Goal: Task Accomplishment & Management: Manage account settings

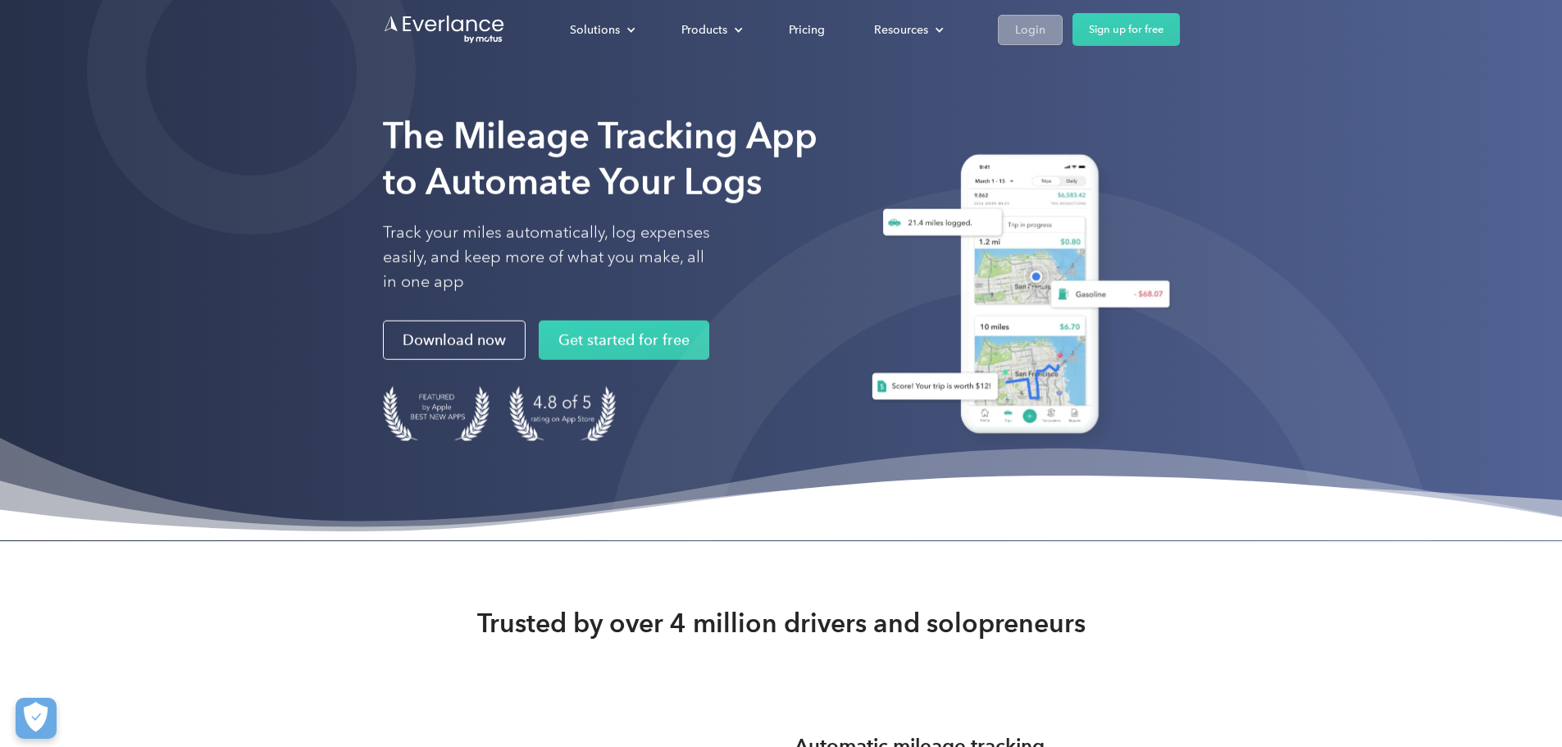
click at [1046, 21] on div "Login" at bounding box center [1030, 30] width 30 height 21
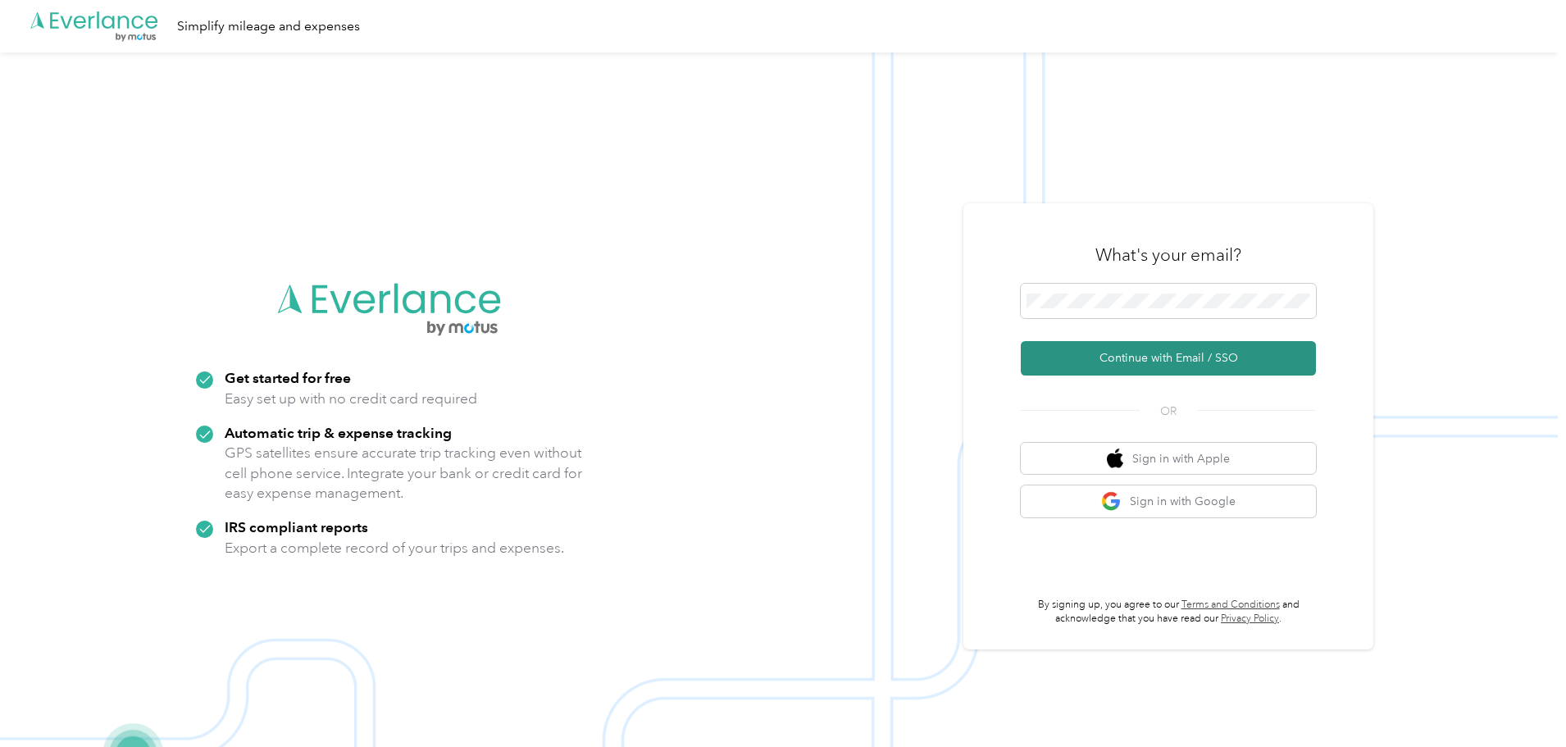
click at [1188, 365] on button "Continue with Email / SSO" at bounding box center [1168, 358] width 295 height 34
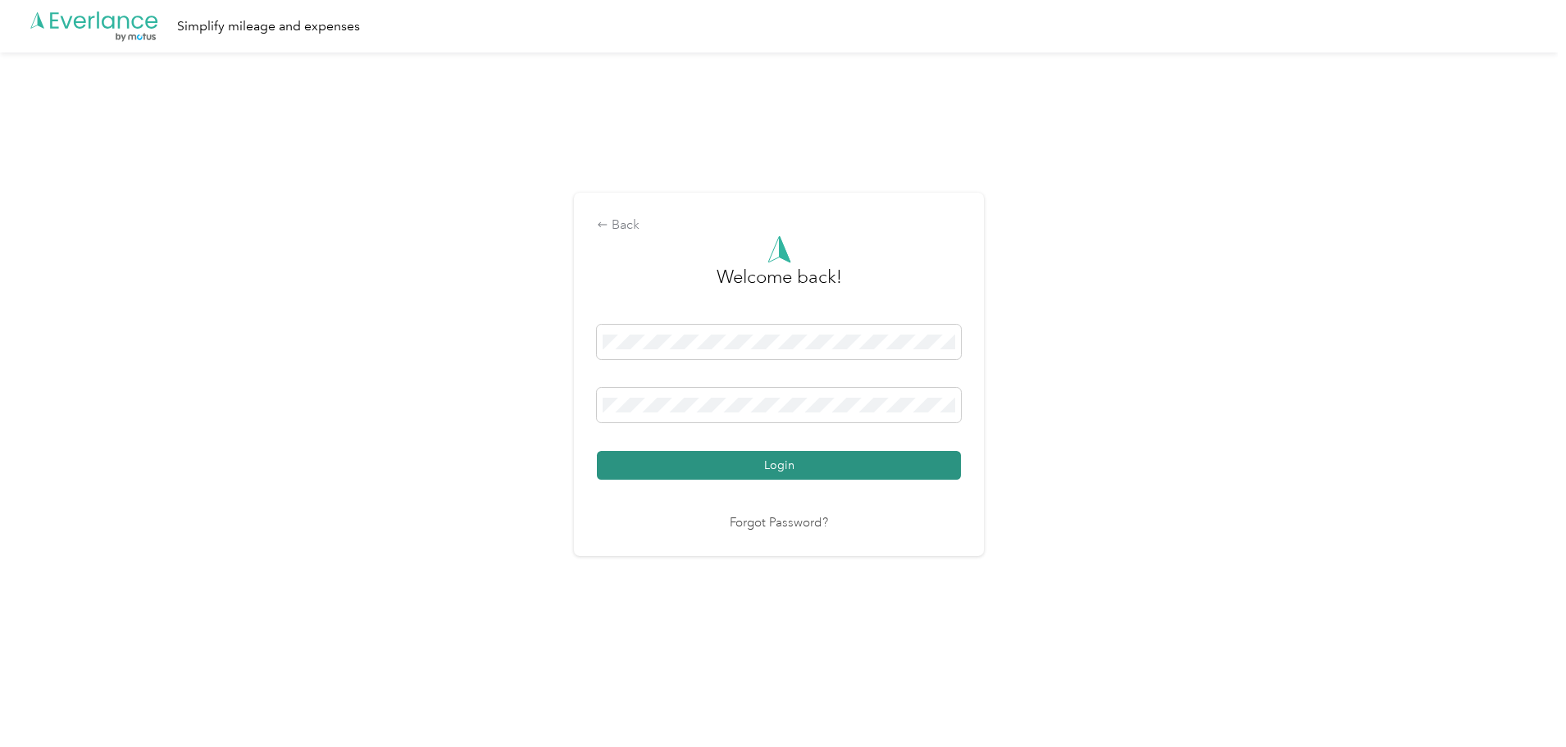
click at [804, 466] on button "Login" at bounding box center [779, 465] width 364 height 29
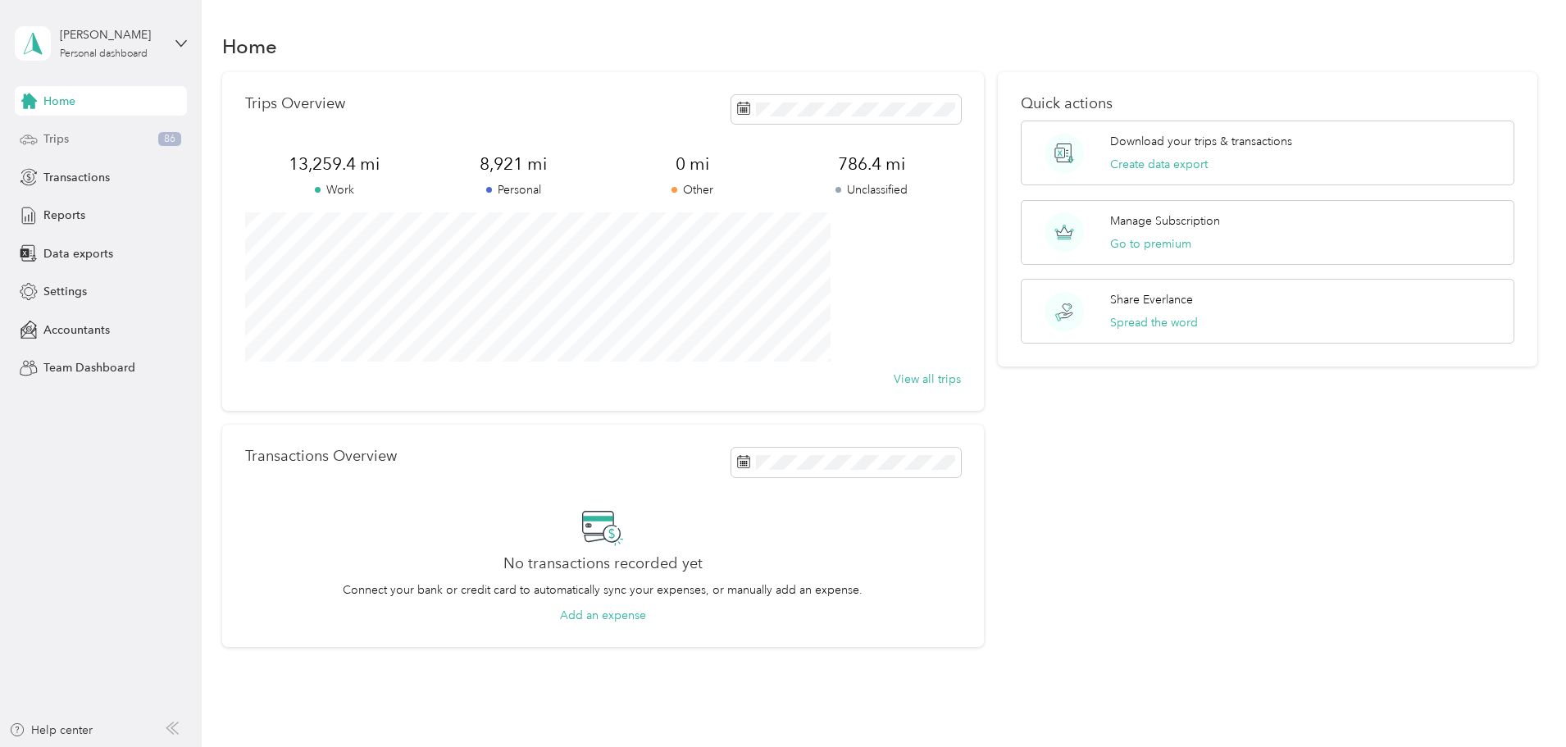
click at [52, 128] on div "Trips 86" at bounding box center [101, 140] width 172 height 30
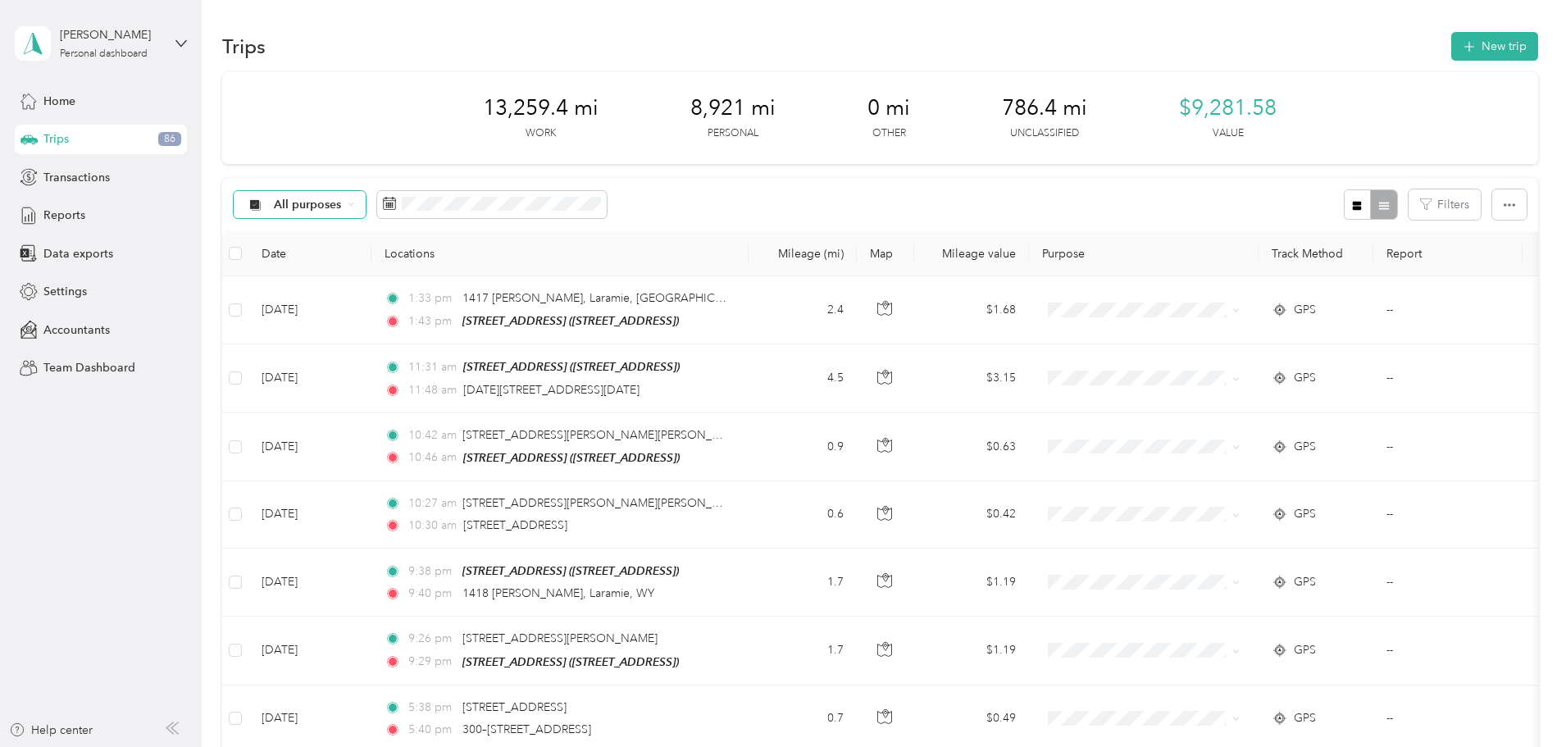
click at [367, 199] on div "All purposes" at bounding box center [300, 205] width 133 height 28
click at [439, 262] on span "Unclassified" at bounding box center [445, 262] width 122 height 17
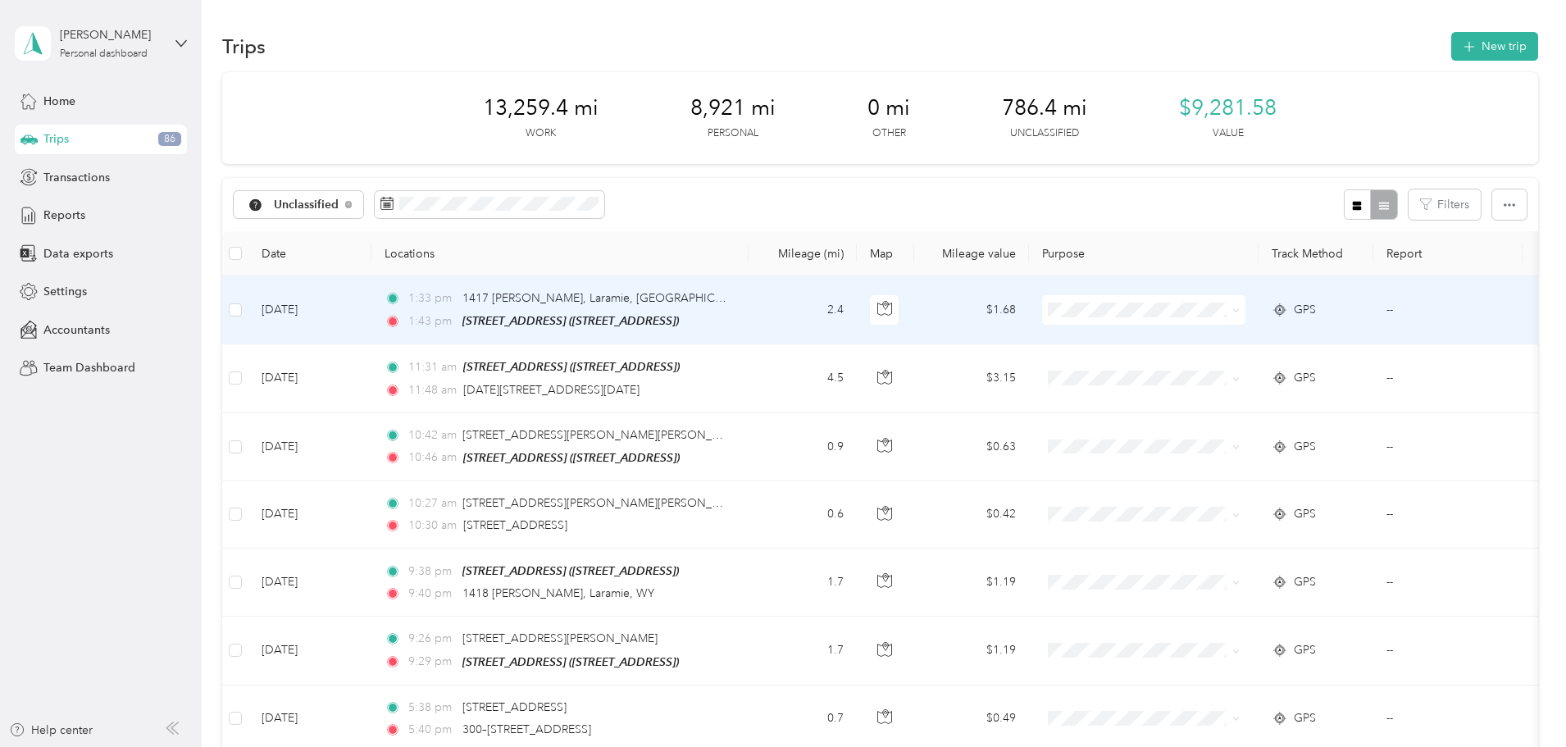
click at [1240, 312] on icon at bounding box center [1235, 310] width 7 height 7
click at [1227, 455] on span "Real Estate" at bounding box center [1268, 455] width 152 height 17
click at [1238, 310] on icon at bounding box center [1235, 310] width 5 height 3
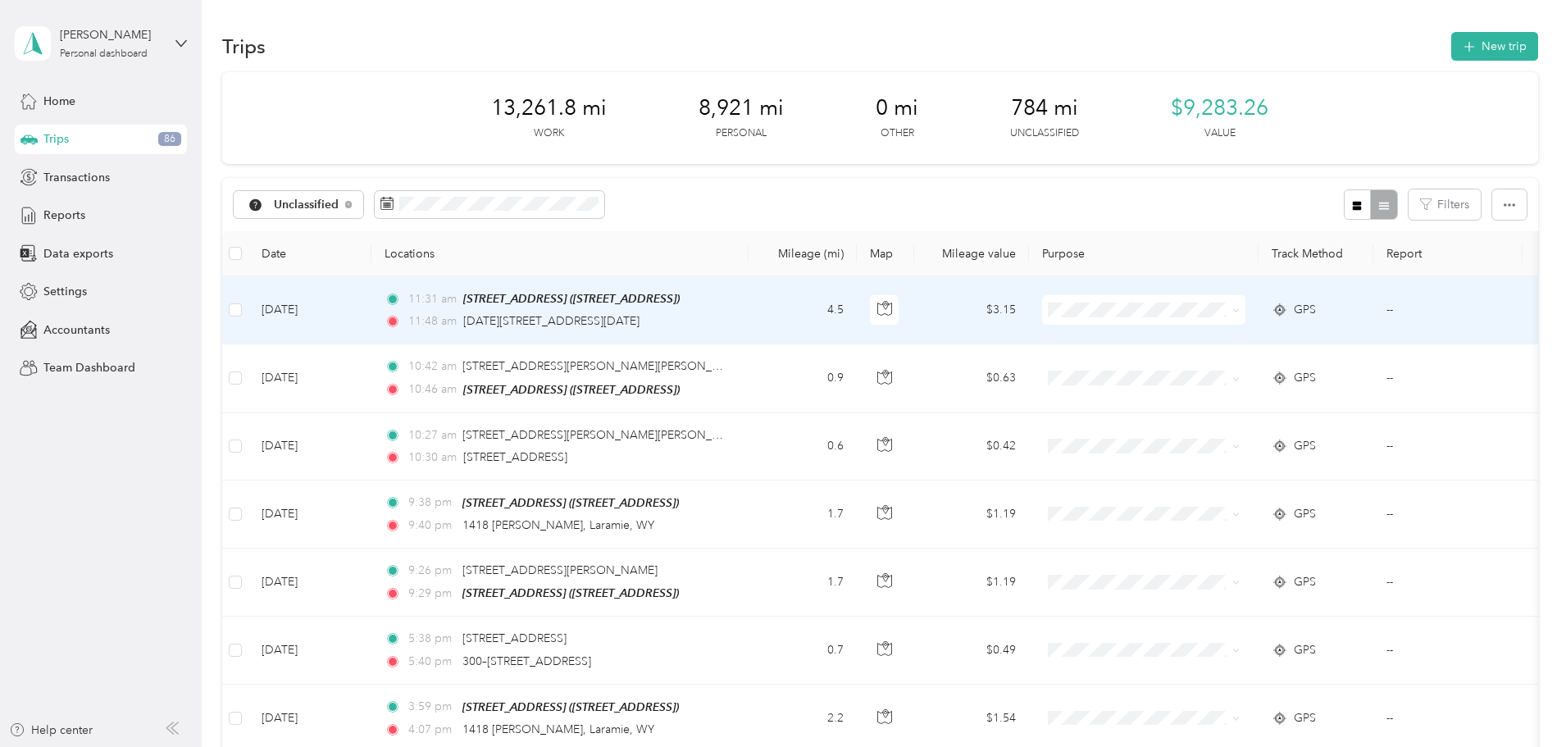
click at [1240, 308] on icon at bounding box center [1235, 310] width 7 height 7
click at [1266, 458] on span "Real Estate" at bounding box center [1268, 455] width 152 height 17
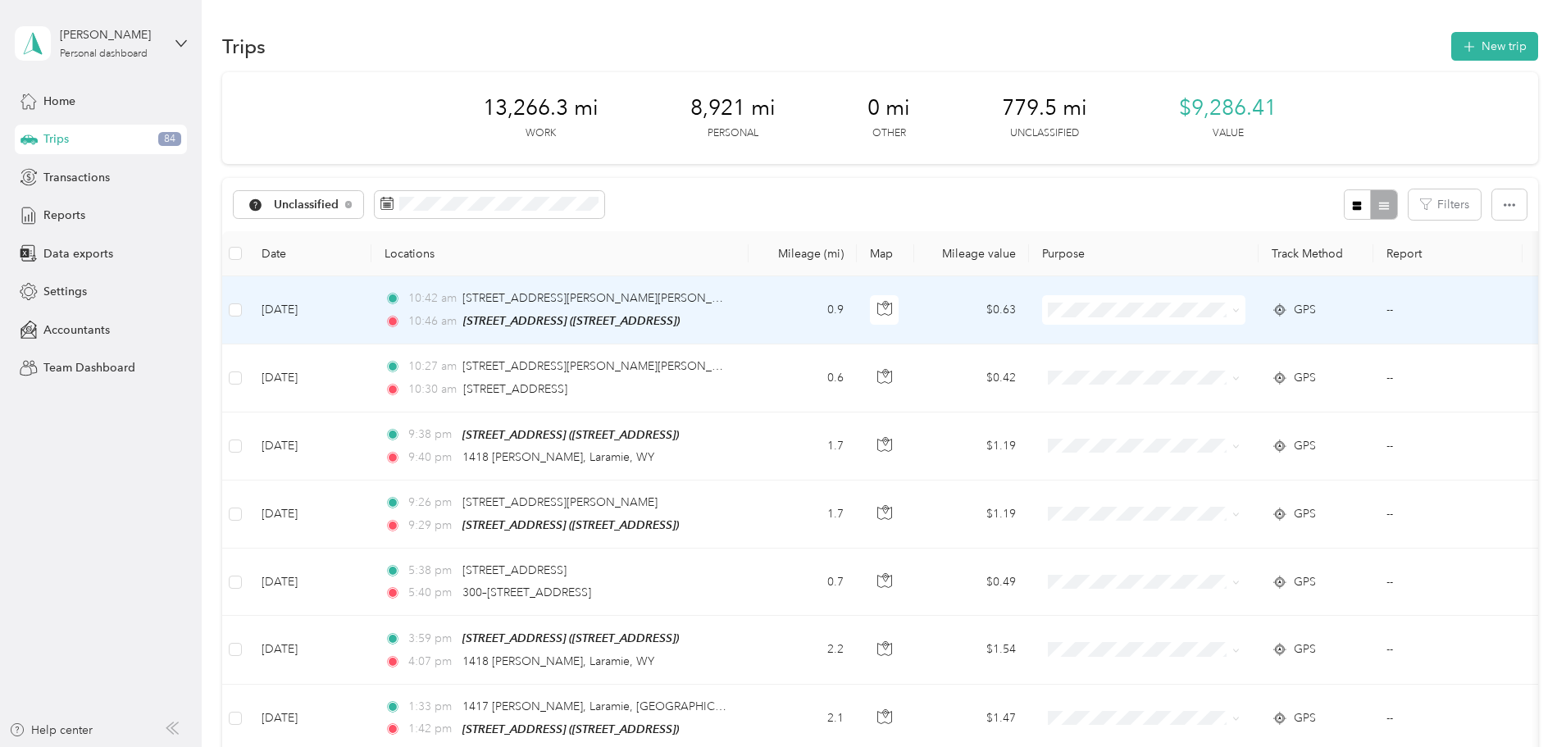
click at [1240, 311] on icon at bounding box center [1235, 310] width 7 height 7
click at [1214, 450] on span "Real Estate" at bounding box center [1268, 451] width 152 height 17
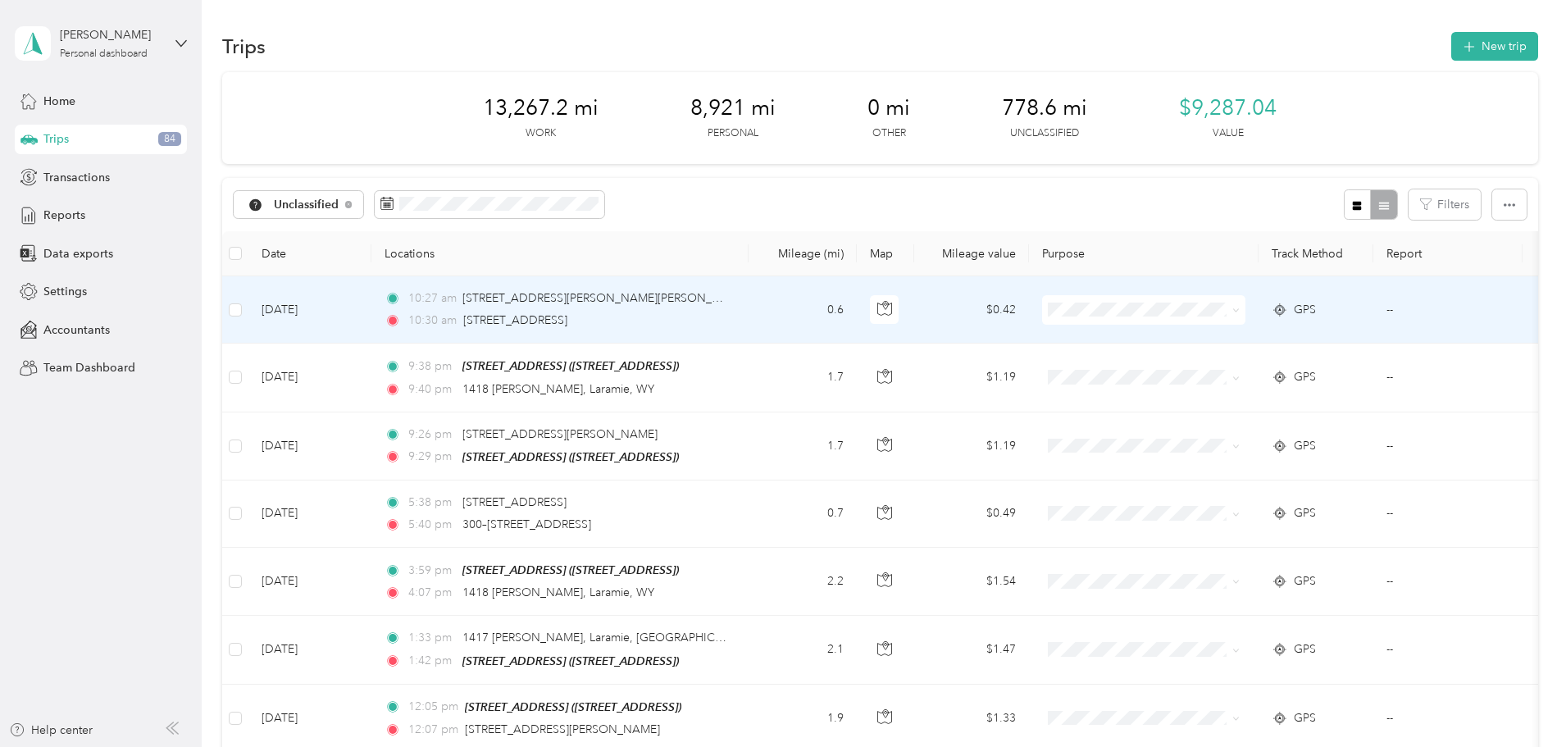
click at [1240, 313] on icon at bounding box center [1235, 310] width 7 height 7
click at [1237, 461] on li "Real Estate" at bounding box center [1252, 454] width 203 height 29
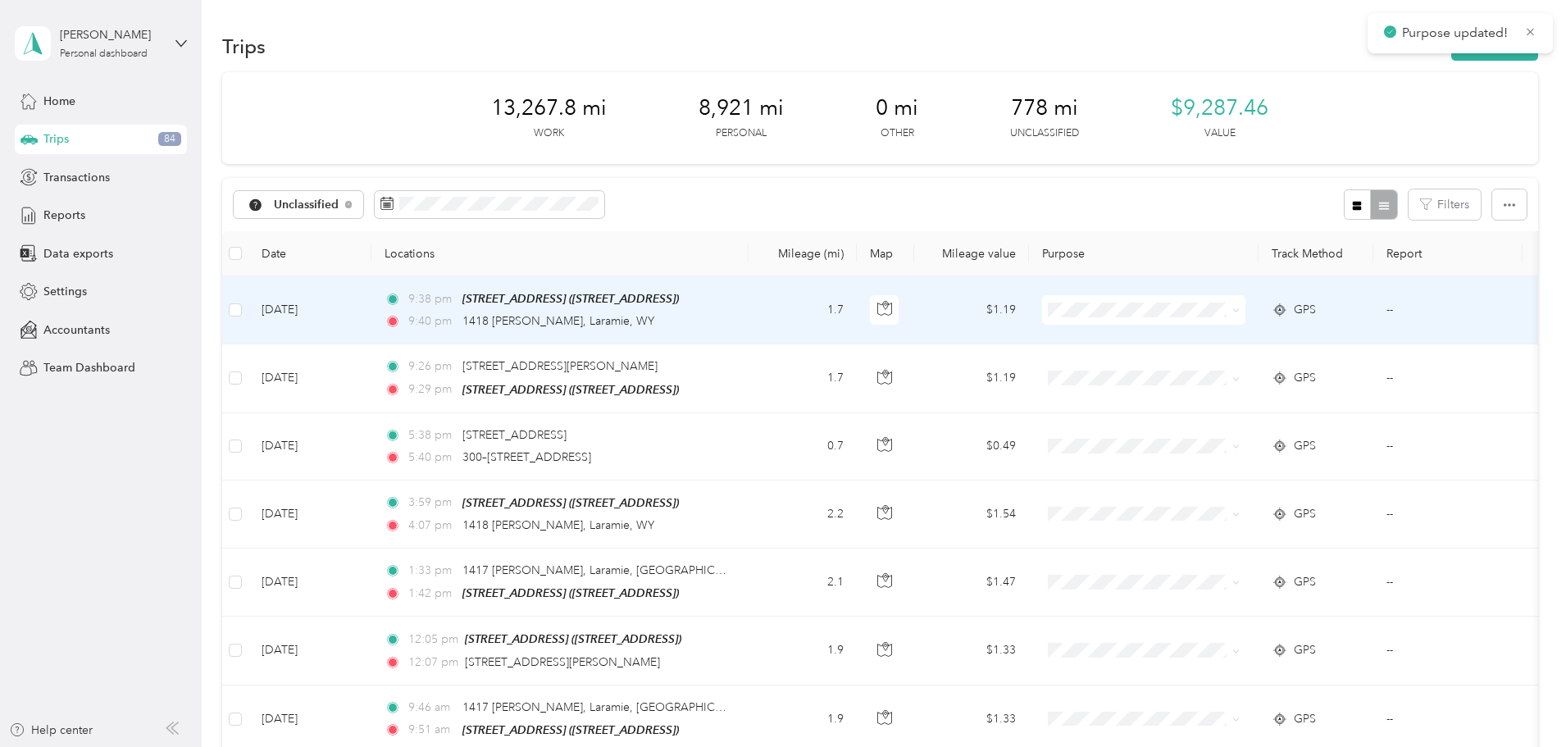
click at [1240, 314] on span at bounding box center [1235, 310] width 7 height 14
click at [1240, 311] on icon at bounding box center [1235, 310] width 7 height 7
click at [1230, 456] on span "Real Estate" at bounding box center [1268, 455] width 152 height 17
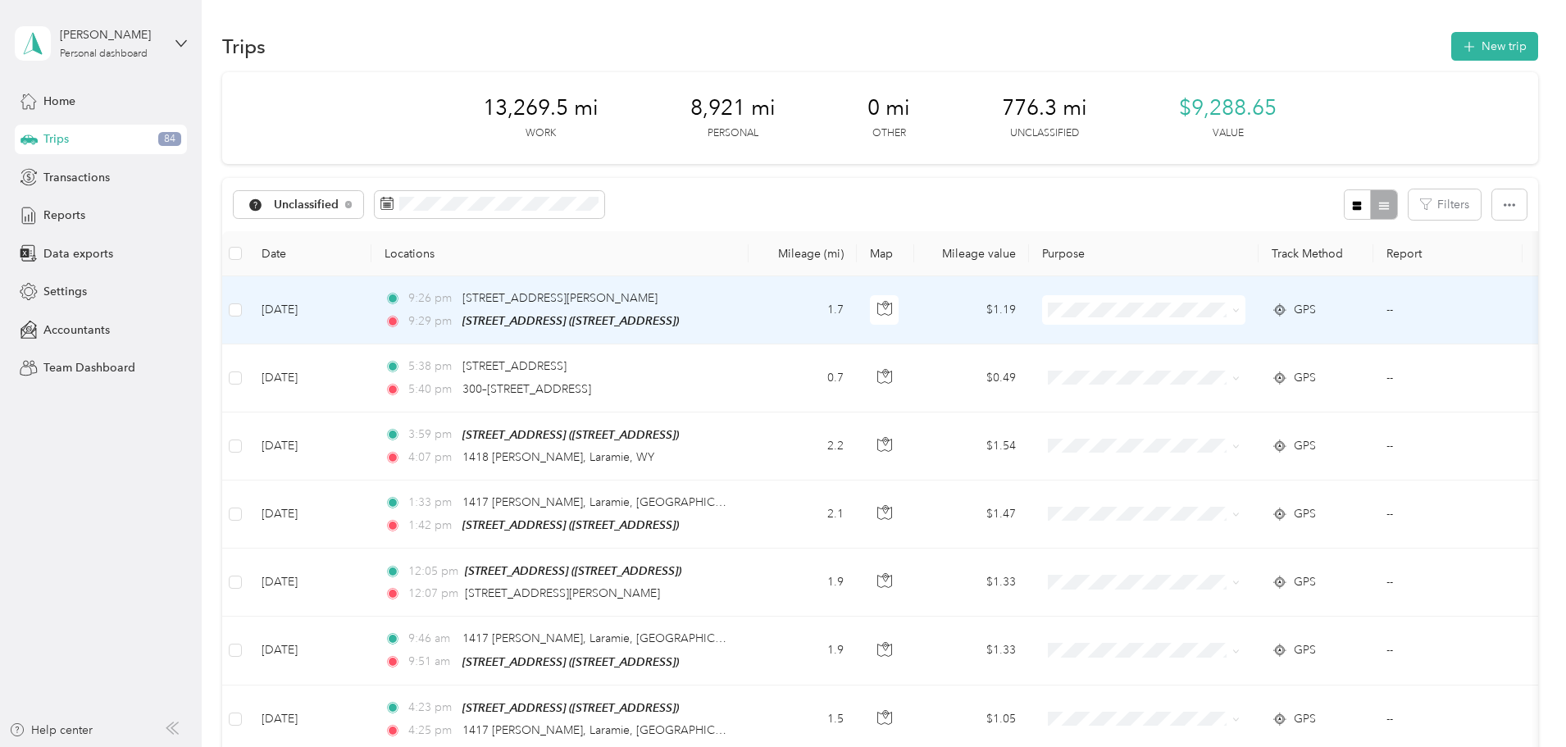
click at [1240, 312] on icon at bounding box center [1235, 310] width 7 height 7
click at [1228, 455] on span "Real Estate" at bounding box center [1268, 455] width 152 height 17
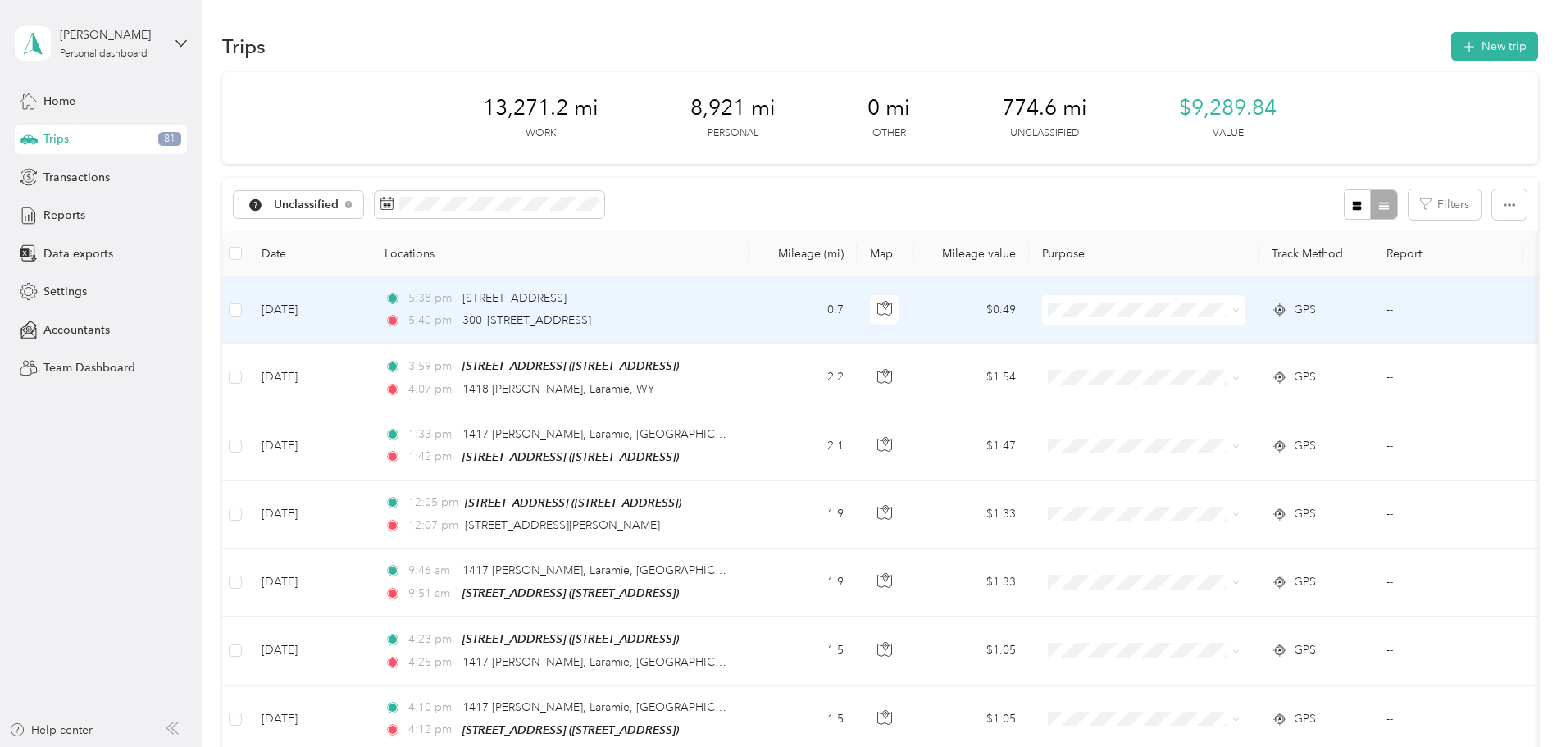
click at [1240, 310] on icon at bounding box center [1235, 310] width 7 height 7
click at [1239, 373] on li "Personal" at bounding box center [1252, 368] width 203 height 29
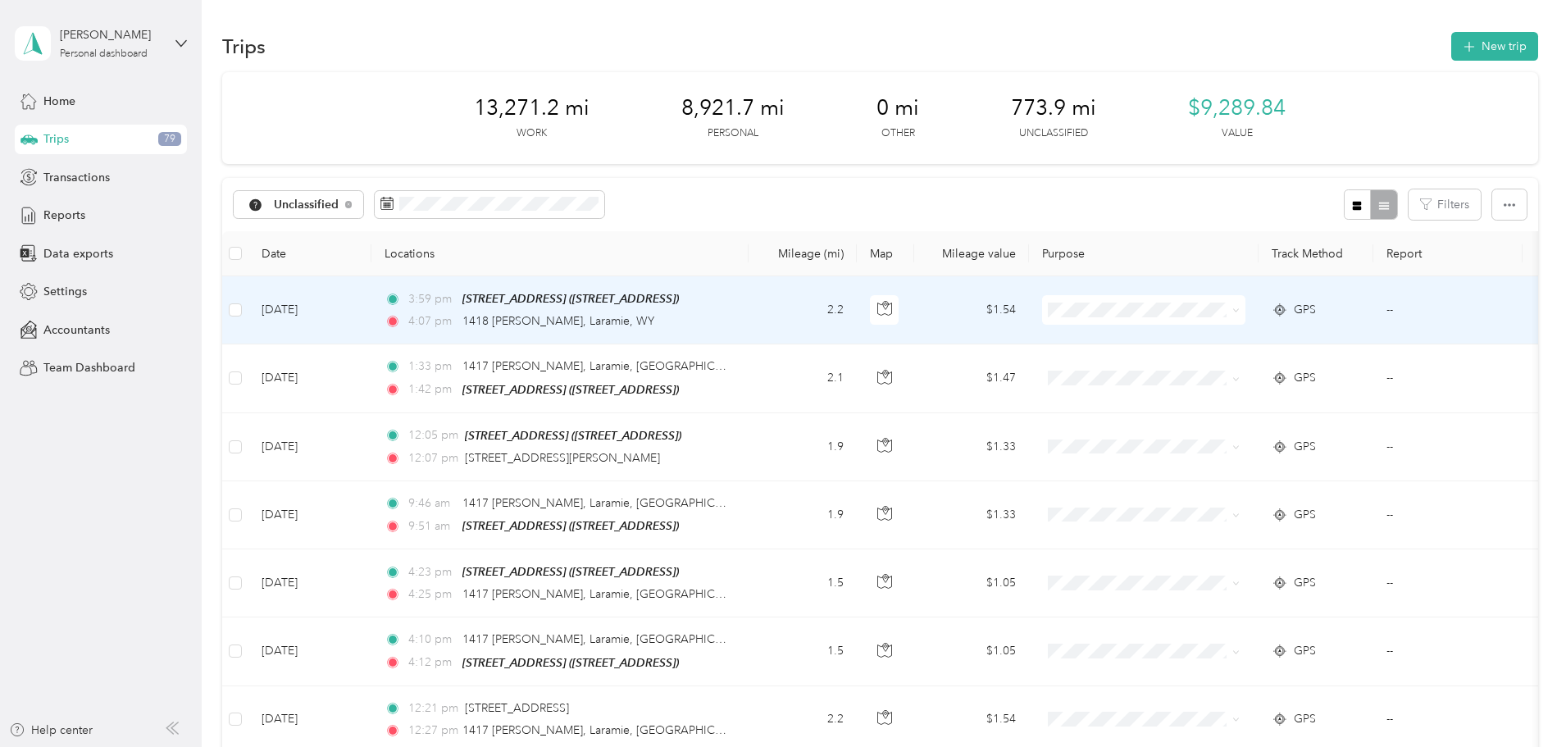
click at [1240, 310] on icon at bounding box center [1235, 310] width 7 height 7
click at [1227, 450] on span "Real Estate" at bounding box center [1268, 453] width 152 height 17
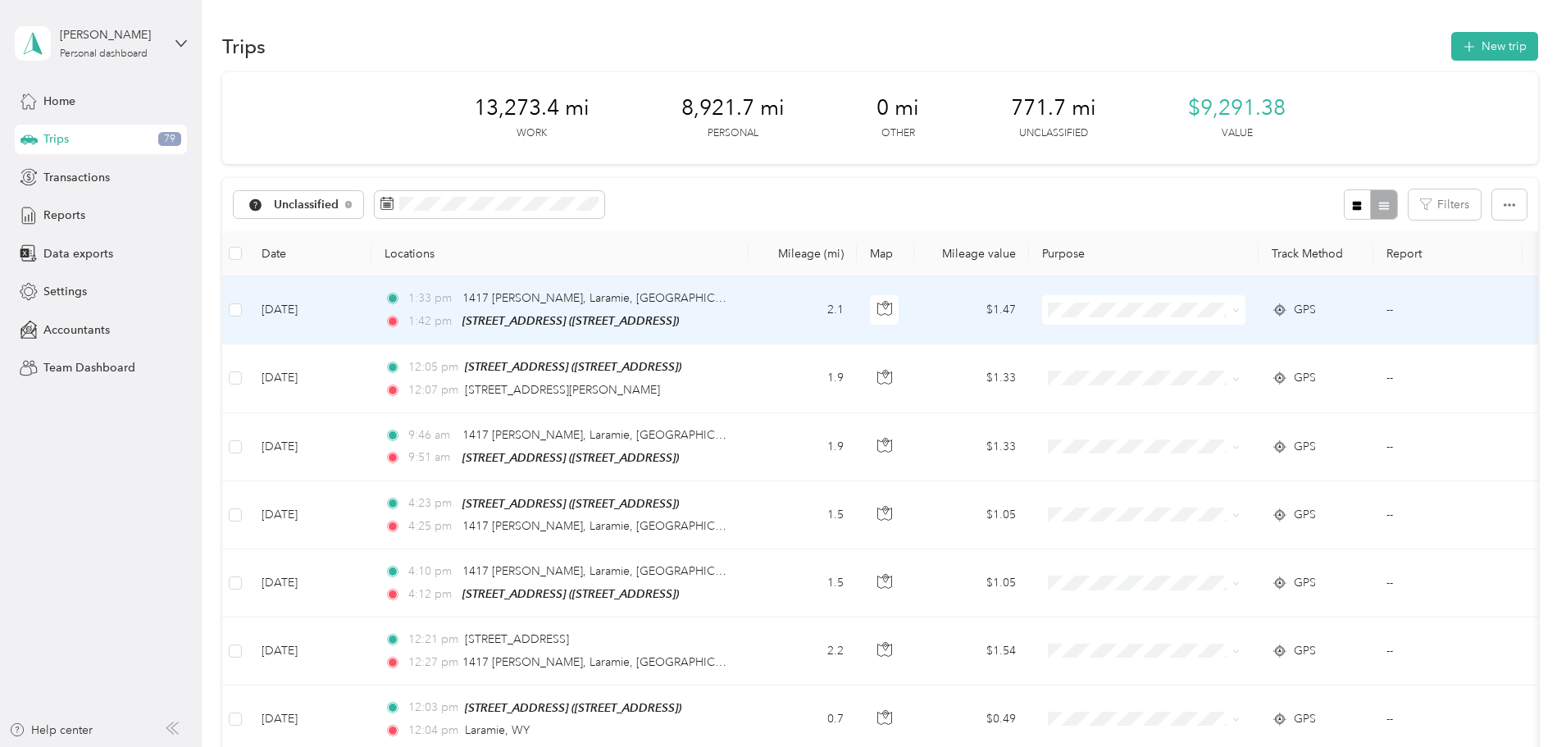
click at [1240, 311] on icon at bounding box center [1235, 310] width 7 height 7
click at [1233, 457] on span "Real Estate" at bounding box center [1268, 455] width 152 height 17
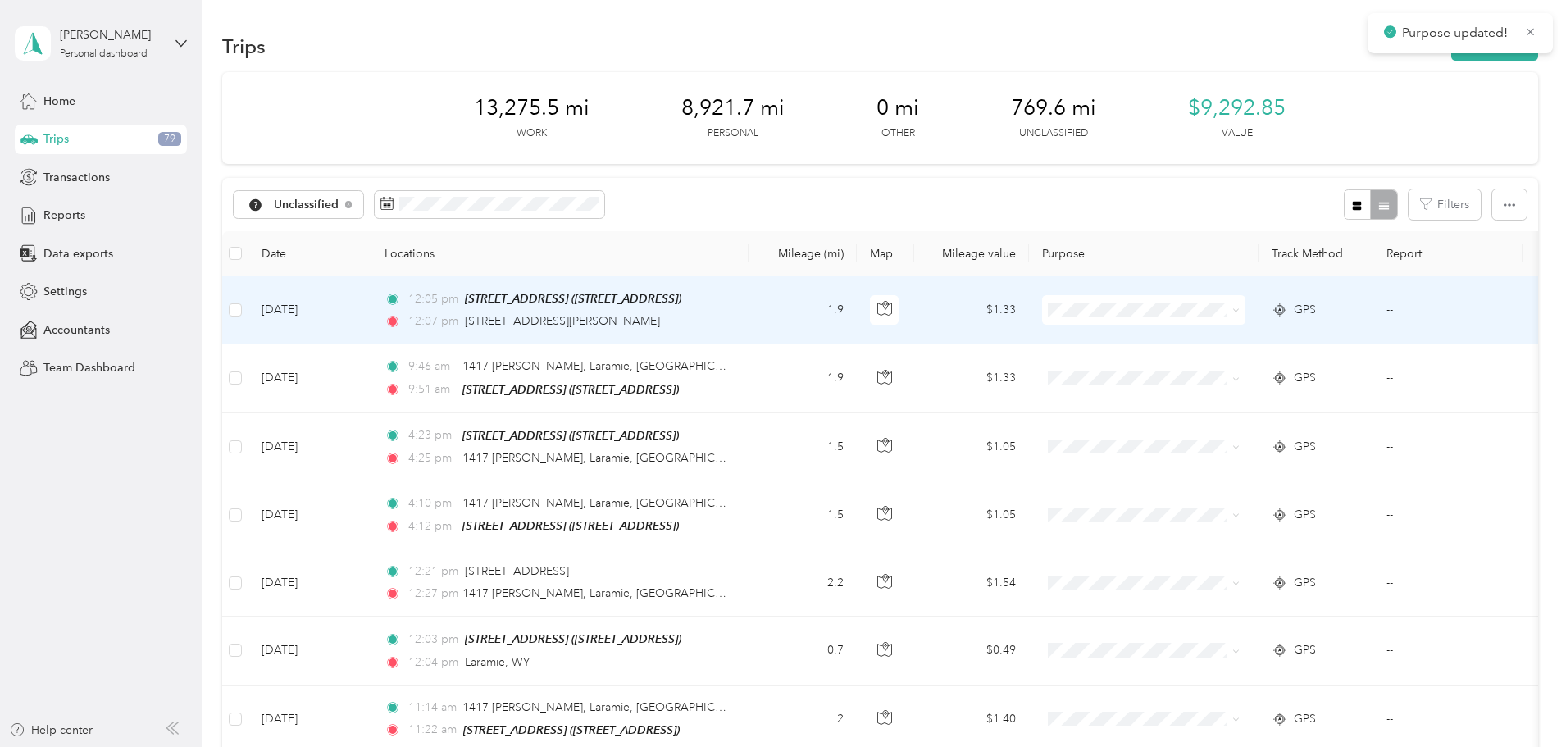
click at [1238, 310] on icon at bounding box center [1235, 310] width 5 height 3
click at [1237, 453] on span "Real Estate" at bounding box center [1268, 455] width 152 height 17
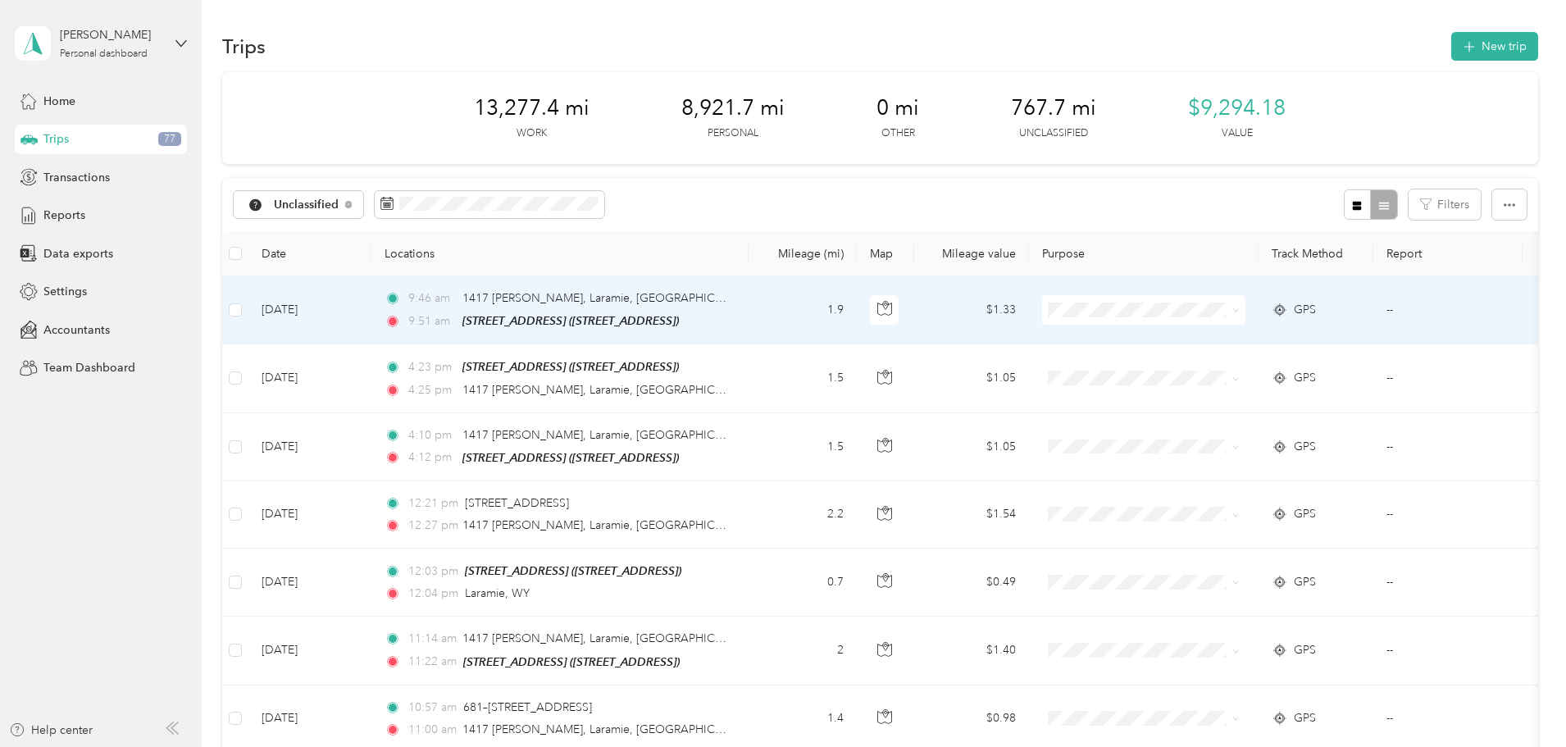
click at [1240, 308] on icon at bounding box center [1235, 310] width 7 height 7
click at [1223, 460] on li "Real Estate" at bounding box center [1252, 455] width 203 height 29
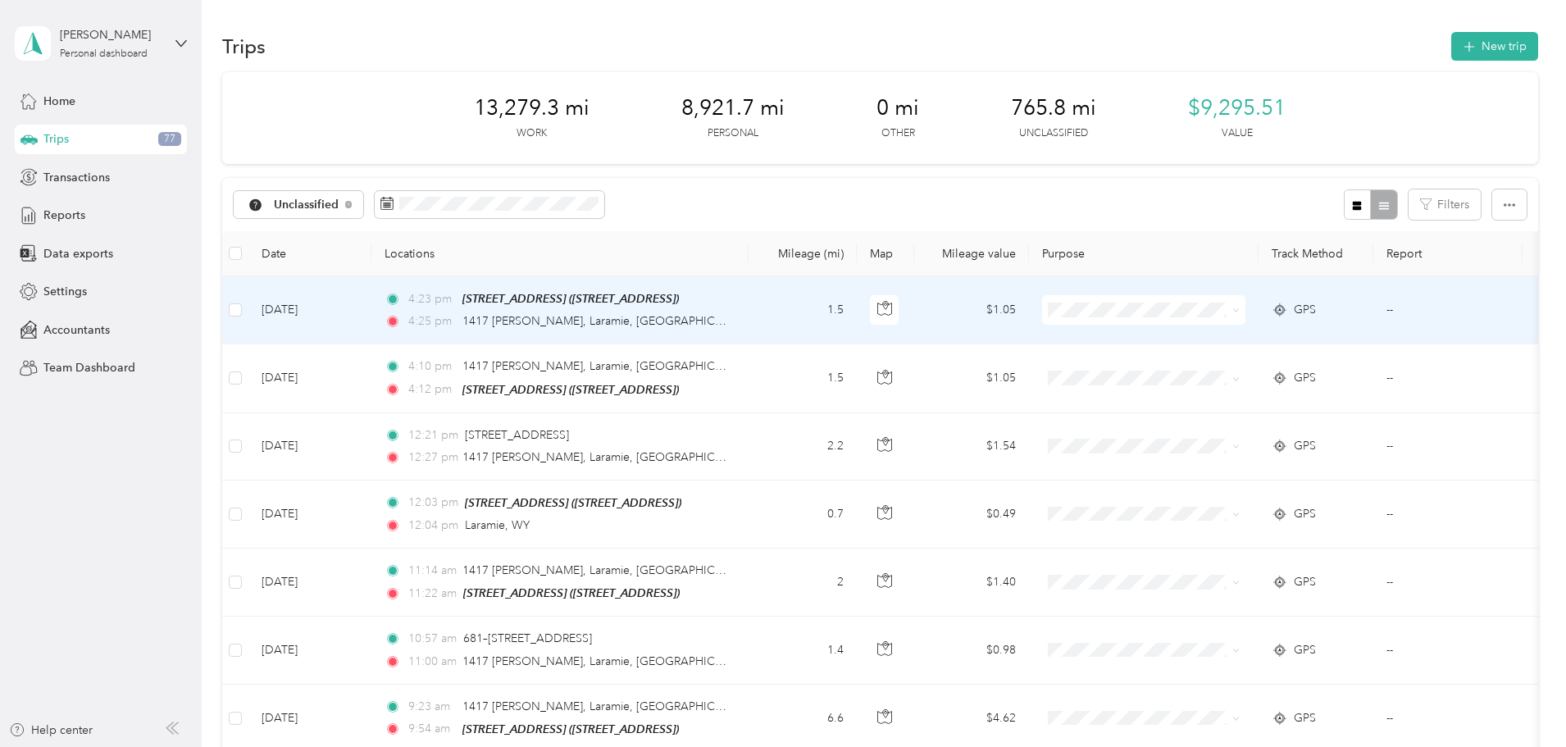
click at [1240, 308] on icon at bounding box center [1235, 310] width 7 height 7
click at [1230, 452] on span "Real Estate" at bounding box center [1268, 455] width 152 height 17
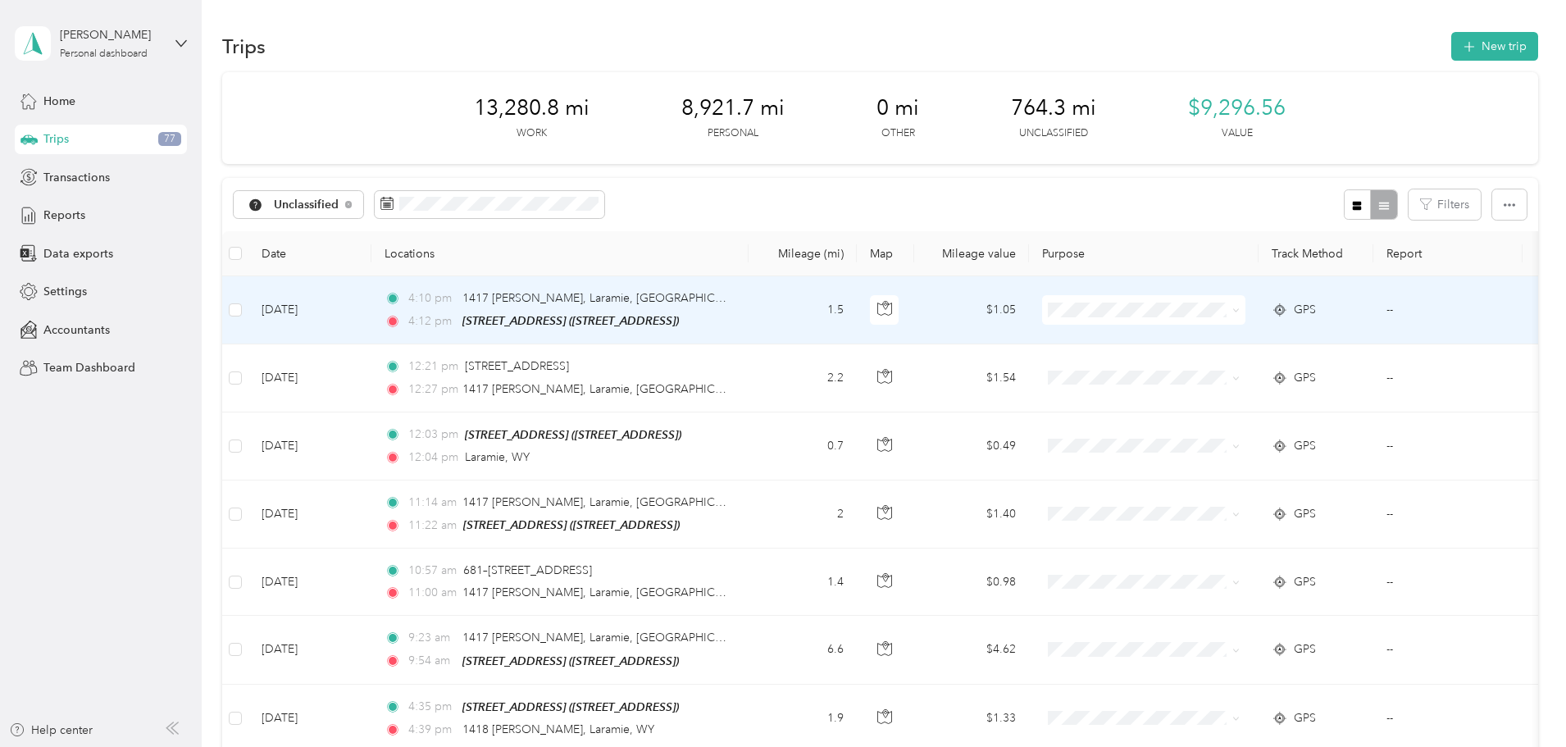
click at [1240, 311] on icon at bounding box center [1235, 310] width 7 height 7
click at [1214, 454] on span "Real Estate" at bounding box center [1268, 455] width 152 height 17
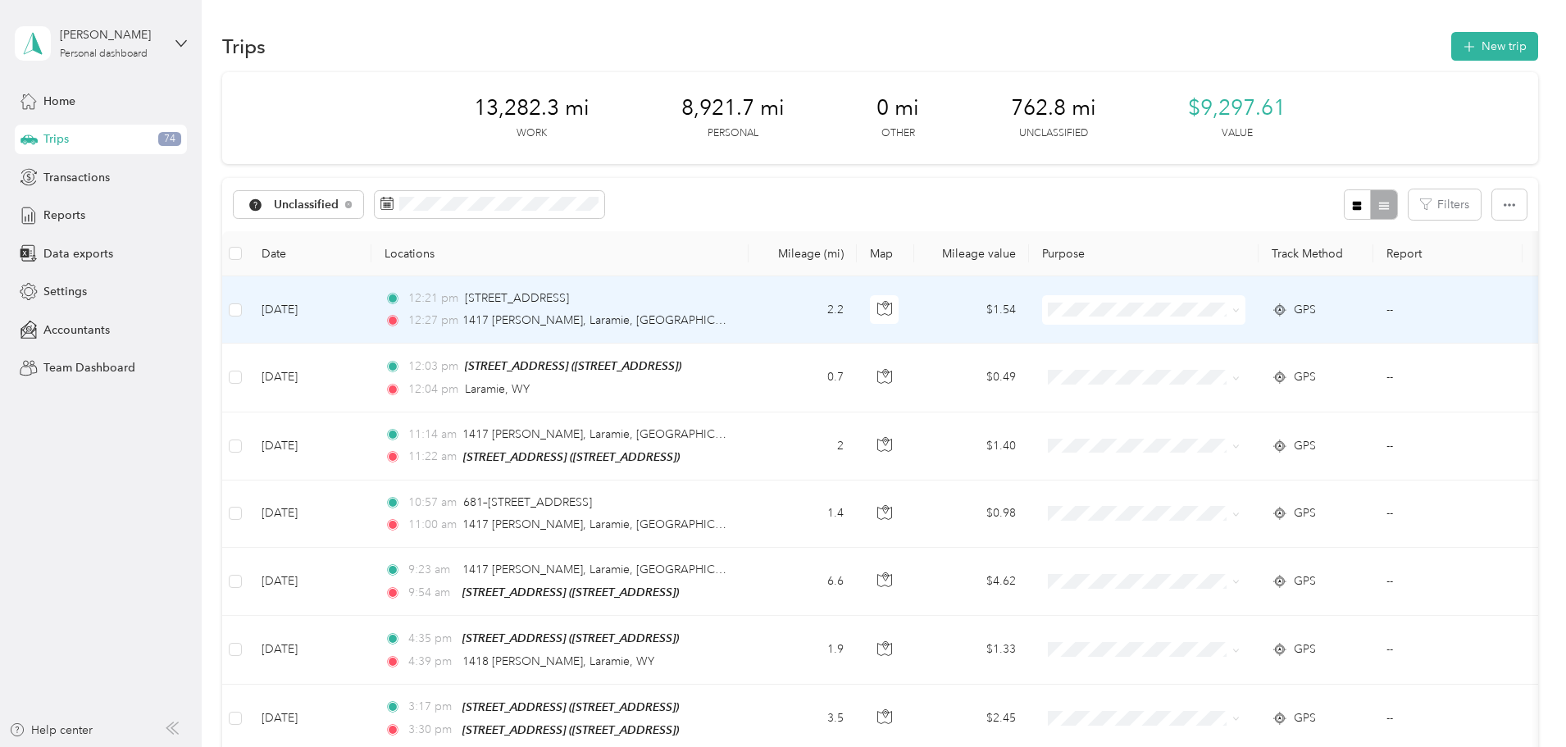
click at [1240, 308] on icon at bounding box center [1235, 310] width 7 height 7
click at [1227, 453] on span "Real Estate" at bounding box center [1268, 453] width 152 height 17
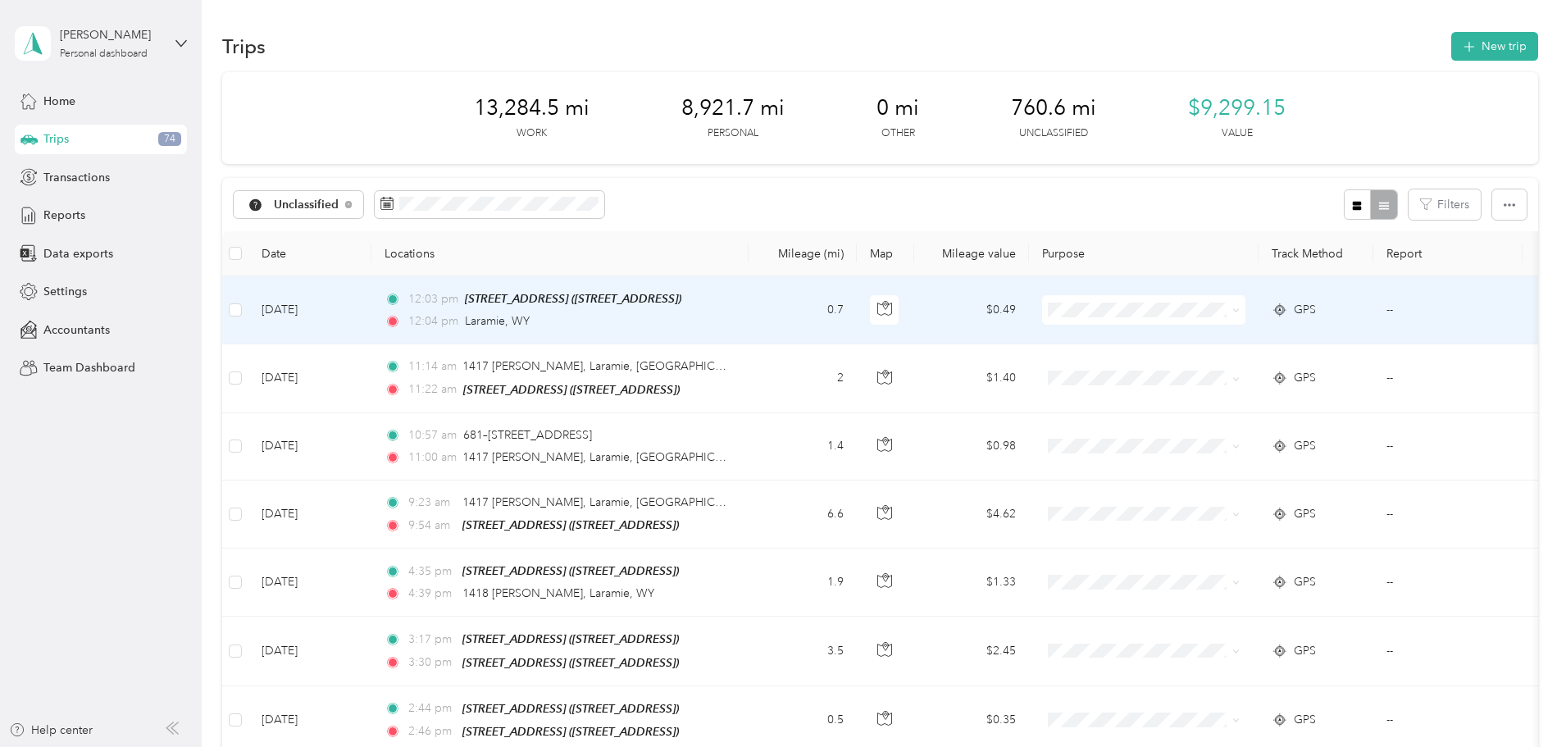
click at [1240, 312] on icon at bounding box center [1235, 310] width 7 height 7
click at [1239, 452] on span "Real Estate" at bounding box center [1268, 455] width 152 height 17
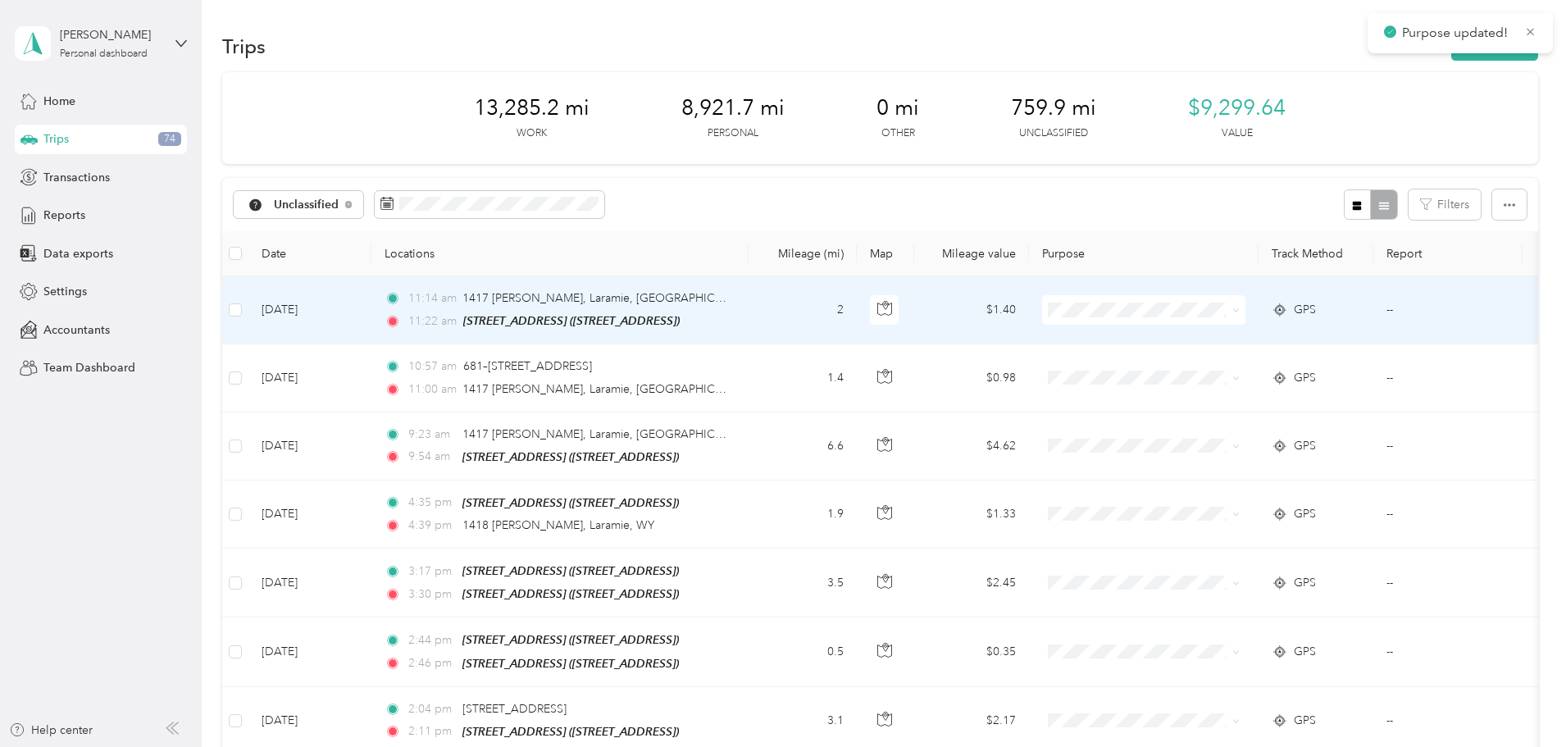
click at [1240, 312] on span at bounding box center [1233, 310] width 13 height 18
click at [1240, 310] on icon at bounding box center [1235, 310] width 7 height 7
click at [1237, 453] on span "Real Estate" at bounding box center [1268, 455] width 152 height 17
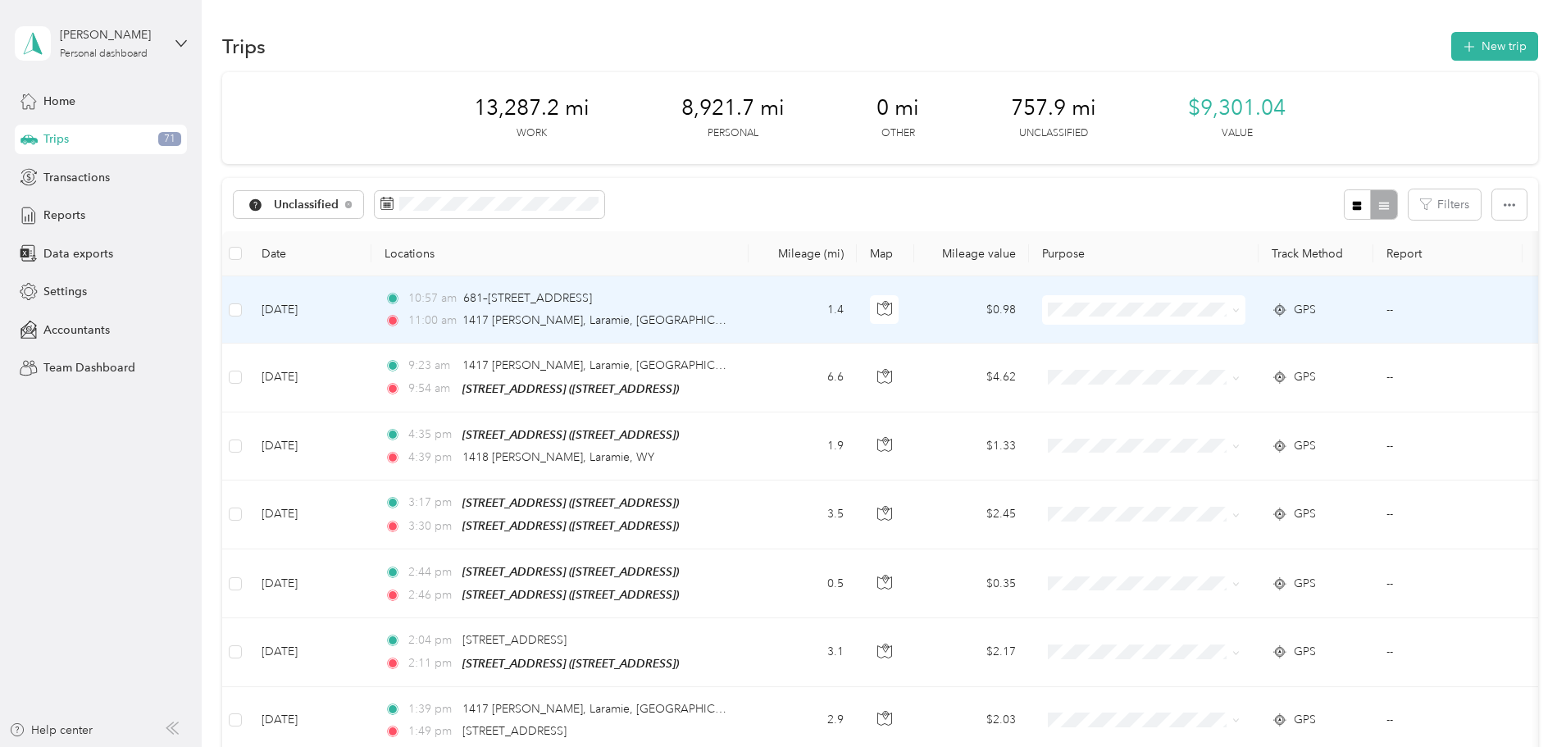
click at [1240, 308] on icon at bounding box center [1235, 310] width 7 height 7
click at [1219, 451] on span "Real Estate" at bounding box center [1268, 455] width 152 height 17
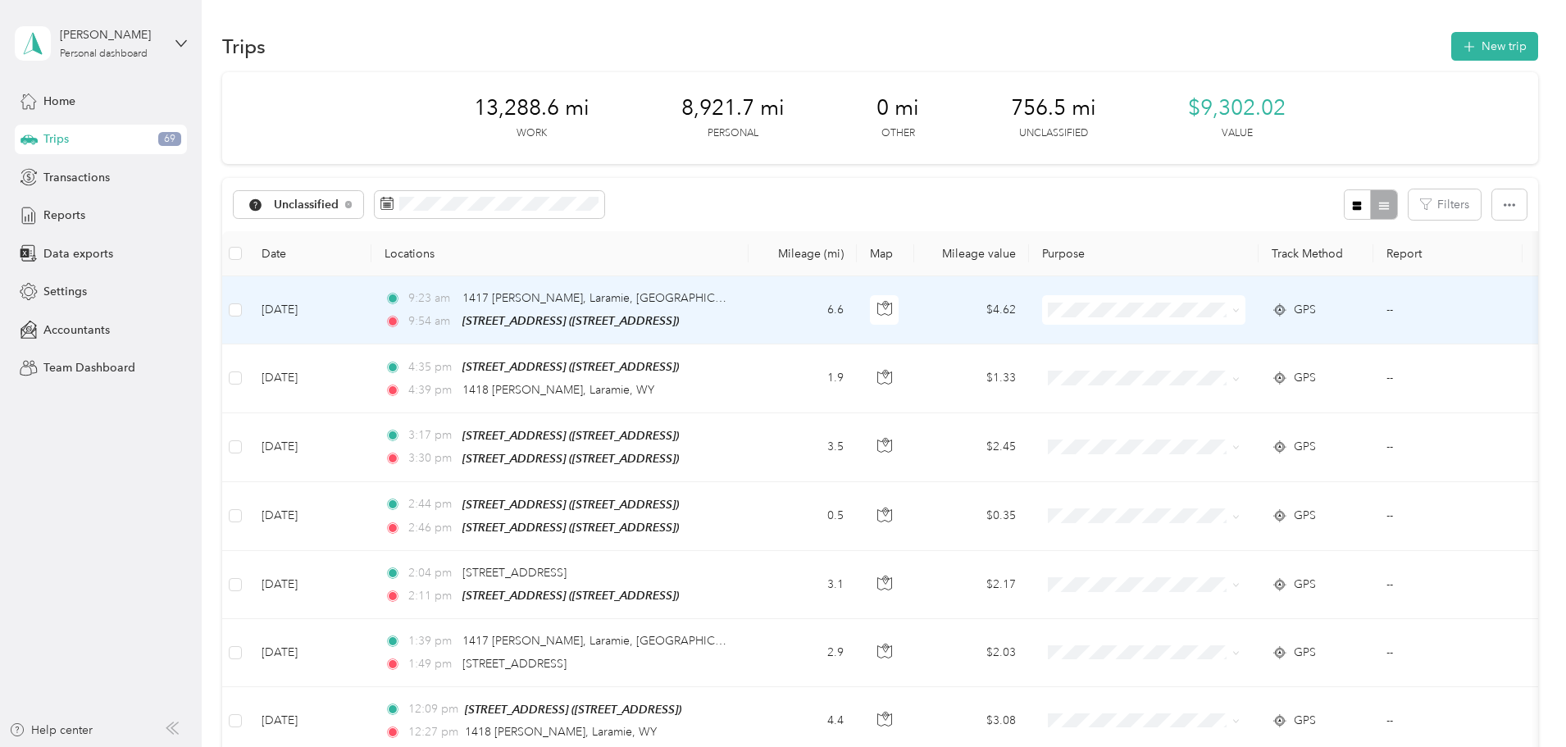
click at [1240, 313] on icon at bounding box center [1235, 310] width 7 height 7
click at [1260, 454] on span "Real Estate" at bounding box center [1268, 455] width 152 height 17
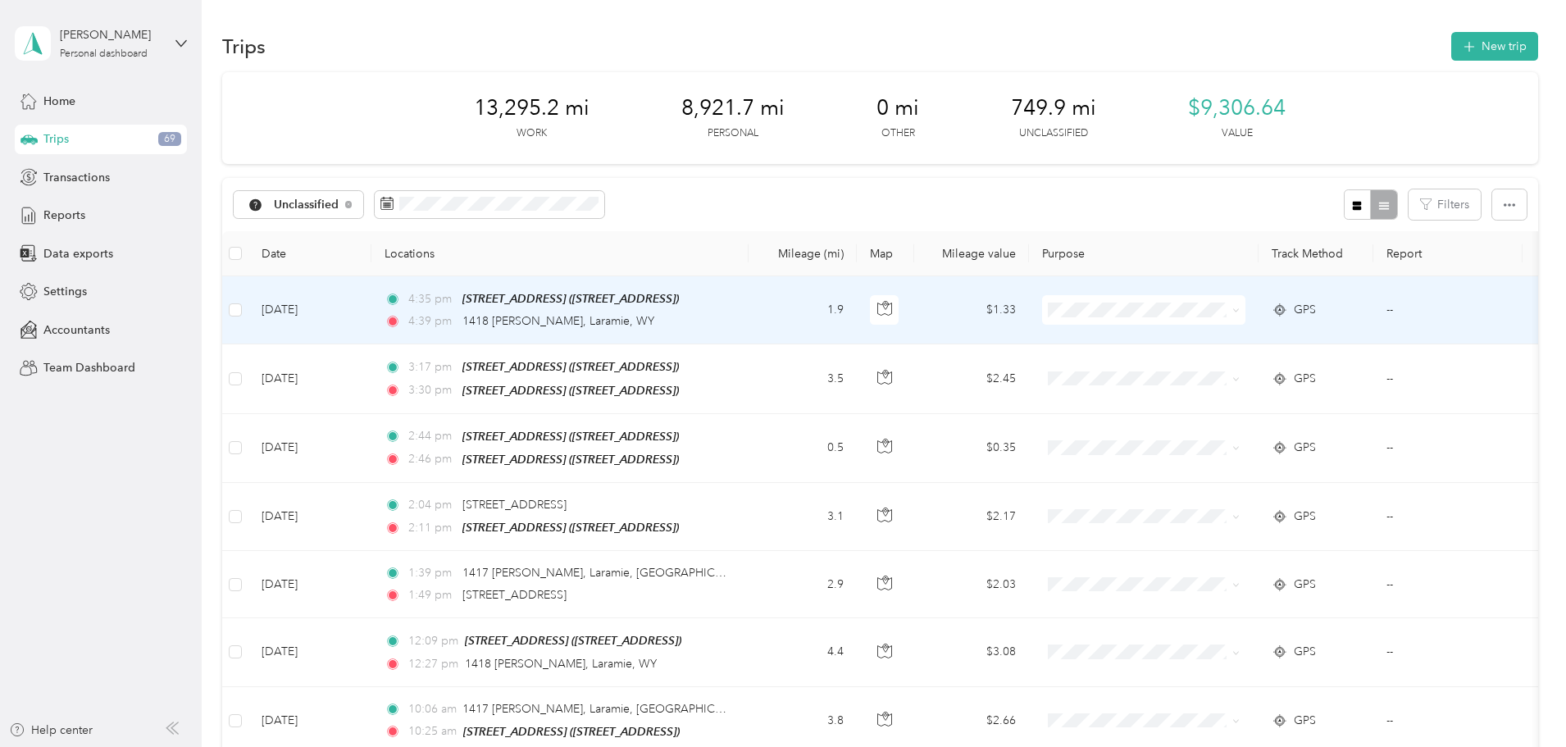
click at [1240, 308] on icon at bounding box center [1235, 310] width 7 height 7
click at [1269, 455] on span "Real Estate" at bounding box center [1268, 455] width 152 height 17
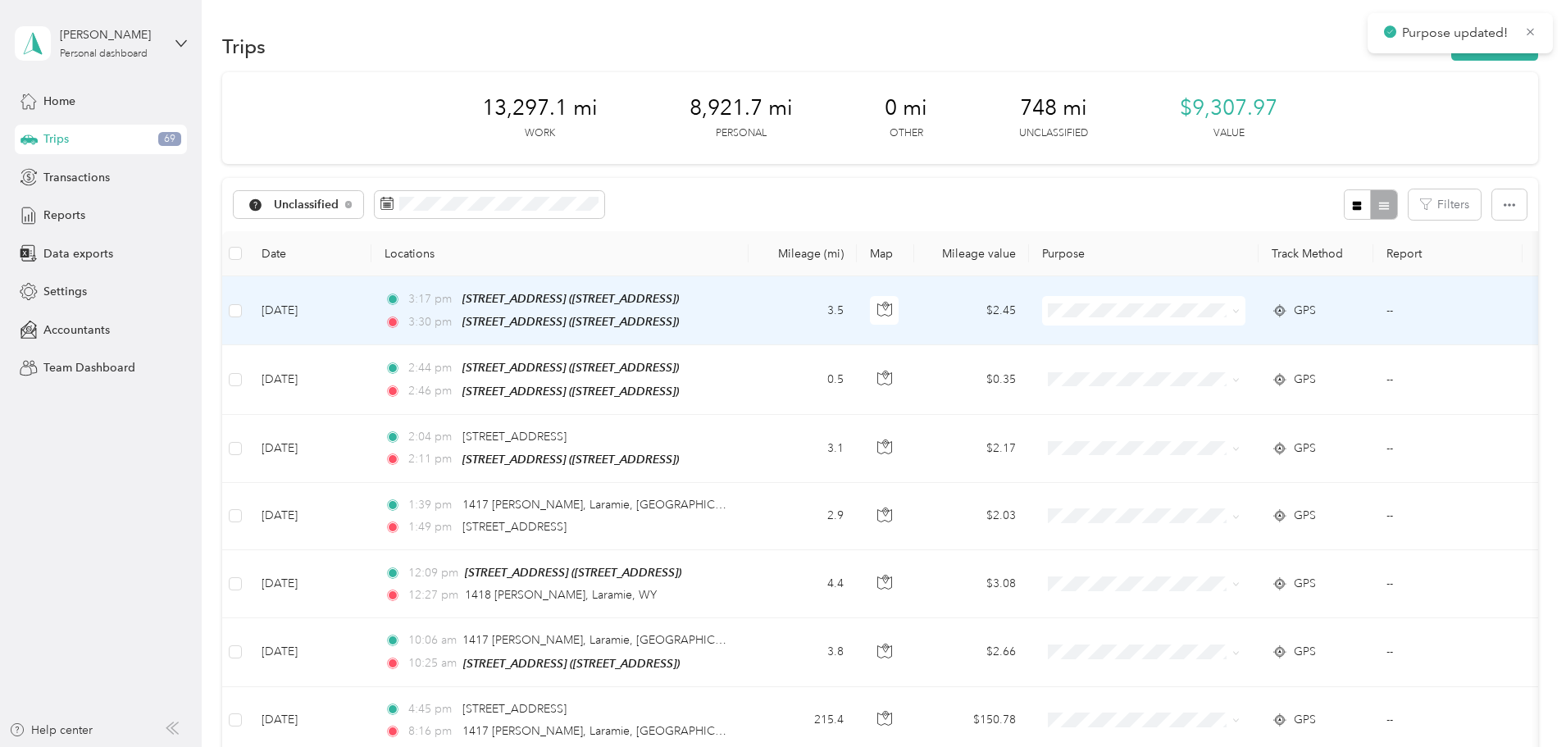
click at [1240, 308] on icon at bounding box center [1235, 311] width 7 height 7
click at [1227, 460] on li "Real Estate" at bounding box center [1252, 455] width 203 height 29
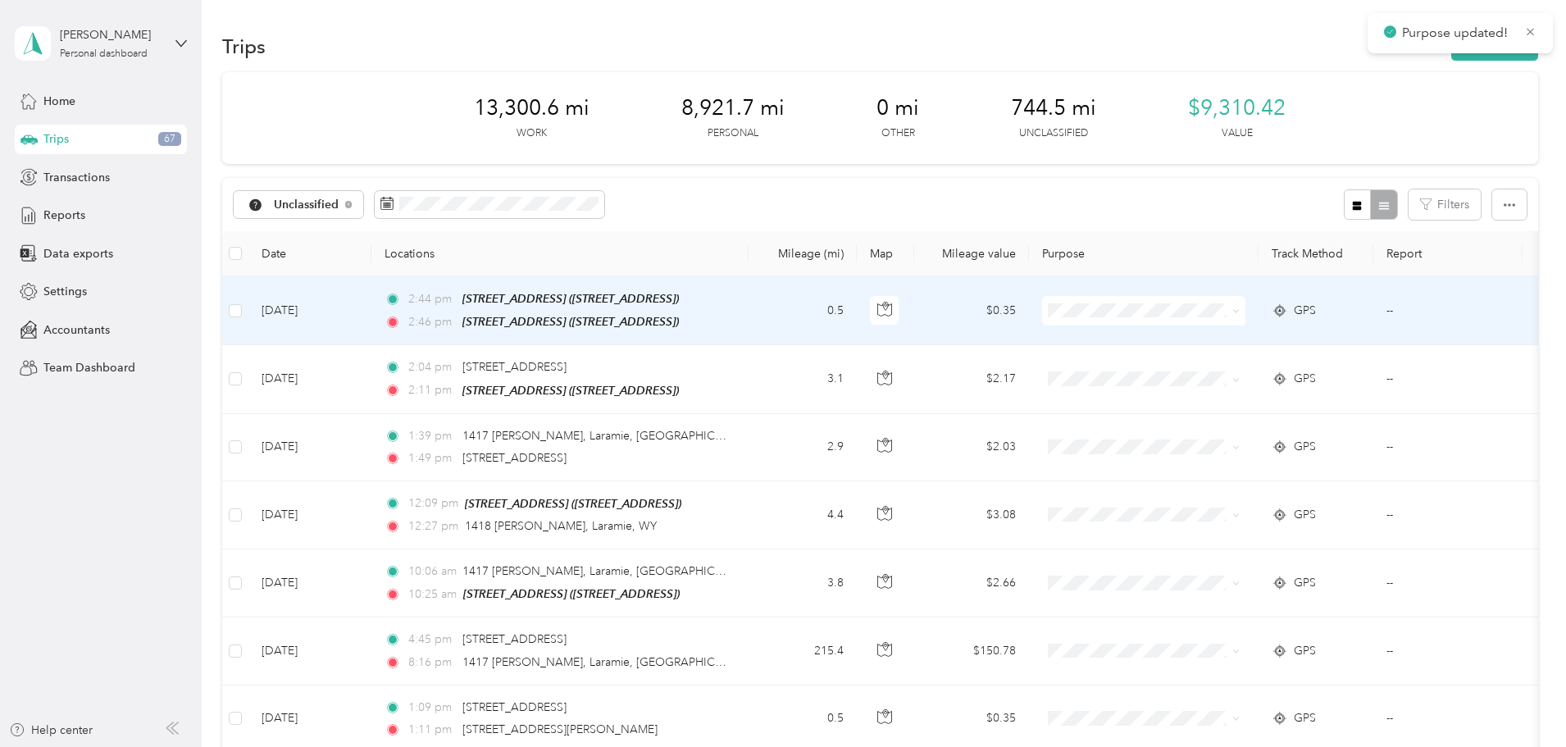
click at [1240, 315] on span at bounding box center [1235, 310] width 7 height 14
click at [1246, 314] on span at bounding box center [1143, 311] width 203 height 30
click at [1240, 310] on icon at bounding box center [1235, 311] width 7 height 7
click at [1237, 458] on span "Real Estate" at bounding box center [1268, 450] width 152 height 17
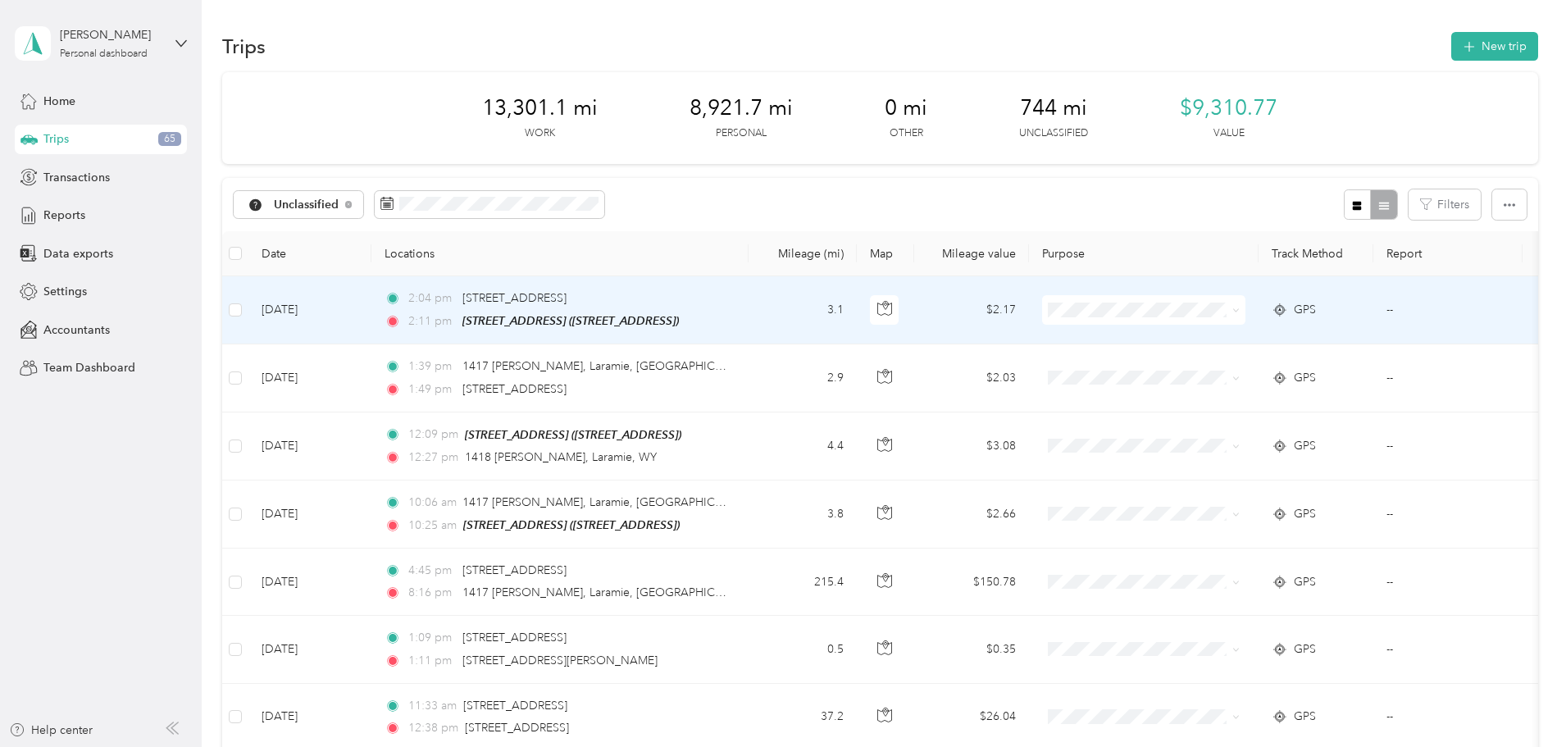
click at [1240, 303] on span at bounding box center [1235, 310] width 7 height 14
click at [1240, 314] on span at bounding box center [1235, 310] width 7 height 14
click at [1240, 312] on icon at bounding box center [1235, 310] width 7 height 7
click at [1237, 454] on span "Real Estate" at bounding box center [1268, 455] width 152 height 17
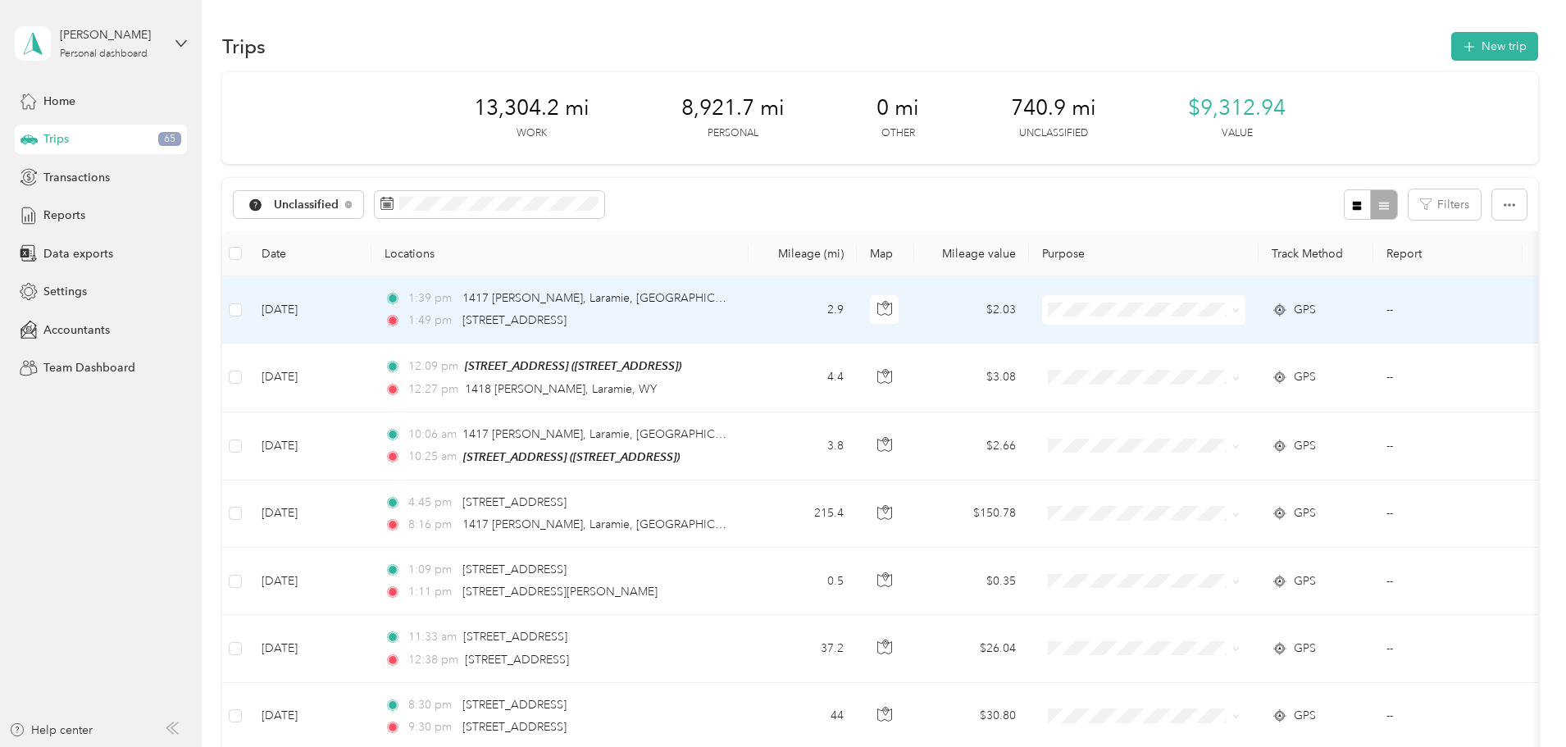
click at [1240, 308] on icon at bounding box center [1235, 310] width 7 height 7
click at [1225, 452] on span "Real Estate" at bounding box center [1268, 455] width 152 height 17
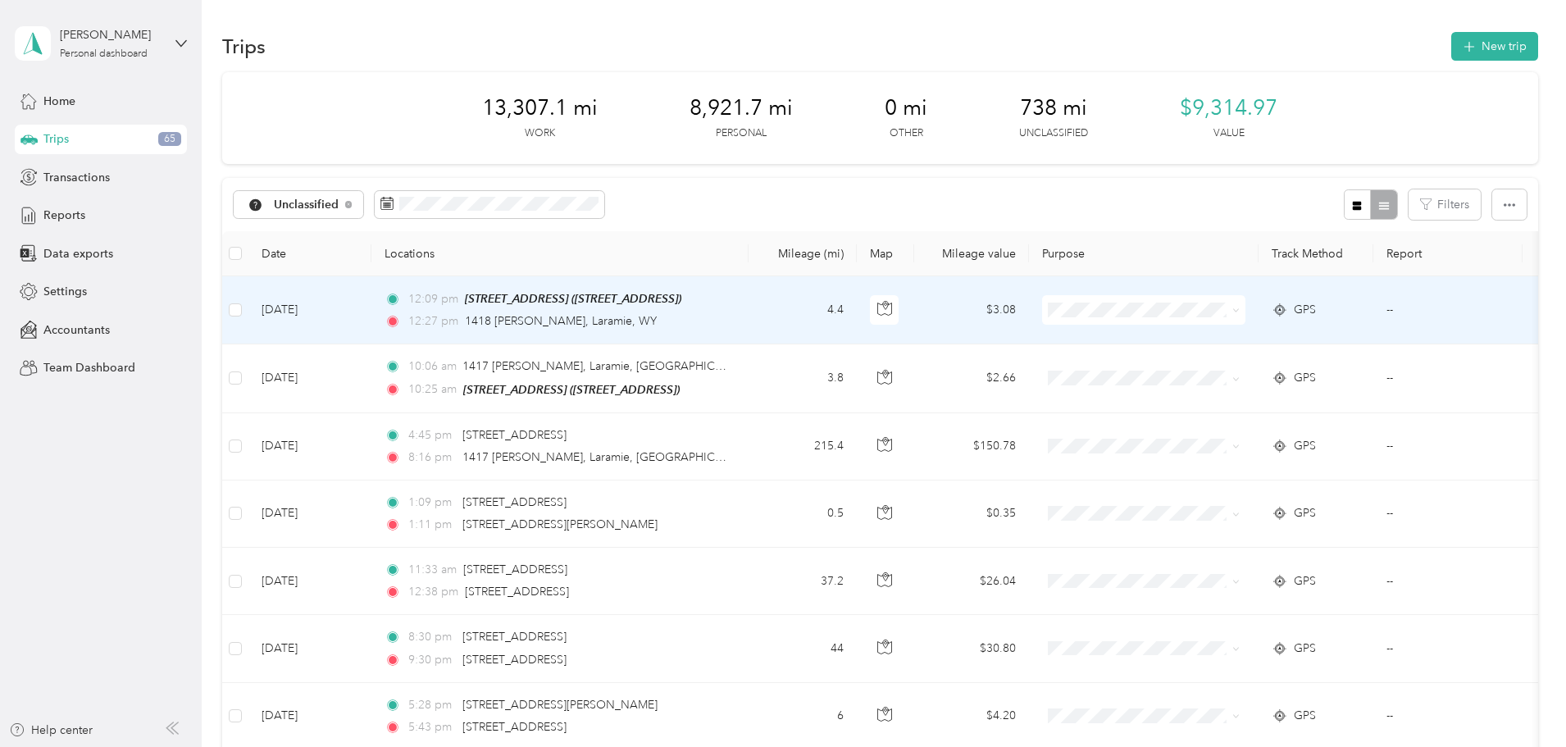
click at [1240, 310] on icon at bounding box center [1235, 310] width 7 height 7
click at [1228, 451] on span "Real Estate" at bounding box center [1268, 455] width 152 height 17
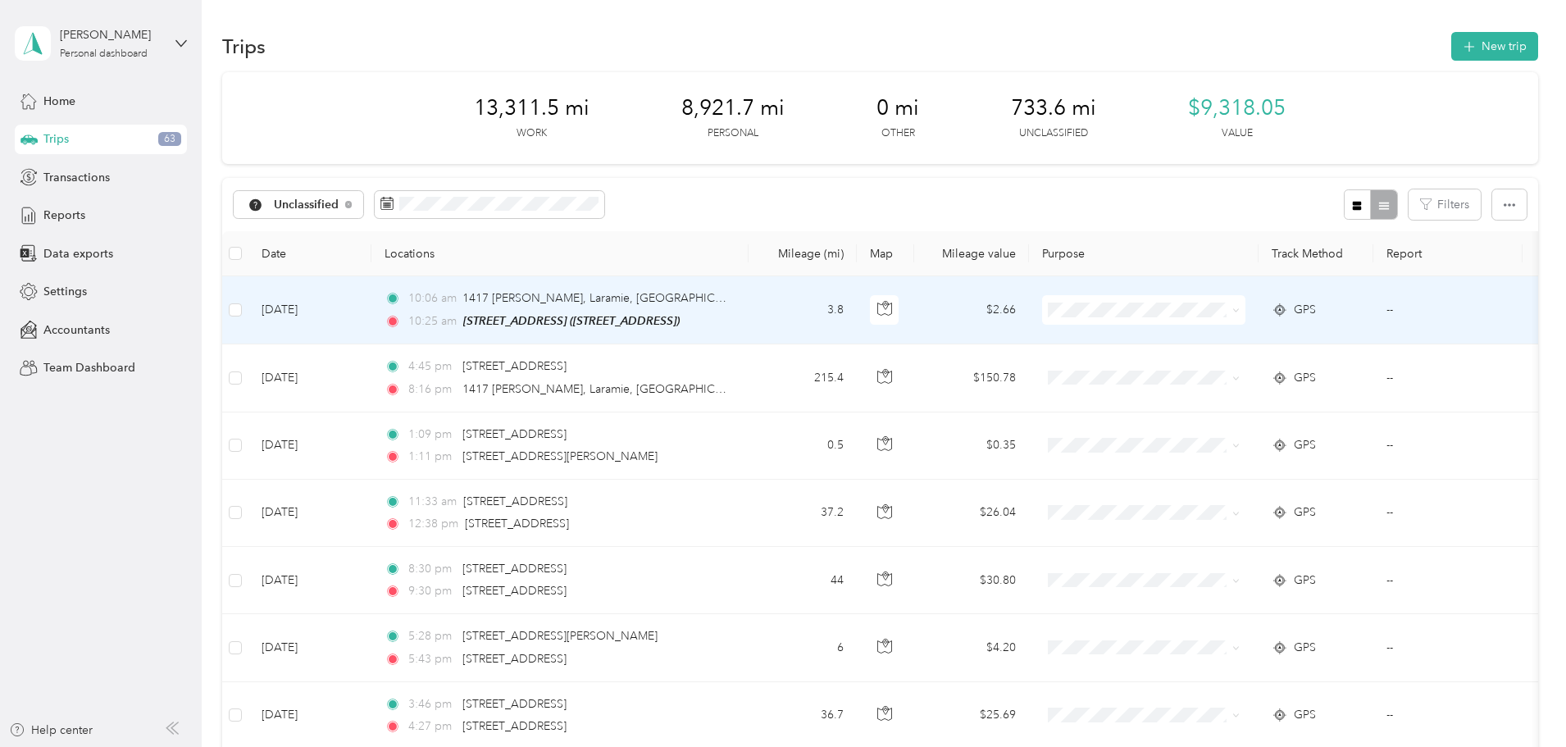
click at [1240, 312] on icon at bounding box center [1235, 310] width 7 height 7
click at [1262, 453] on span "Real Estate" at bounding box center [1268, 454] width 152 height 17
click at [1240, 310] on icon at bounding box center [1235, 310] width 7 height 7
click at [1246, 427] on span "Eden Farm" at bounding box center [1268, 426] width 152 height 17
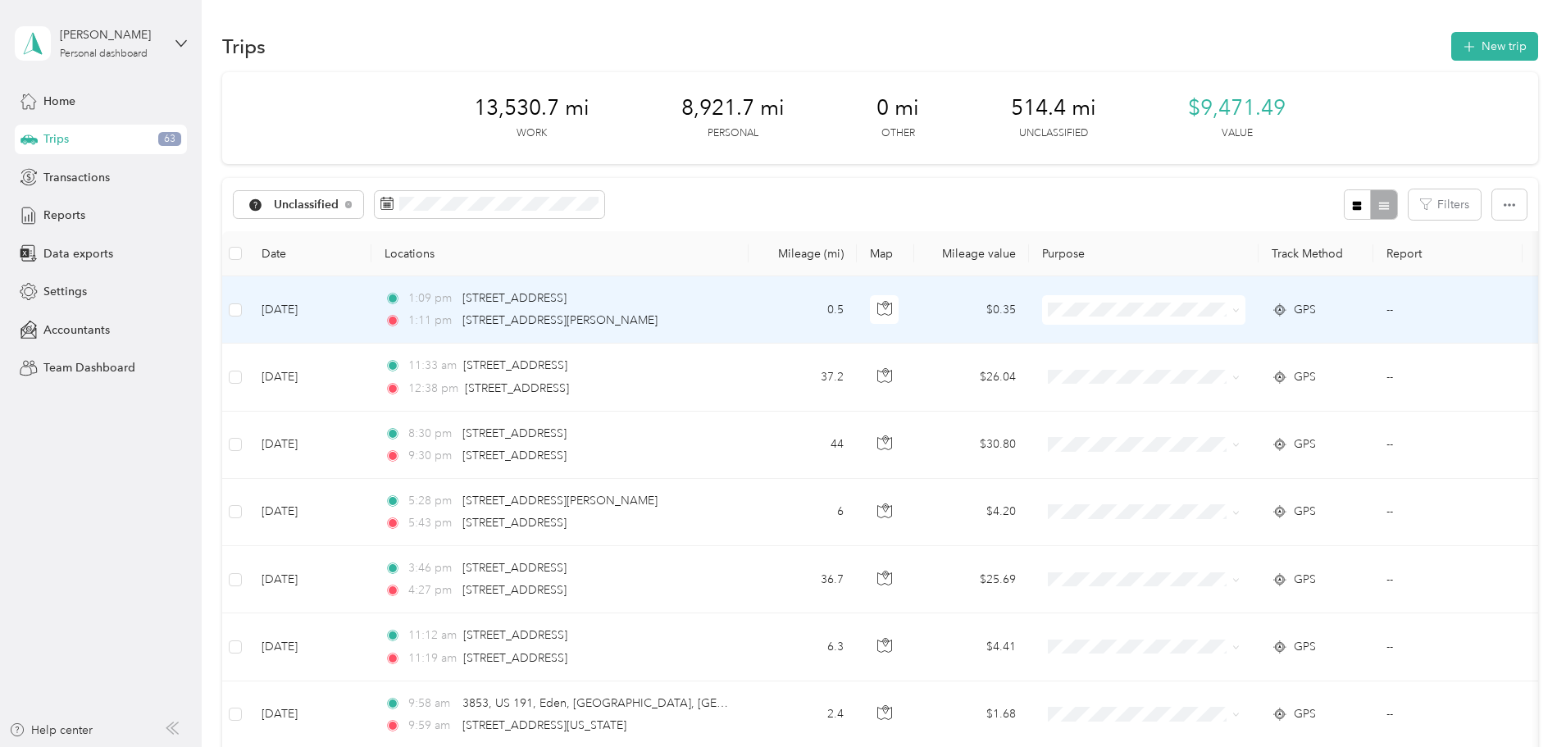
click at [1240, 310] on icon at bounding box center [1235, 310] width 7 height 7
click at [1246, 371] on span "Personal" at bounding box center [1268, 369] width 152 height 17
click at [1240, 309] on icon at bounding box center [1235, 310] width 7 height 7
click at [1225, 431] on li "Eden Farm" at bounding box center [1252, 426] width 203 height 29
click at [1240, 310] on icon at bounding box center [1235, 310] width 7 height 7
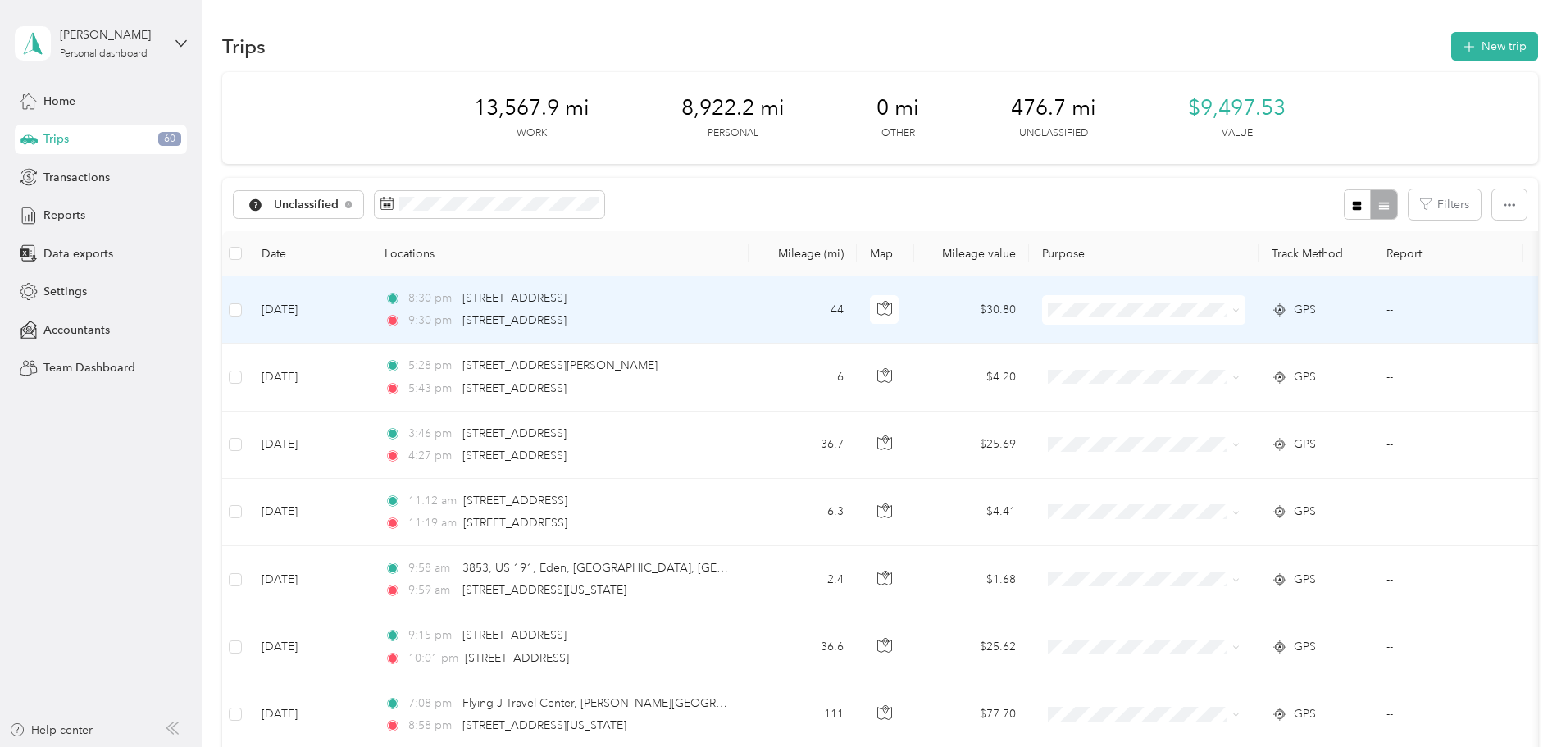
click at [1233, 371] on span "Personal" at bounding box center [1268, 368] width 152 height 17
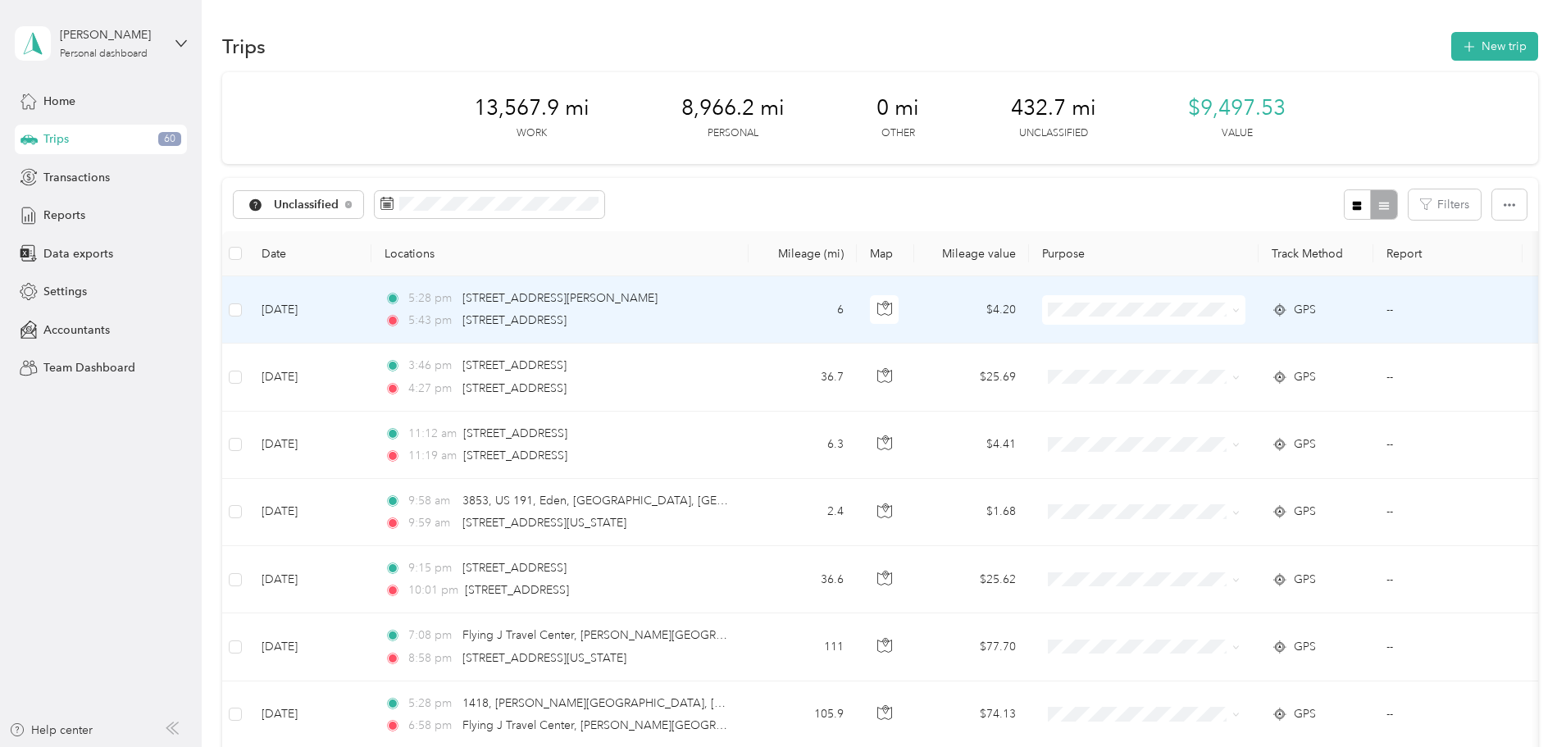
click at [1240, 311] on icon at bounding box center [1235, 310] width 7 height 7
click at [1254, 366] on span "Personal" at bounding box center [1268, 365] width 152 height 17
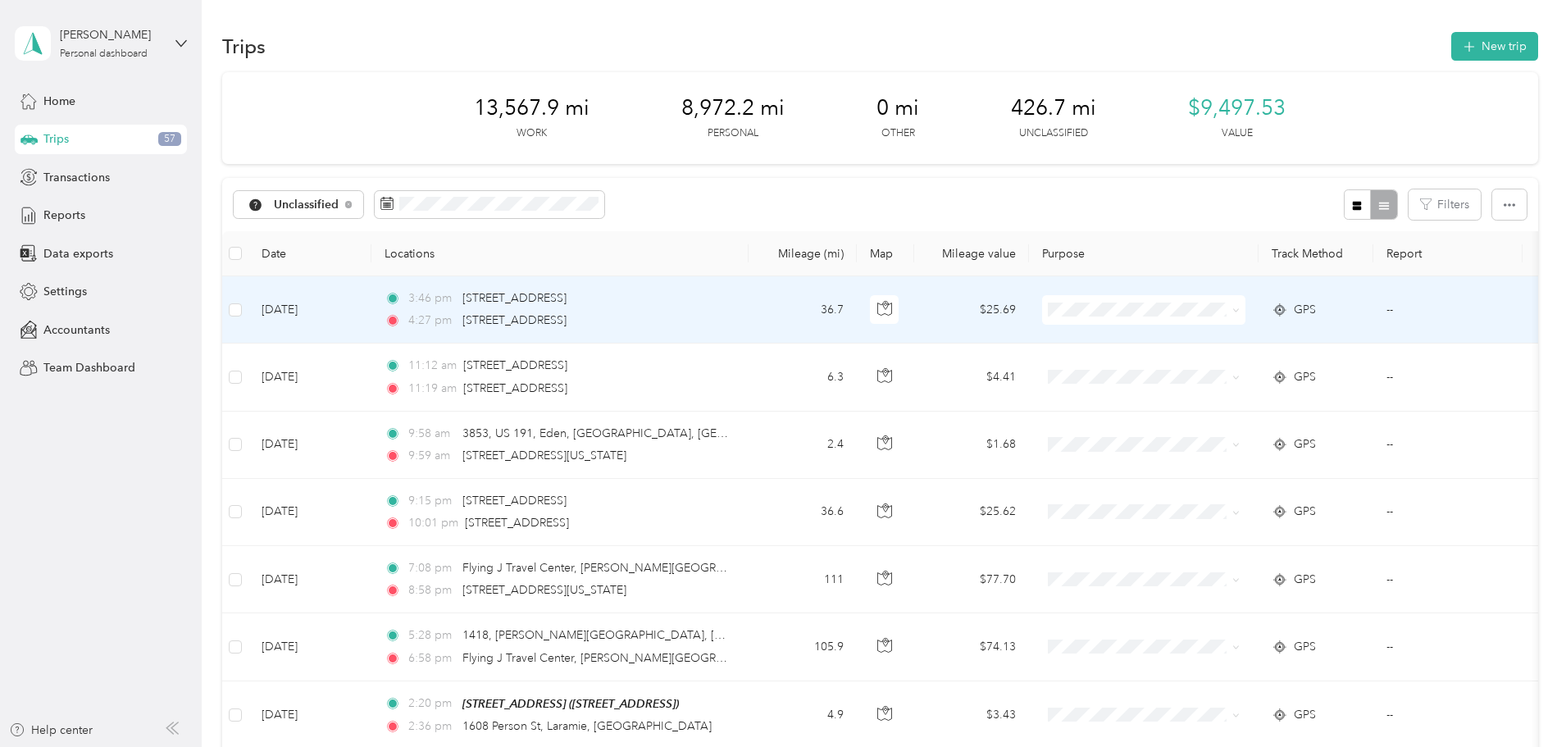
click at [1240, 304] on span at bounding box center [1235, 310] width 7 height 14
click at [1240, 312] on icon at bounding box center [1235, 310] width 7 height 7
click at [1218, 371] on li "Personal" at bounding box center [1252, 369] width 203 height 29
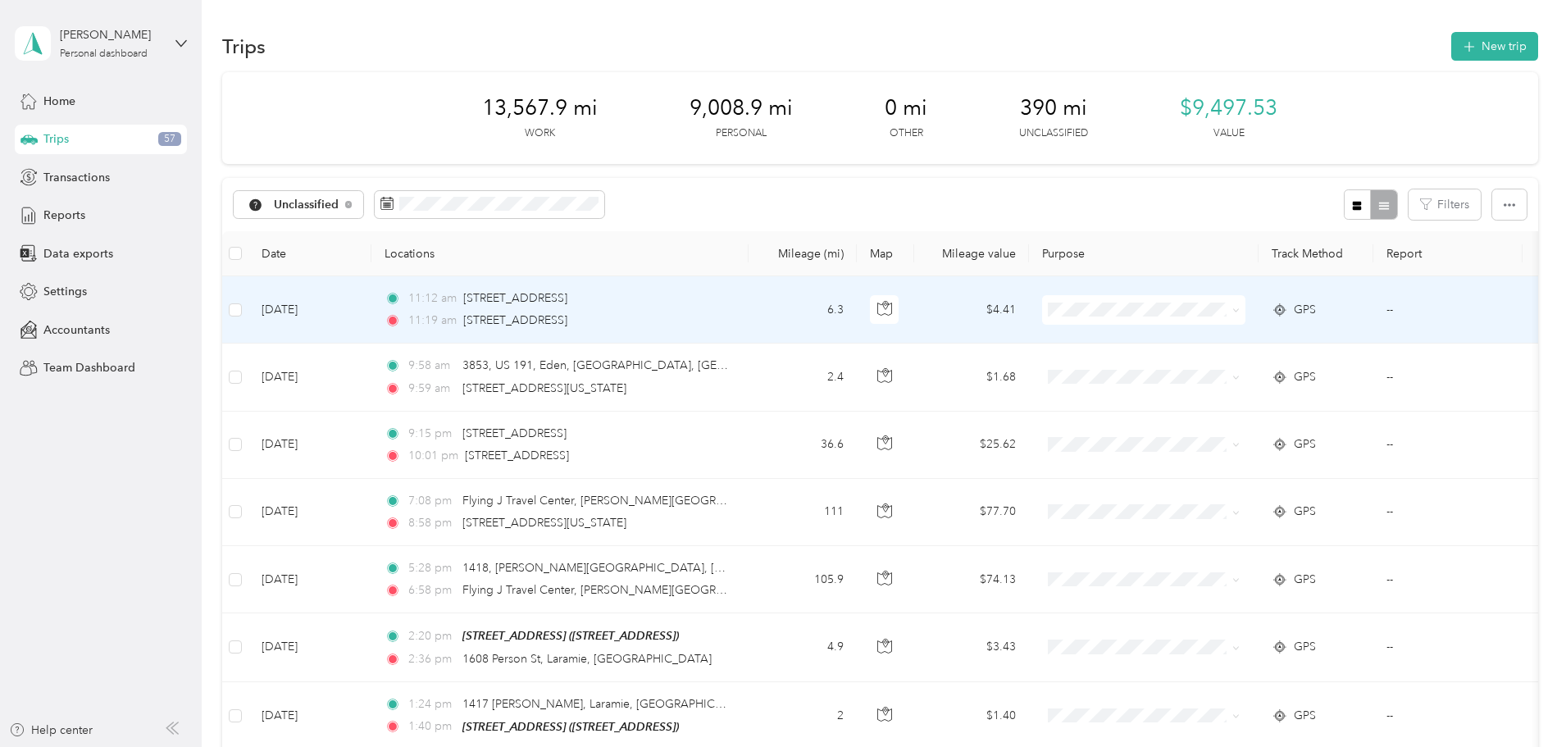
click at [1240, 311] on icon at bounding box center [1235, 310] width 7 height 7
click at [1240, 365] on span "Personal" at bounding box center [1268, 367] width 152 height 17
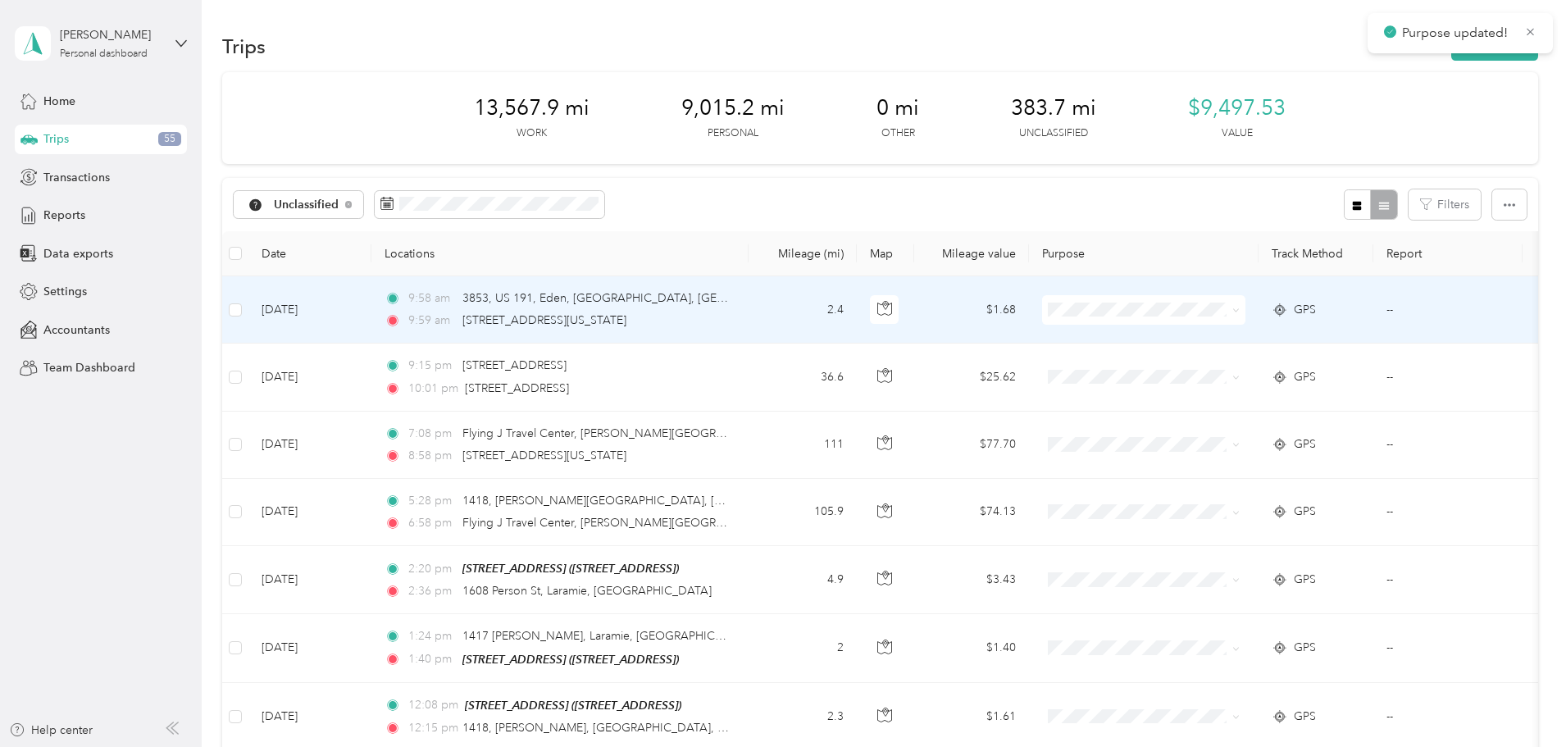
click at [1240, 309] on icon at bounding box center [1235, 310] width 7 height 7
click at [1247, 371] on span "Personal" at bounding box center [1268, 369] width 152 height 17
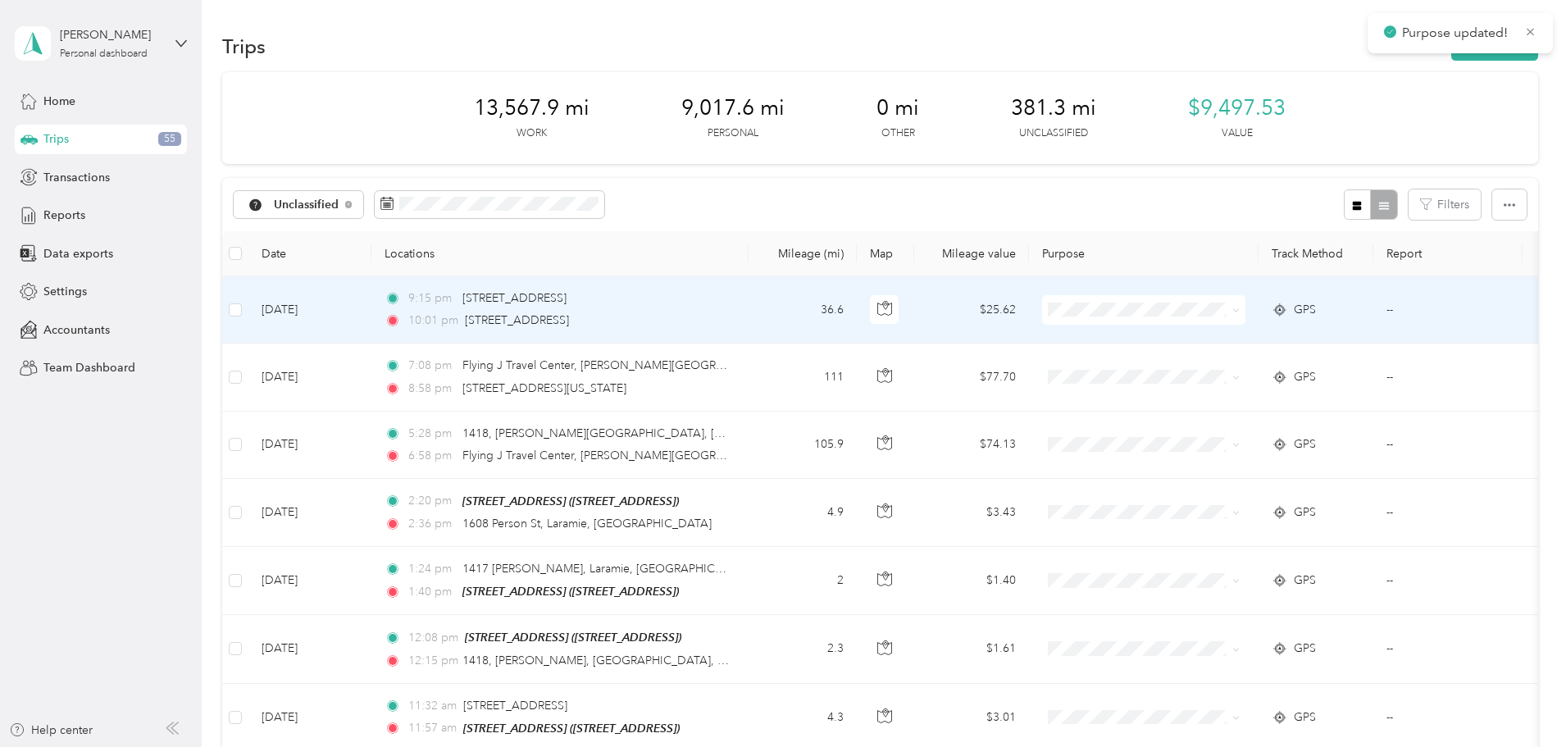
click at [1240, 307] on icon at bounding box center [1235, 310] width 7 height 7
click at [1242, 426] on span "Eden Farm" at bounding box center [1268, 426] width 152 height 17
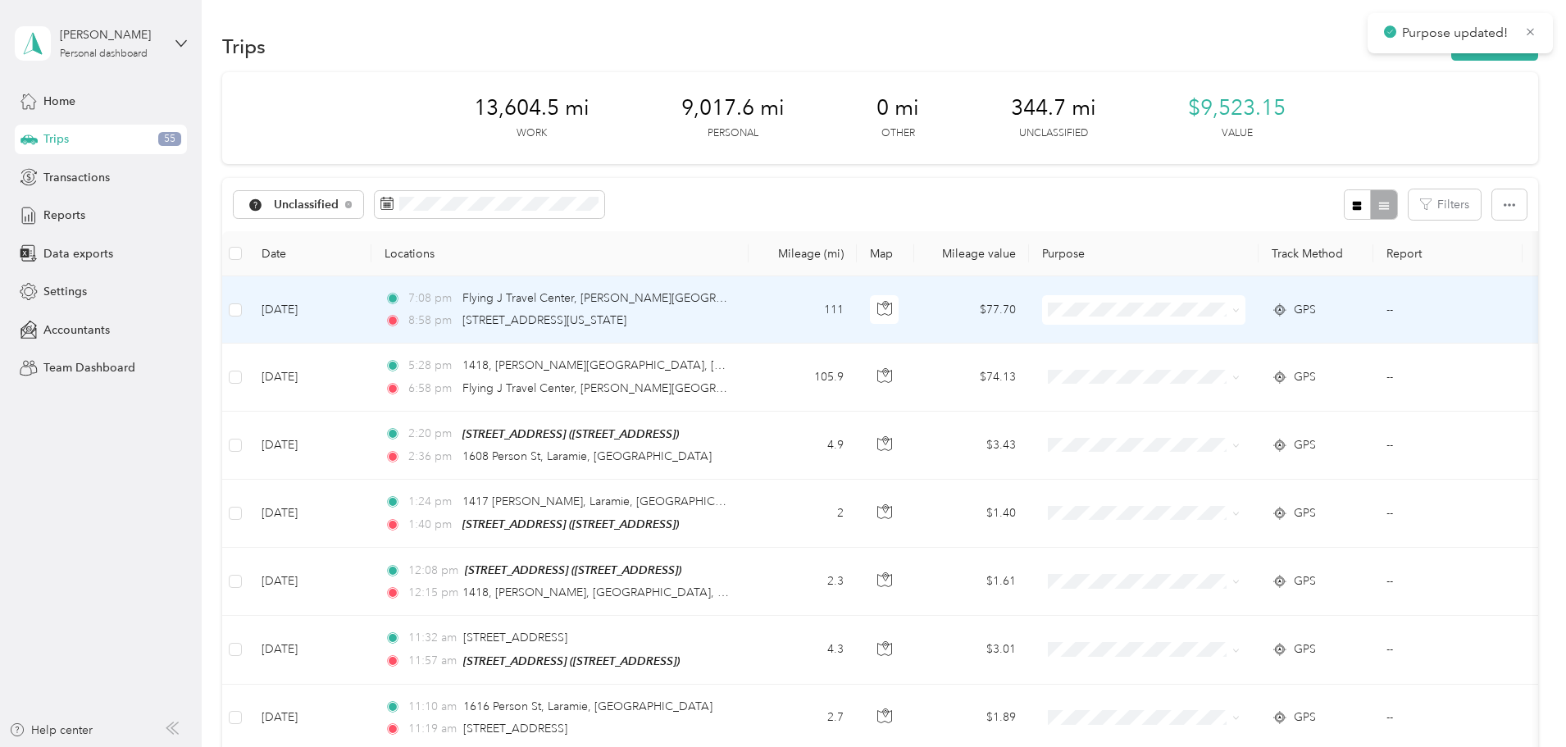
click at [1240, 312] on icon at bounding box center [1235, 310] width 7 height 7
click at [1241, 423] on span "Eden Farm" at bounding box center [1268, 426] width 152 height 17
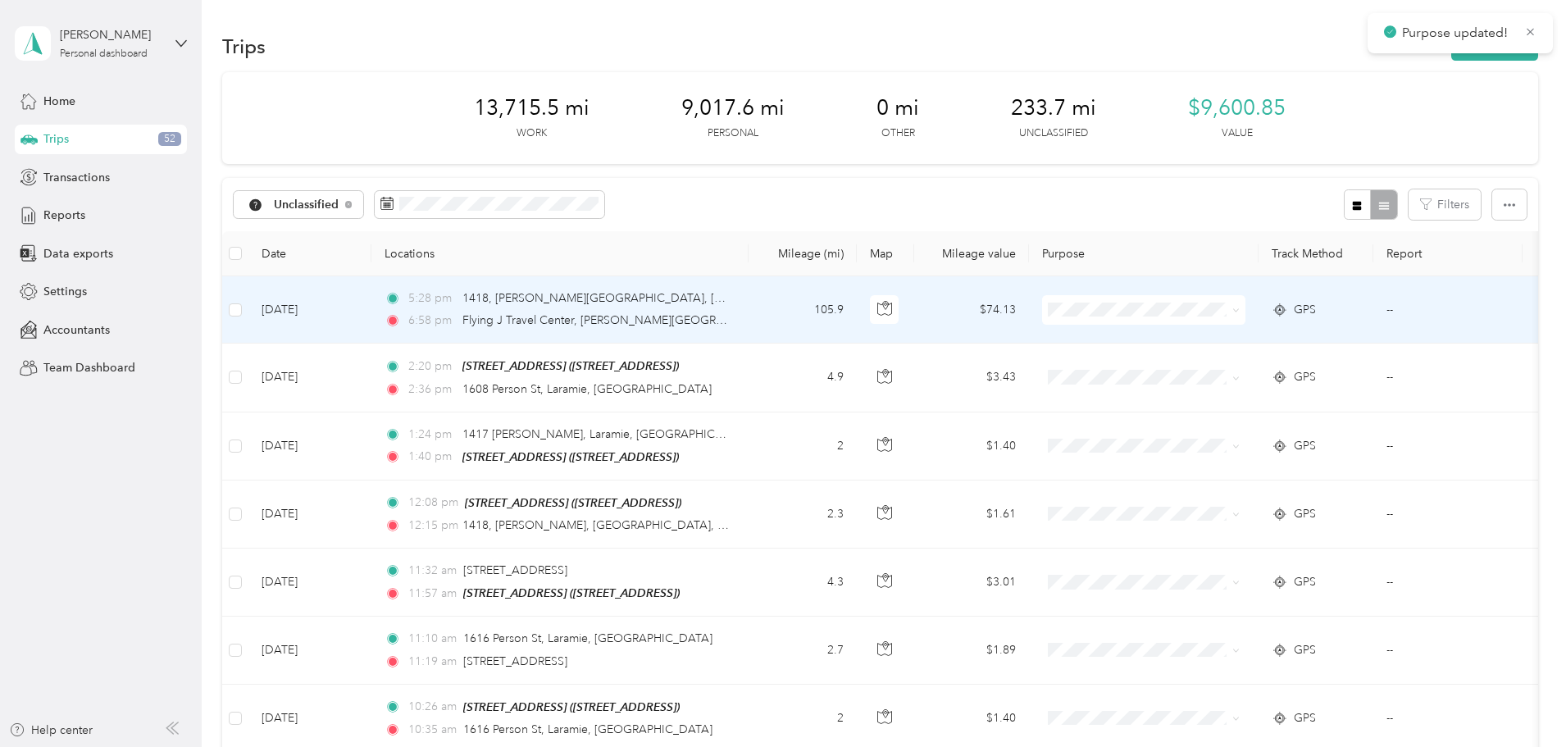
click at [1240, 312] on icon at bounding box center [1235, 310] width 7 height 7
click at [1209, 425] on span "Eden Farm" at bounding box center [1268, 426] width 152 height 17
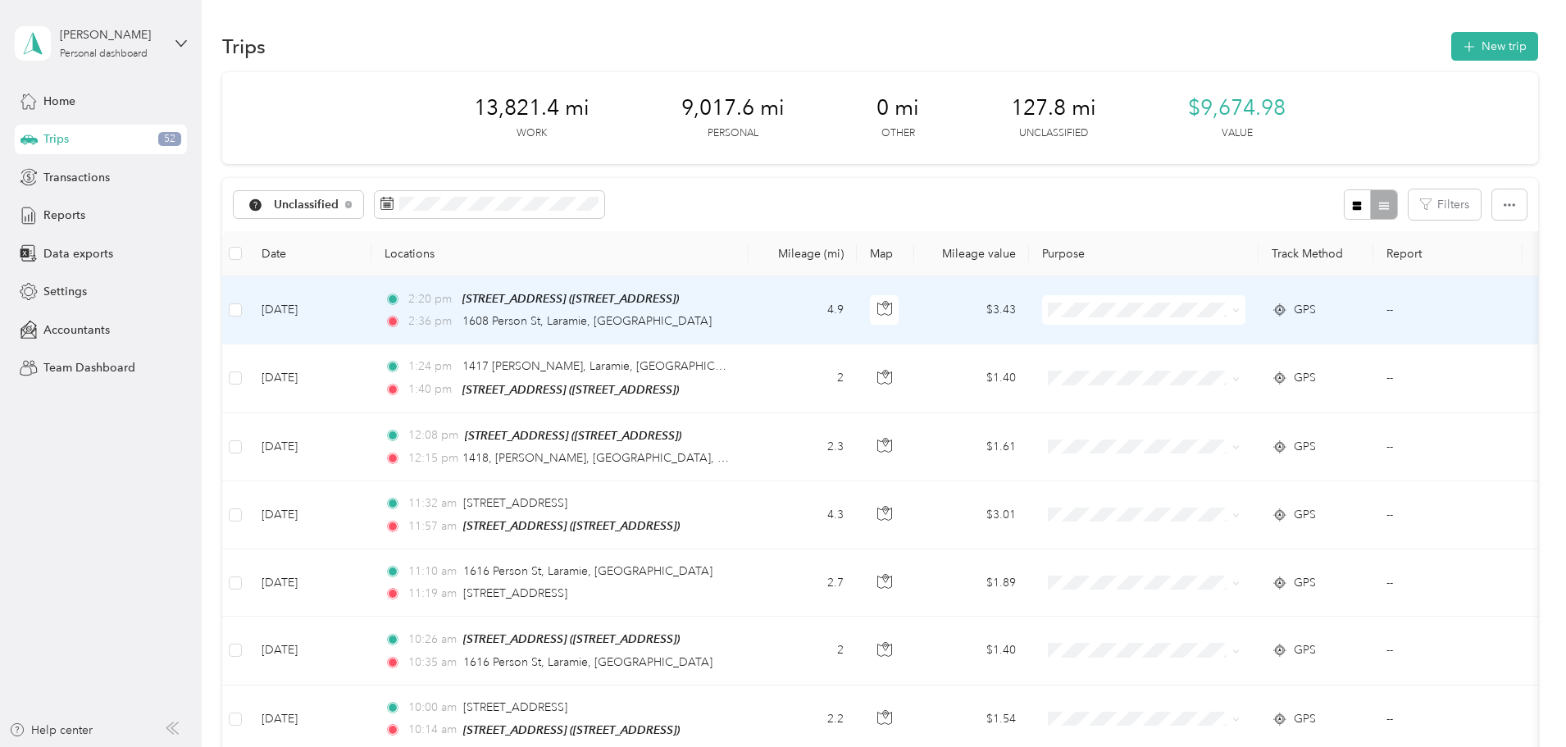
click at [1240, 313] on icon at bounding box center [1235, 310] width 7 height 7
click at [1246, 453] on span "Real Estate" at bounding box center [1268, 453] width 152 height 17
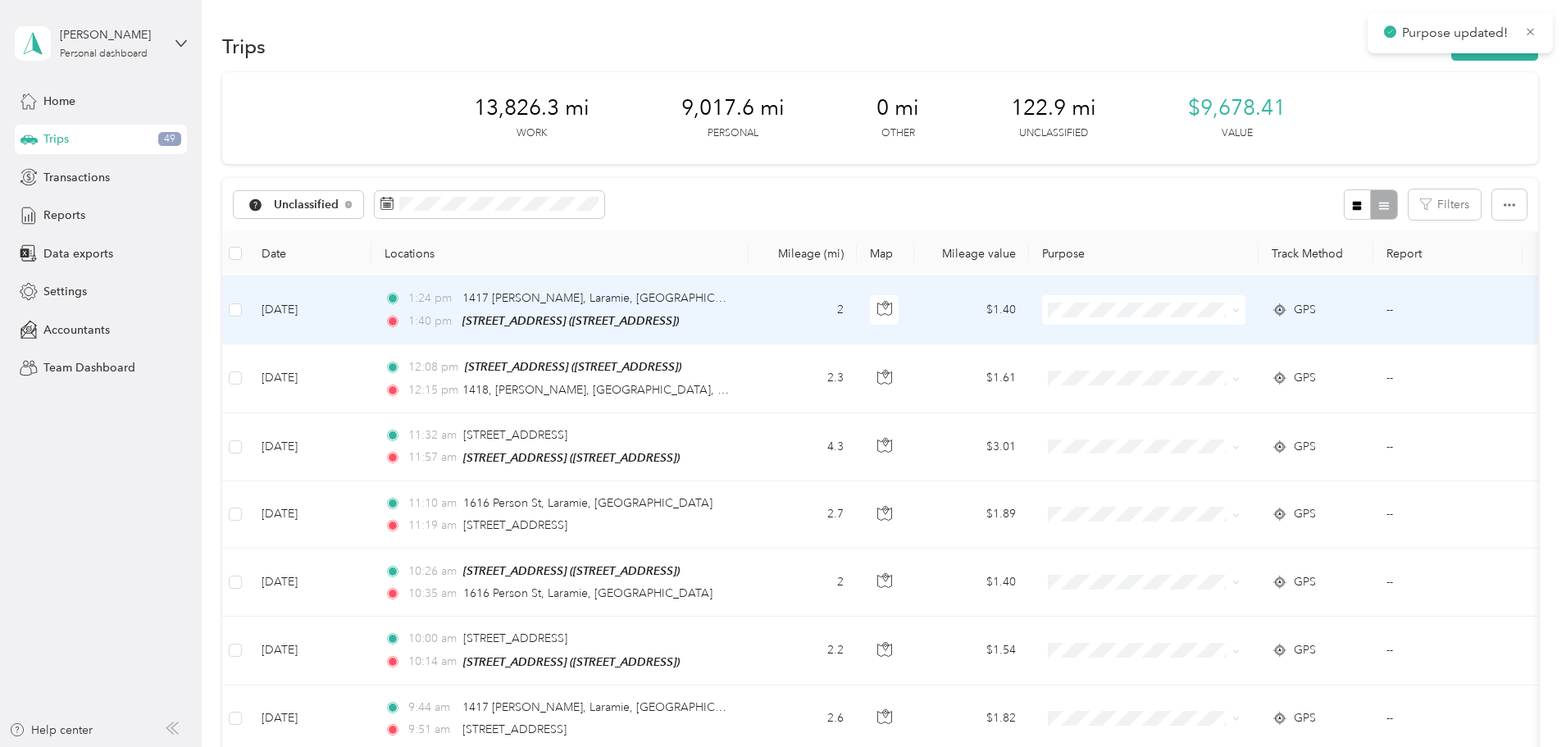
click at [1240, 312] on span at bounding box center [1233, 310] width 13 height 18
click at [1240, 309] on icon at bounding box center [1235, 310] width 7 height 7
click at [1194, 454] on span "Real Estate" at bounding box center [1268, 447] width 152 height 17
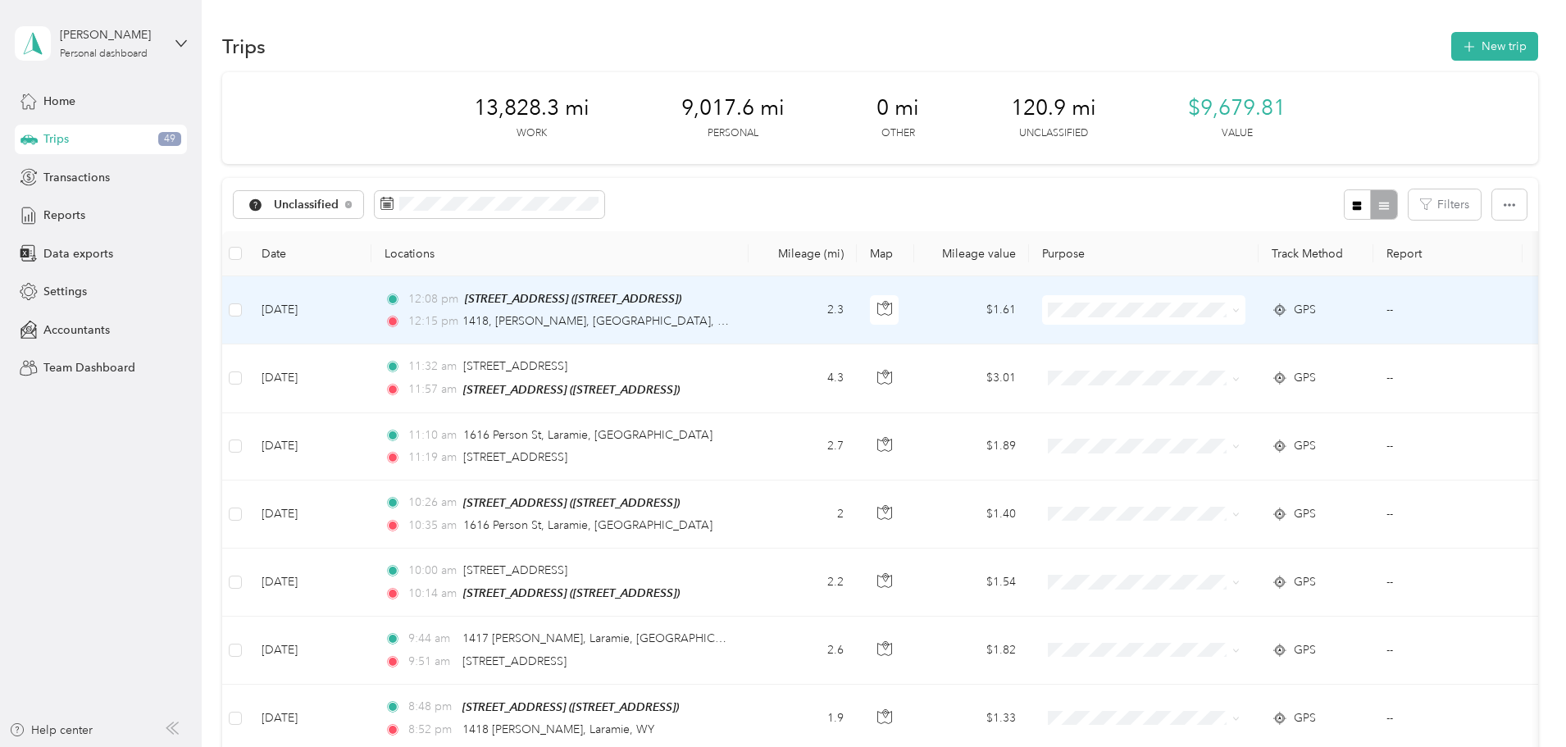
click at [1240, 310] on icon at bounding box center [1235, 310] width 7 height 7
click at [1245, 449] on span "Real Estate" at bounding box center [1268, 455] width 152 height 17
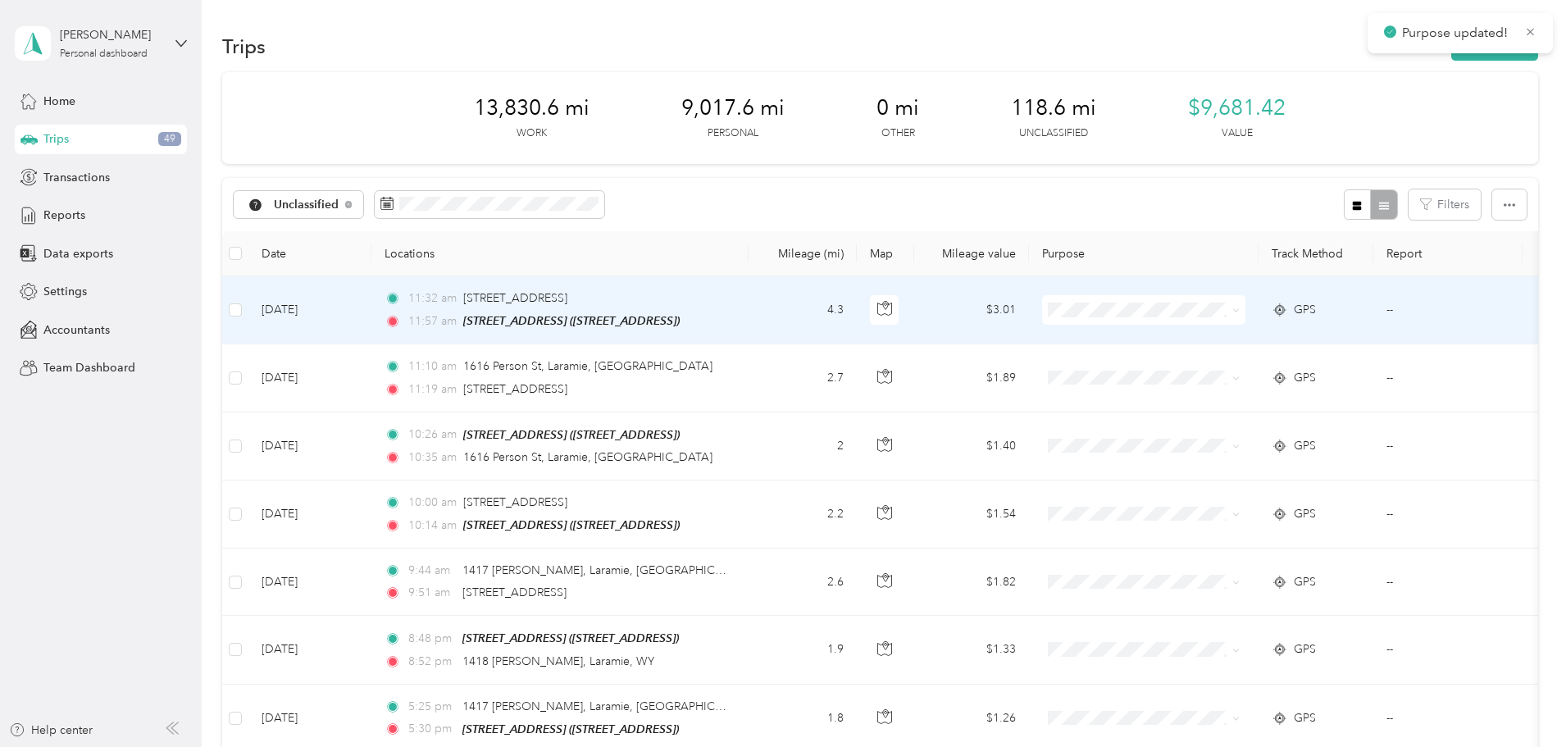
click at [1240, 311] on icon at bounding box center [1235, 310] width 7 height 7
click at [1230, 455] on span "Real Estate" at bounding box center [1268, 454] width 152 height 17
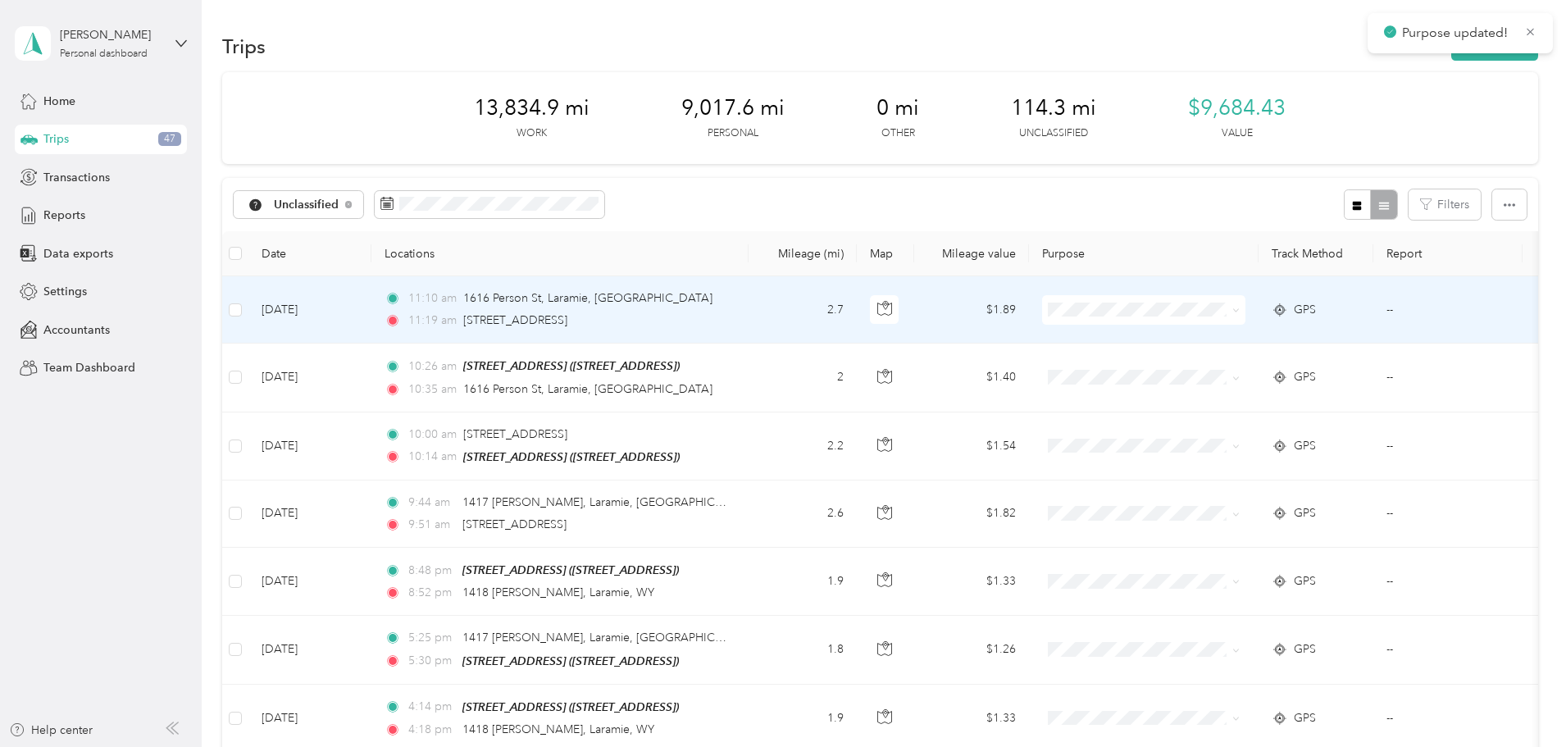
click at [1240, 311] on span at bounding box center [1233, 310] width 13 height 18
click at [1240, 309] on icon at bounding box center [1235, 310] width 7 height 7
click at [1237, 453] on span "Real Estate" at bounding box center [1268, 450] width 152 height 17
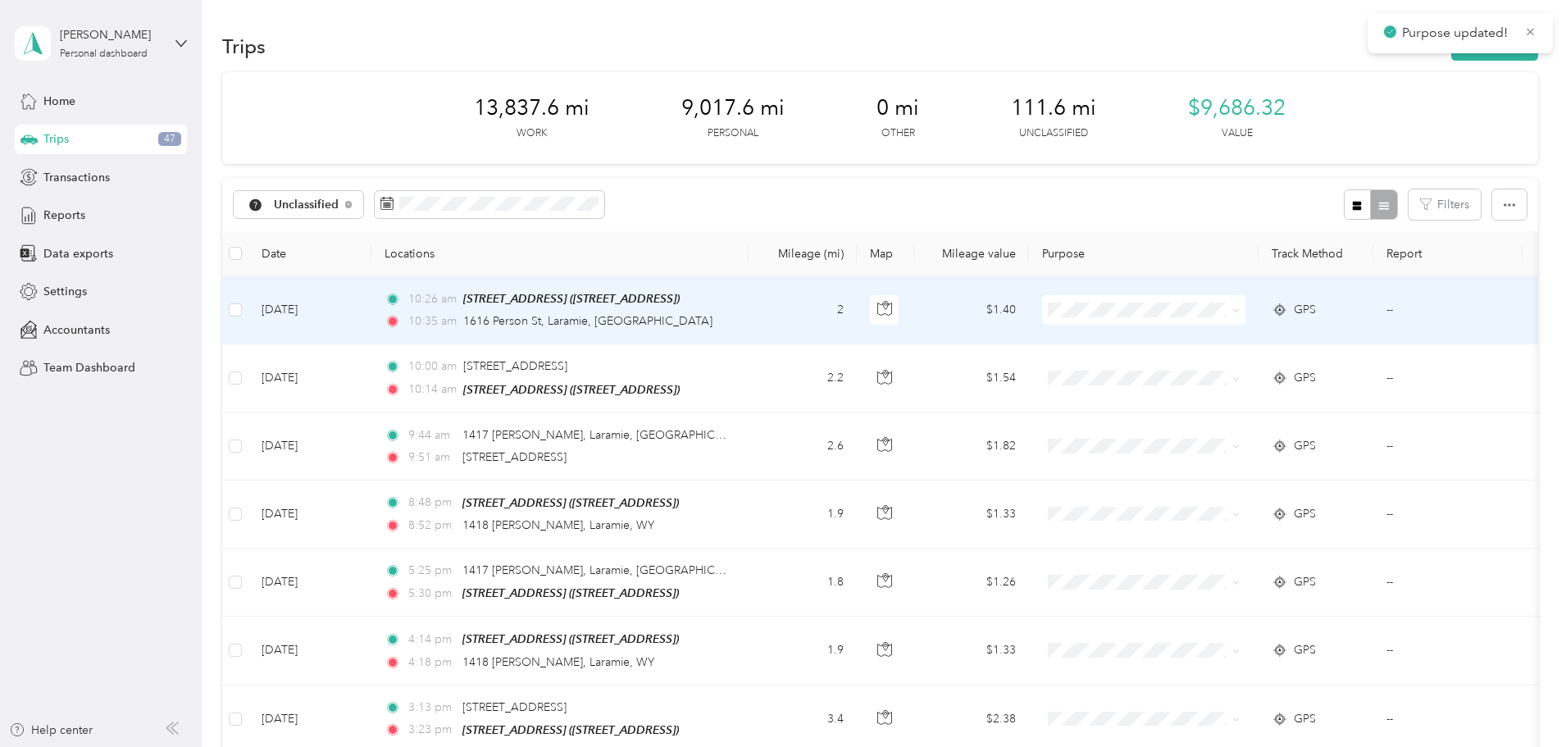
click at [1240, 309] on icon at bounding box center [1235, 310] width 7 height 7
click at [1233, 453] on span "Real Estate" at bounding box center [1268, 448] width 152 height 17
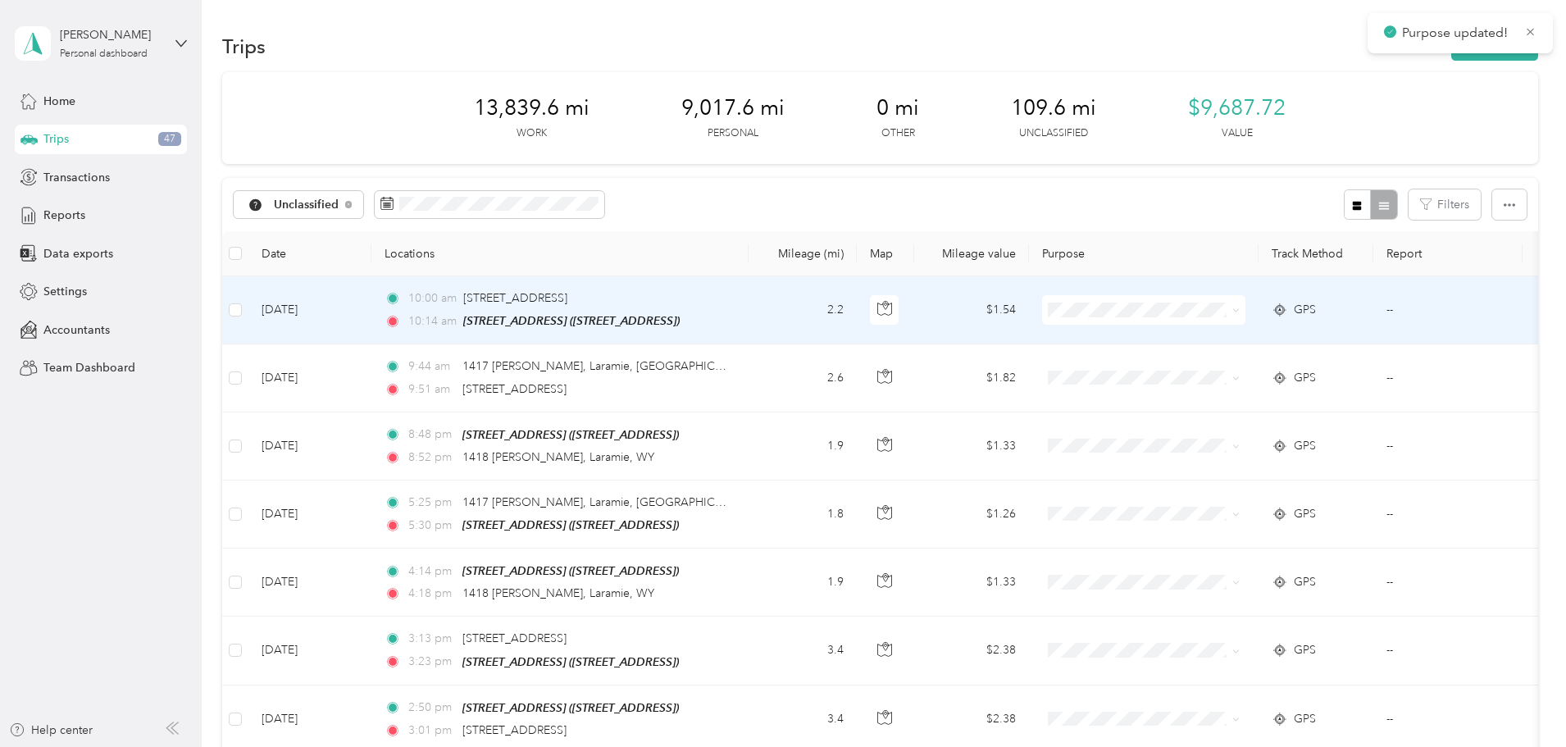
click at [1240, 312] on icon at bounding box center [1235, 310] width 7 height 7
click at [1229, 451] on span "Real Estate" at bounding box center [1268, 455] width 152 height 17
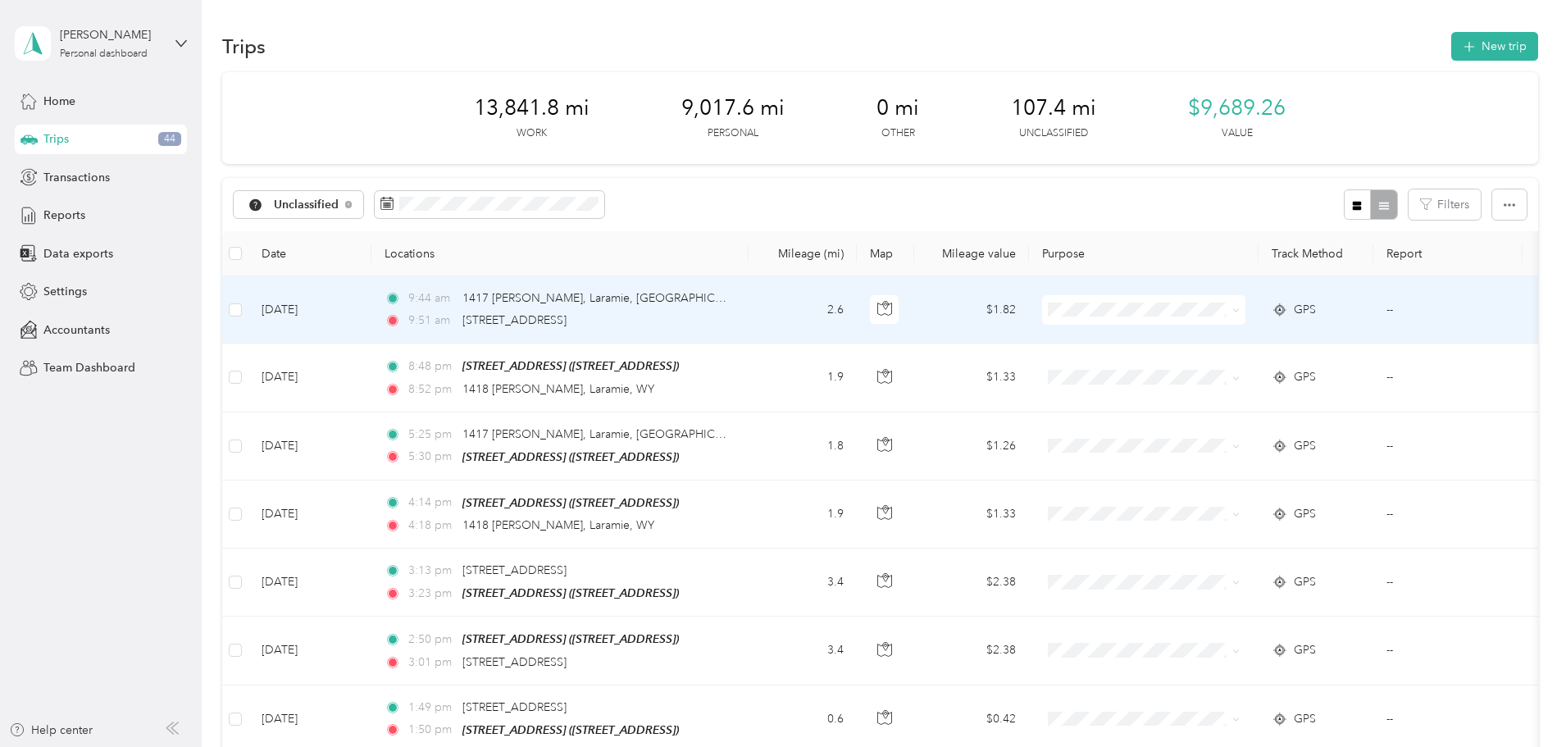
click at [1240, 310] on icon at bounding box center [1235, 310] width 7 height 7
click at [1250, 450] on span "Real Estate" at bounding box center [1268, 450] width 152 height 17
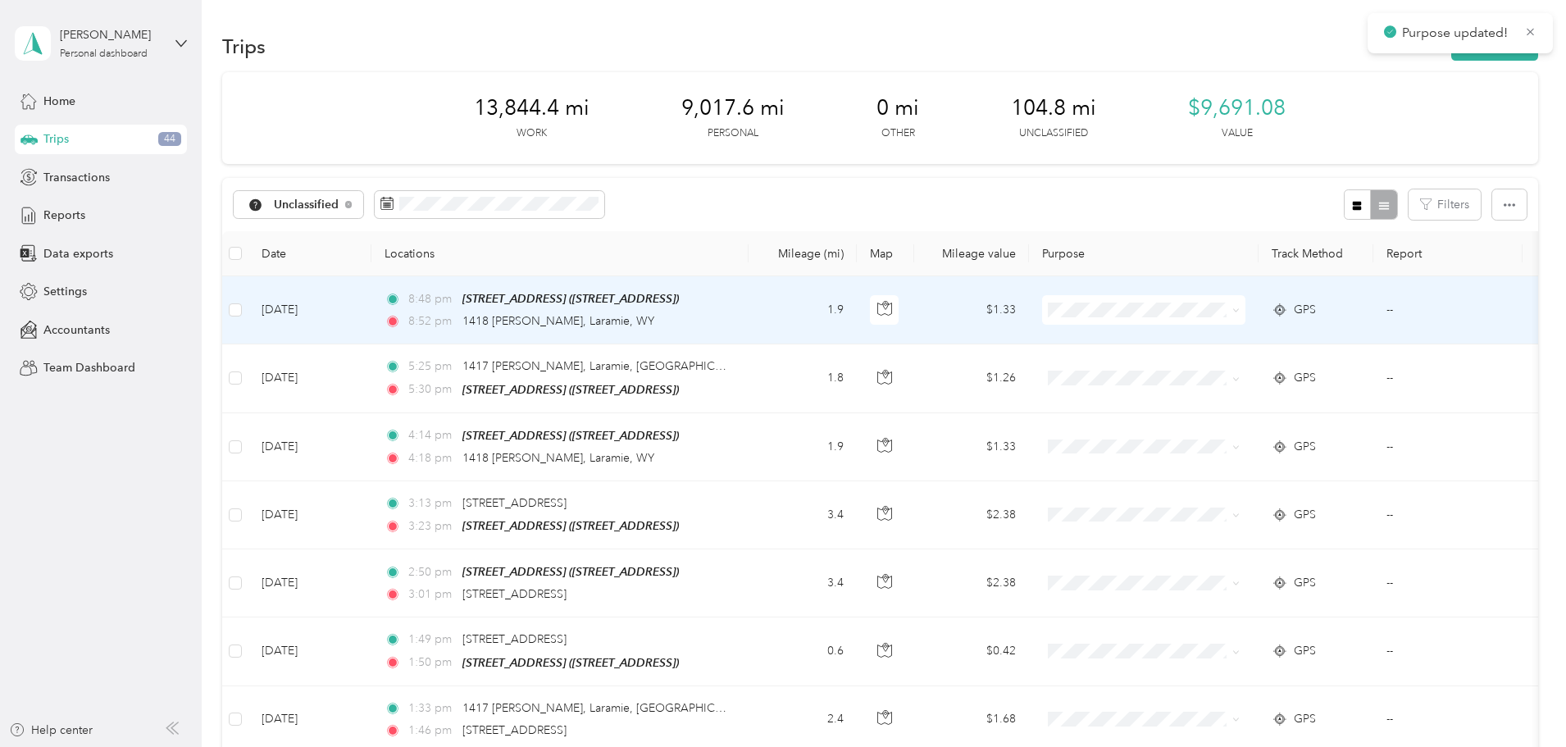
click at [1240, 308] on icon at bounding box center [1235, 310] width 7 height 7
click at [1241, 369] on span "Personal" at bounding box center [1268, 368] width 152 height 17
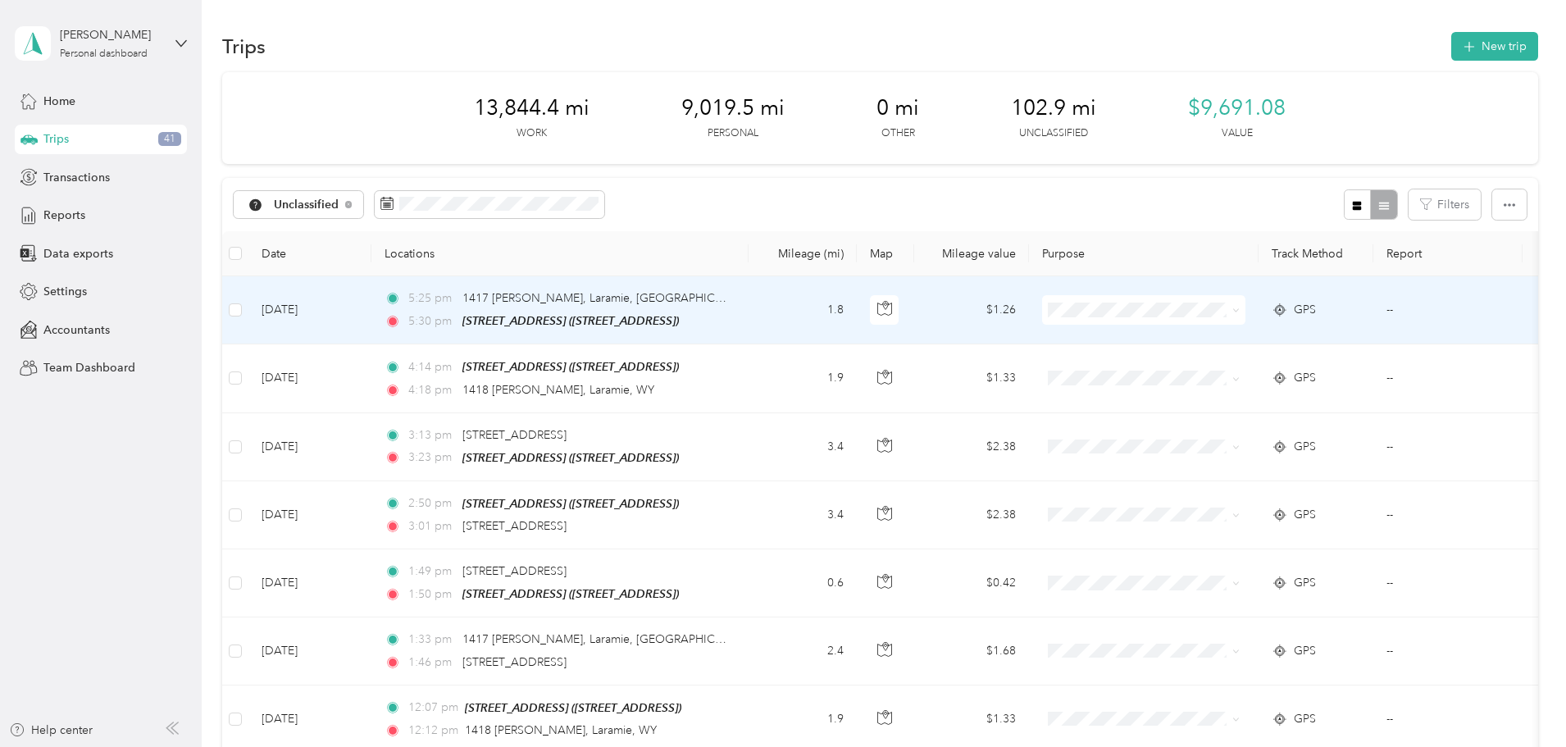
click at [1240, 308] on icon at bounding box center [1235, 310] width 7 height 7
click at [1218, 366] on span "Personal" at bounding box center [1268, 369] width 152 height 17
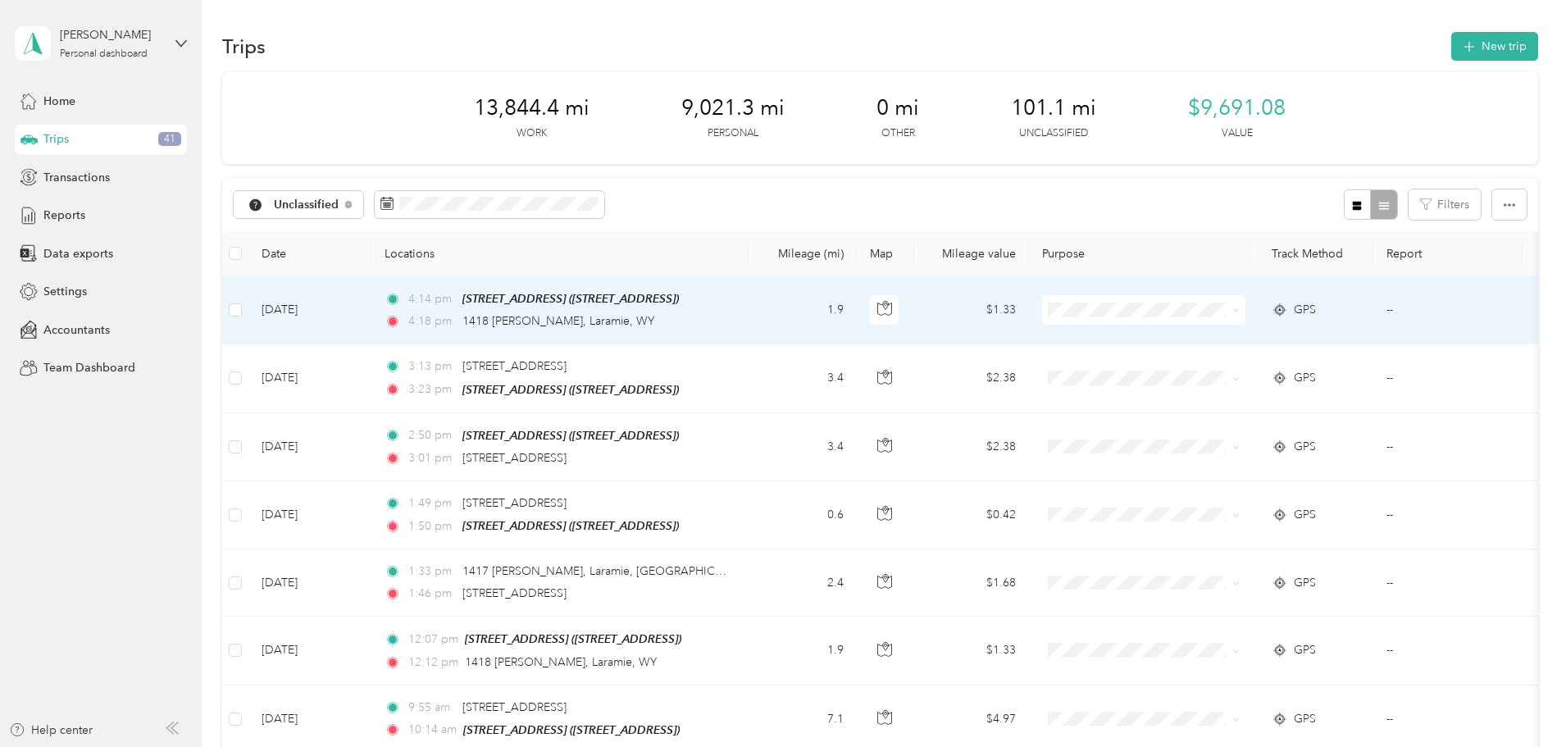
click at [1240, 308] on icon at bounding box center [1235, 310] width 7 height 7
click at [1219, 449] on span "Real Estate" at bounding box center [1268, 452] width 152 height 17
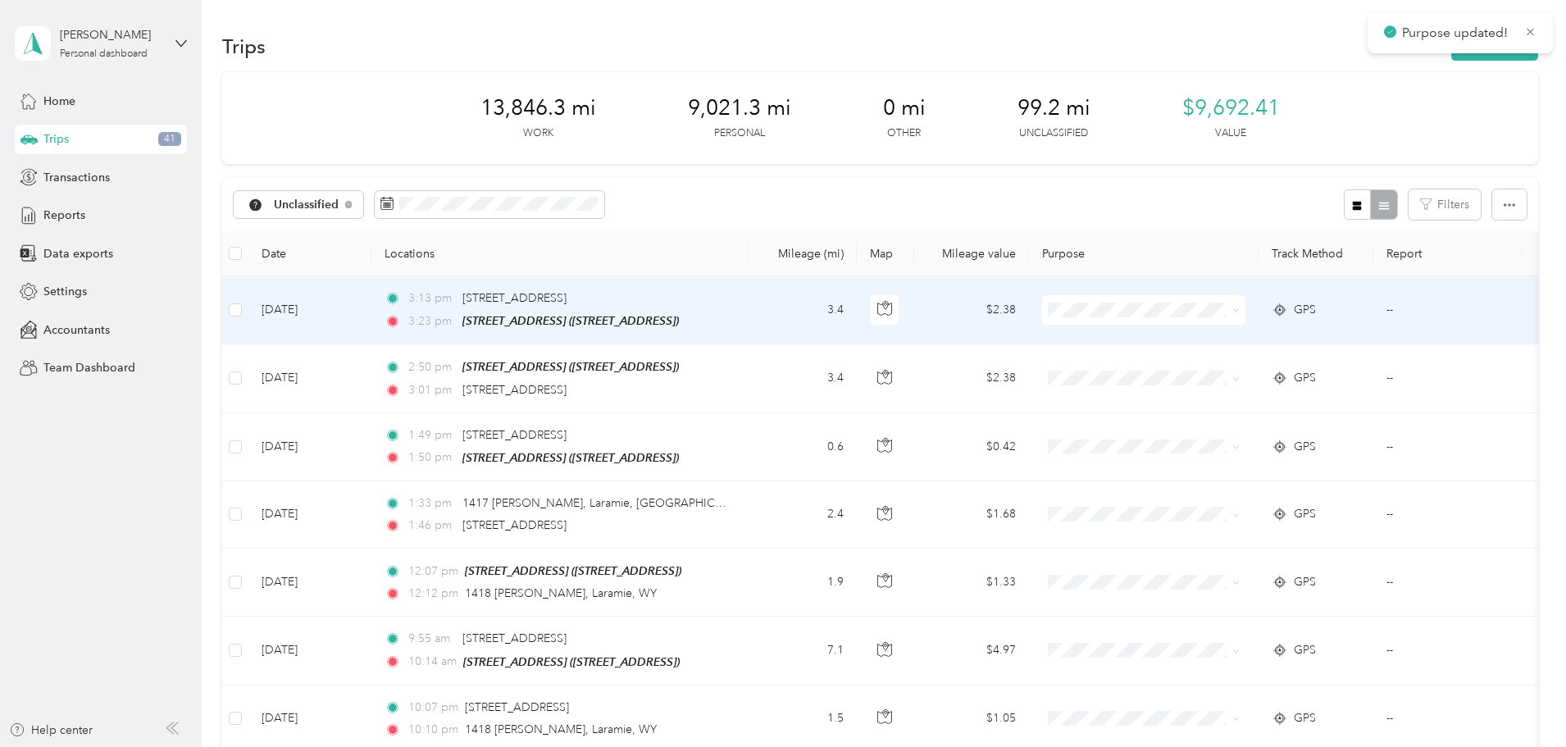
click at [1240, 310] on icon at bounding box center [1235, 310] width 7 height 7
click at [1232, 447] on span "Real Estate" at bounding box center [1268, 455] width 152 height 17
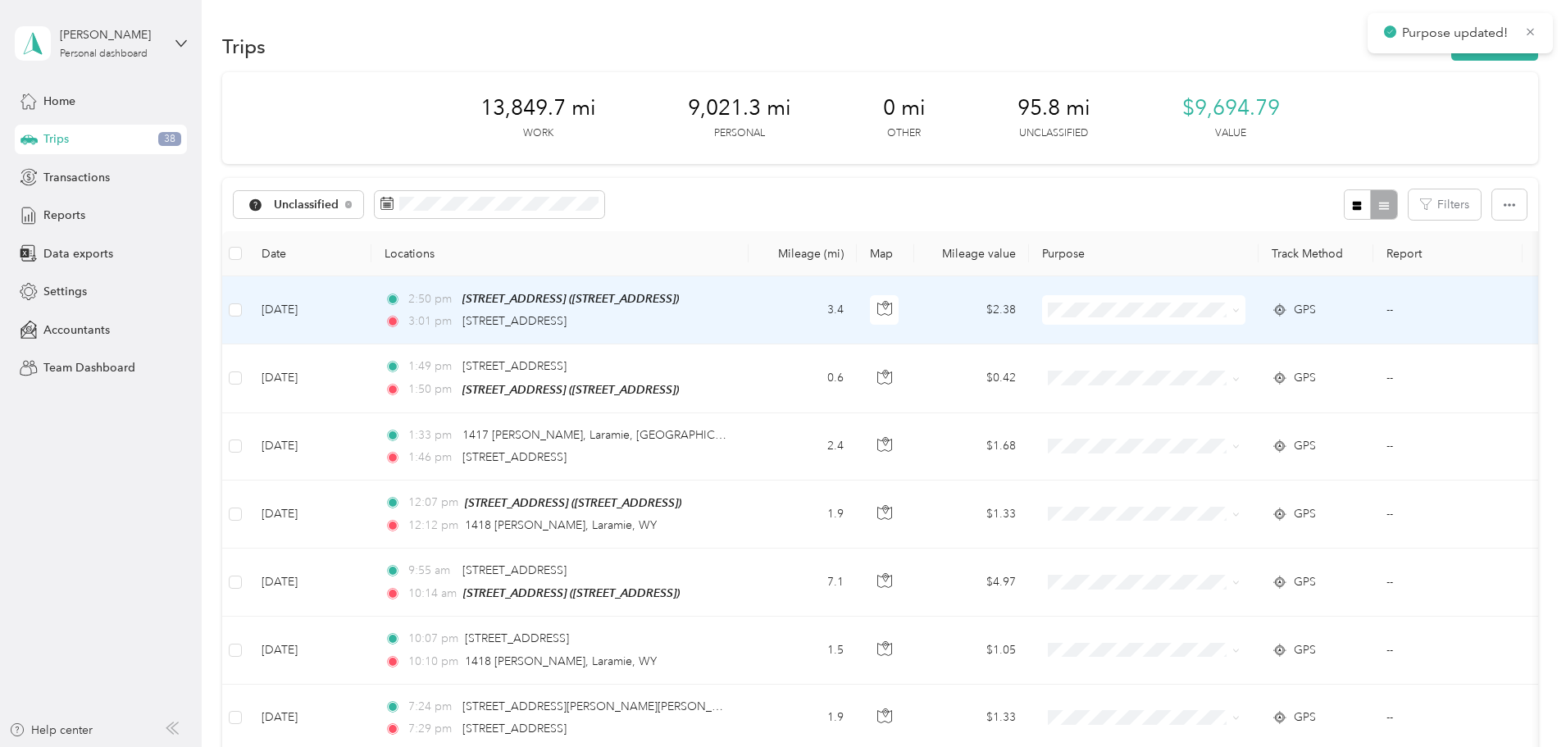
click at [1240, 312] on icon at bounding box center [1235, 310] width 7 height 7
click at [1248, 449] on span "Real Estate" at bounding box center [1268, 455] width 152 height 17
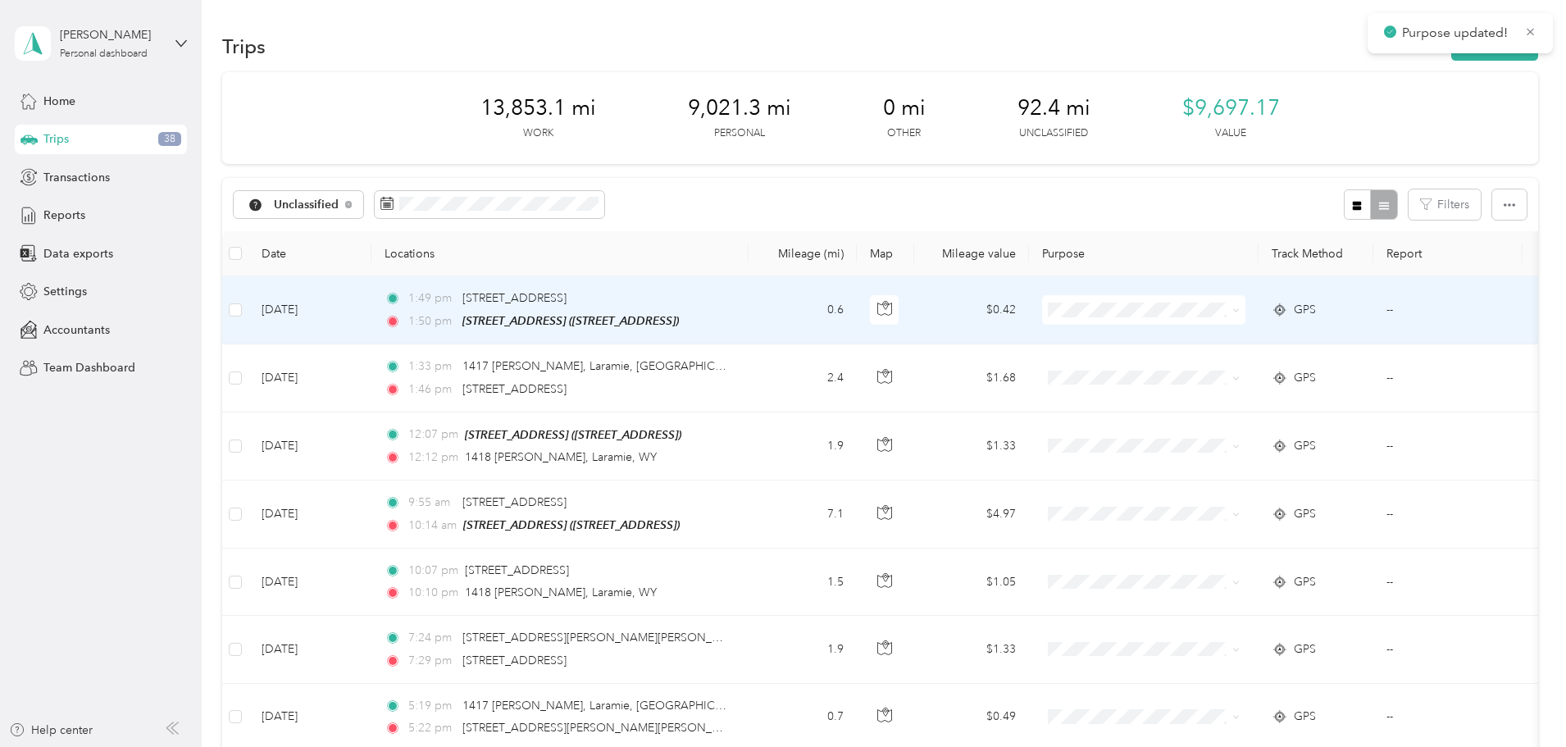
click at [1240, 311] on span at bounding box center [1233, 310] width 13 height 18
click at [1240, 310] on icon at bounding box center [1235, 310] width 7 height 7
click at [1219, 459] on li "Real Estate" at bounding box center [1252, 454] width 203 height 29
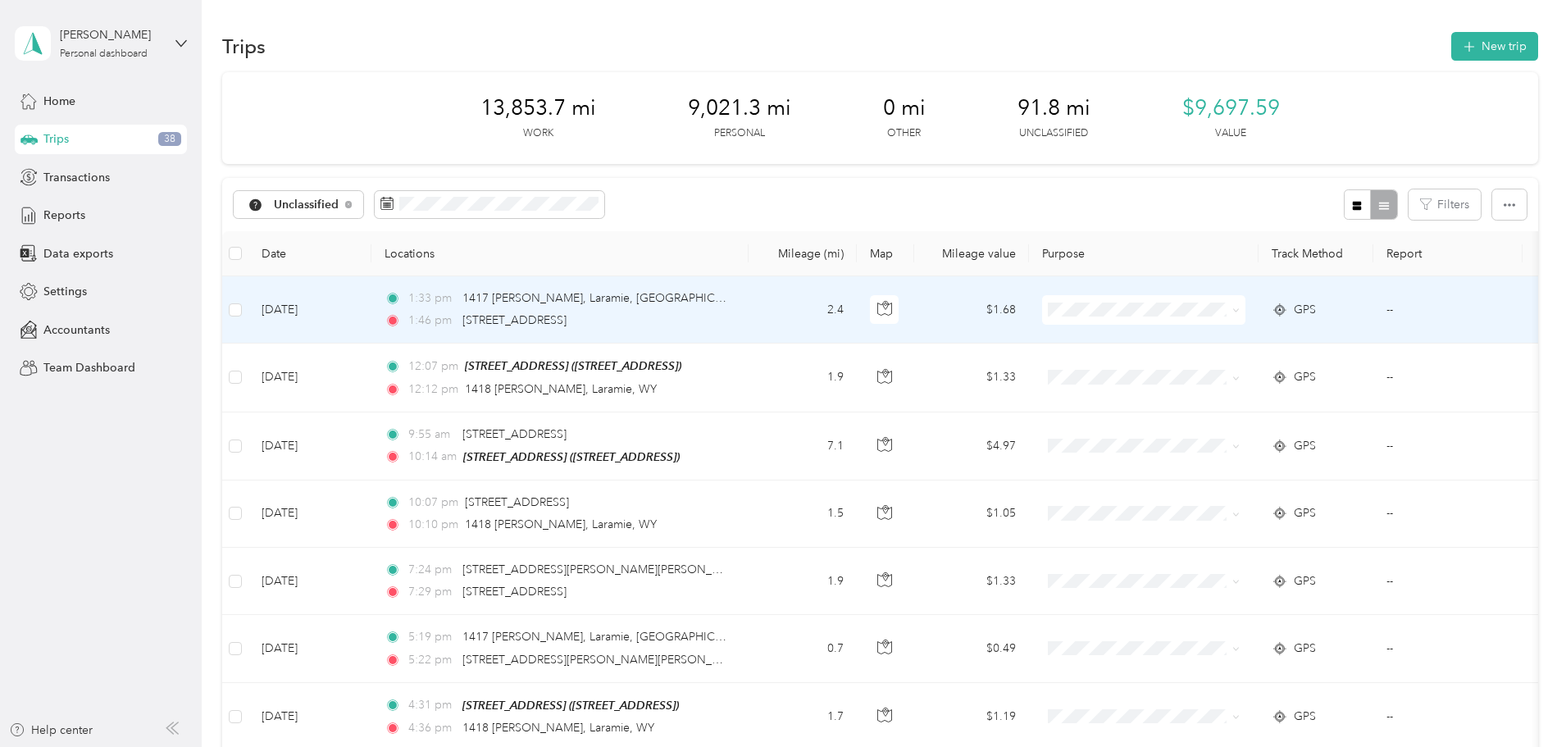
click at [1240, 309] on icon at bounding box center [1235, 310] width 7 height 7
click at [1232, 454] on span "Real Estate" at bounding box center [1268, 454] width 152 height 17
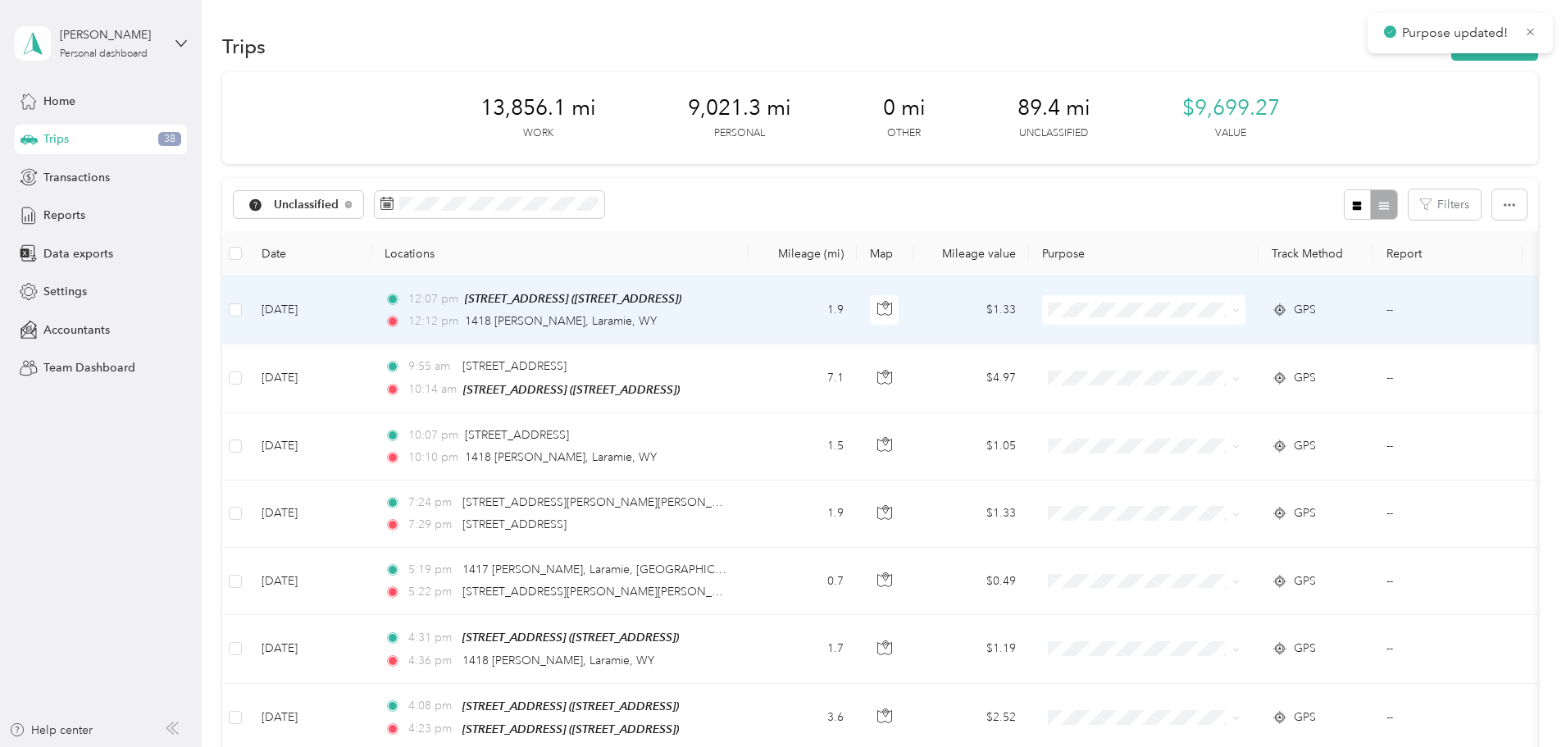
click at [1240, 311] on icon at bounding box center [1235, 310] width 7 height 7
click at [1200, 453] on span "Real Estate" at bounding box center [1268, 454] width 152 height 17
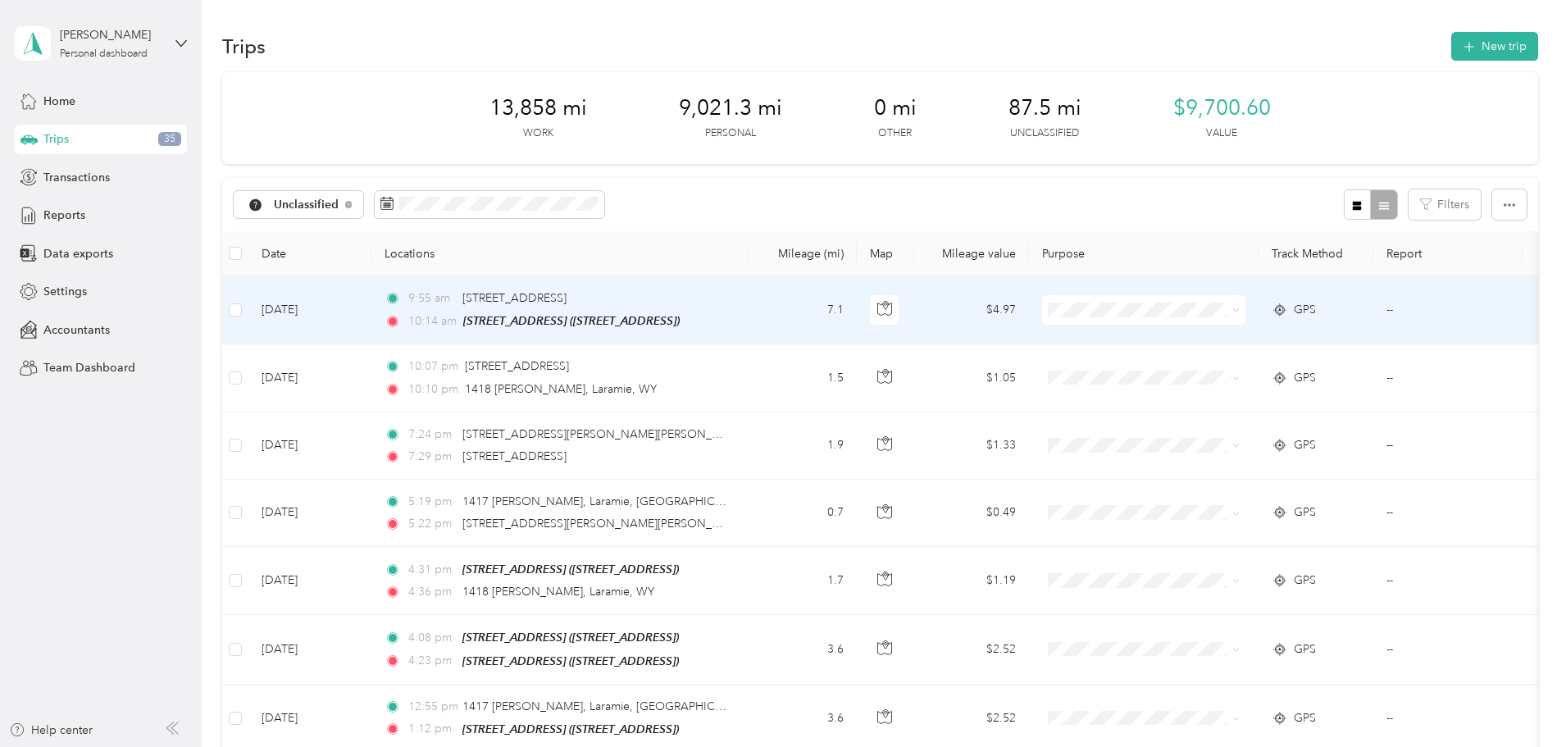
click at [1240, 308] on icon at bounding box center [1235, 310] width 7 height 7
click at [1238, 449] on span "Real Estate" at bounding box center [1268, 455] width 152 height 17
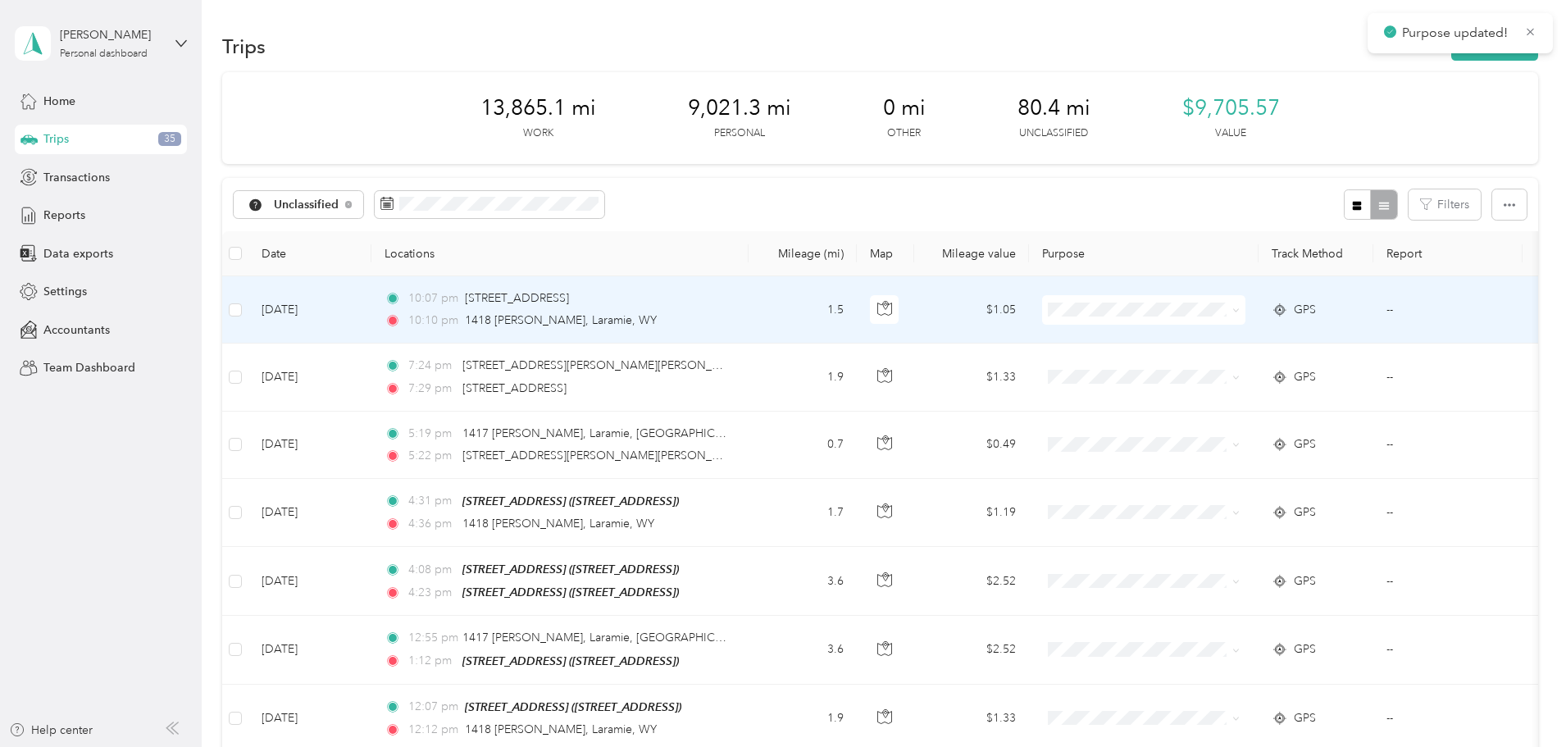
click at [1240, 309] on icon at bounding box center [1235, 310] width 7 height 7
click at [1239, 368] on span "Personal" at bounding box center [1268, 369] width 152 height 17
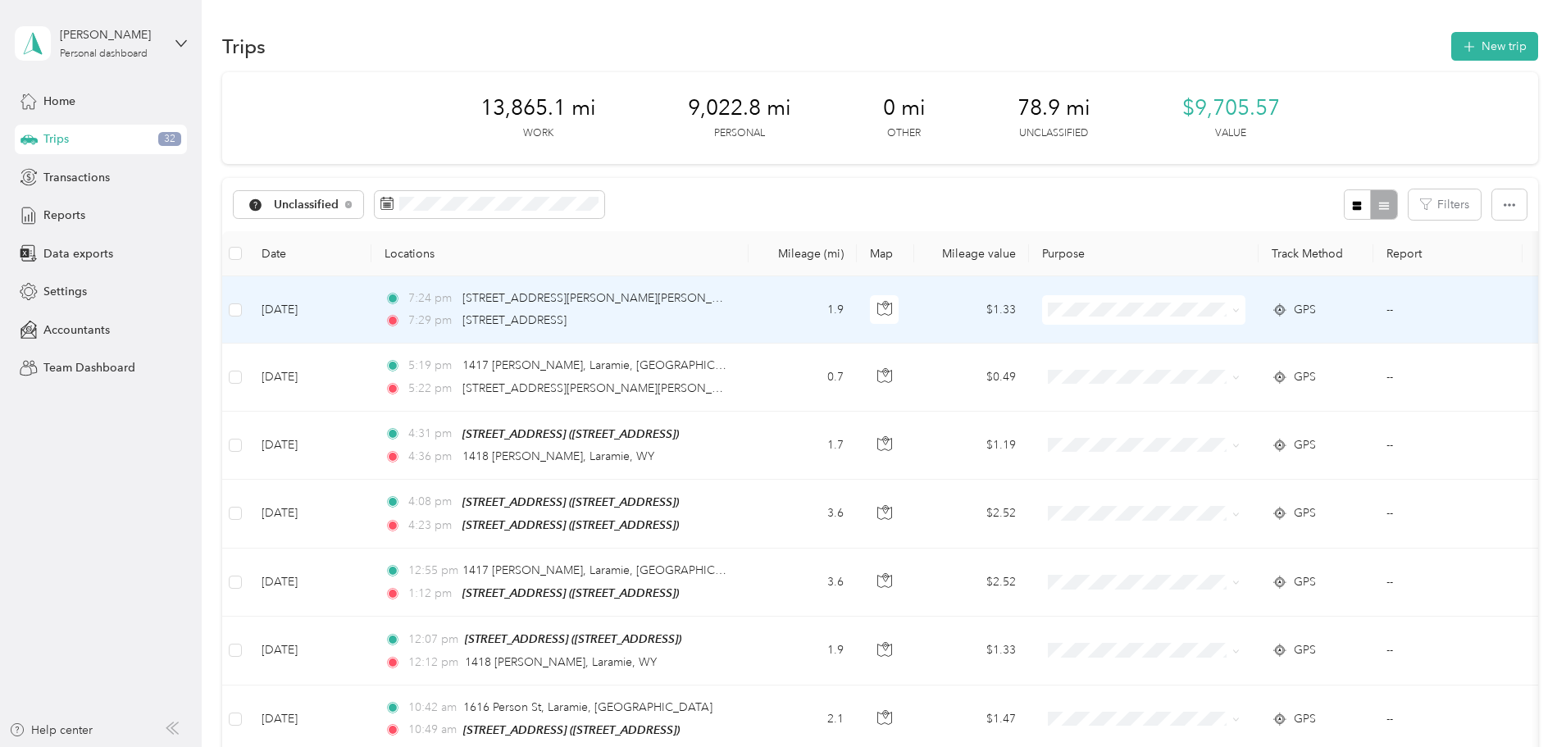
click at [1238, 312] on icon at bounding box center [1235, 310] width 5 height 3
click at [1213, 367] on span "Personal" at bounding box center [1268, 369] width 152 height 17
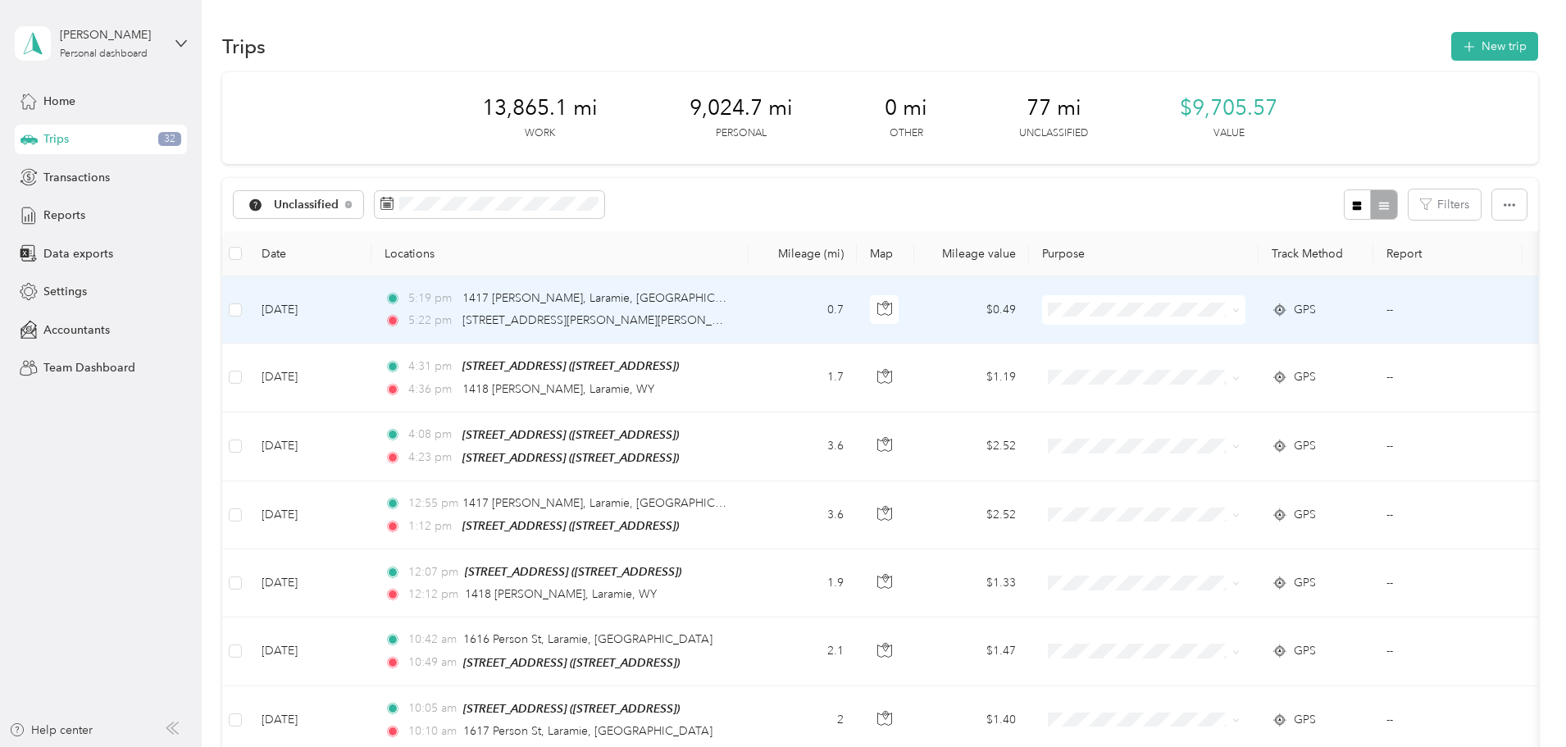
click at [1240, 309] on icon at bounding box center [1235, 310] width 7 height 7
click at [1214, 371] on span "Personal" at bounding box center [1268, 368] width 152 height 17
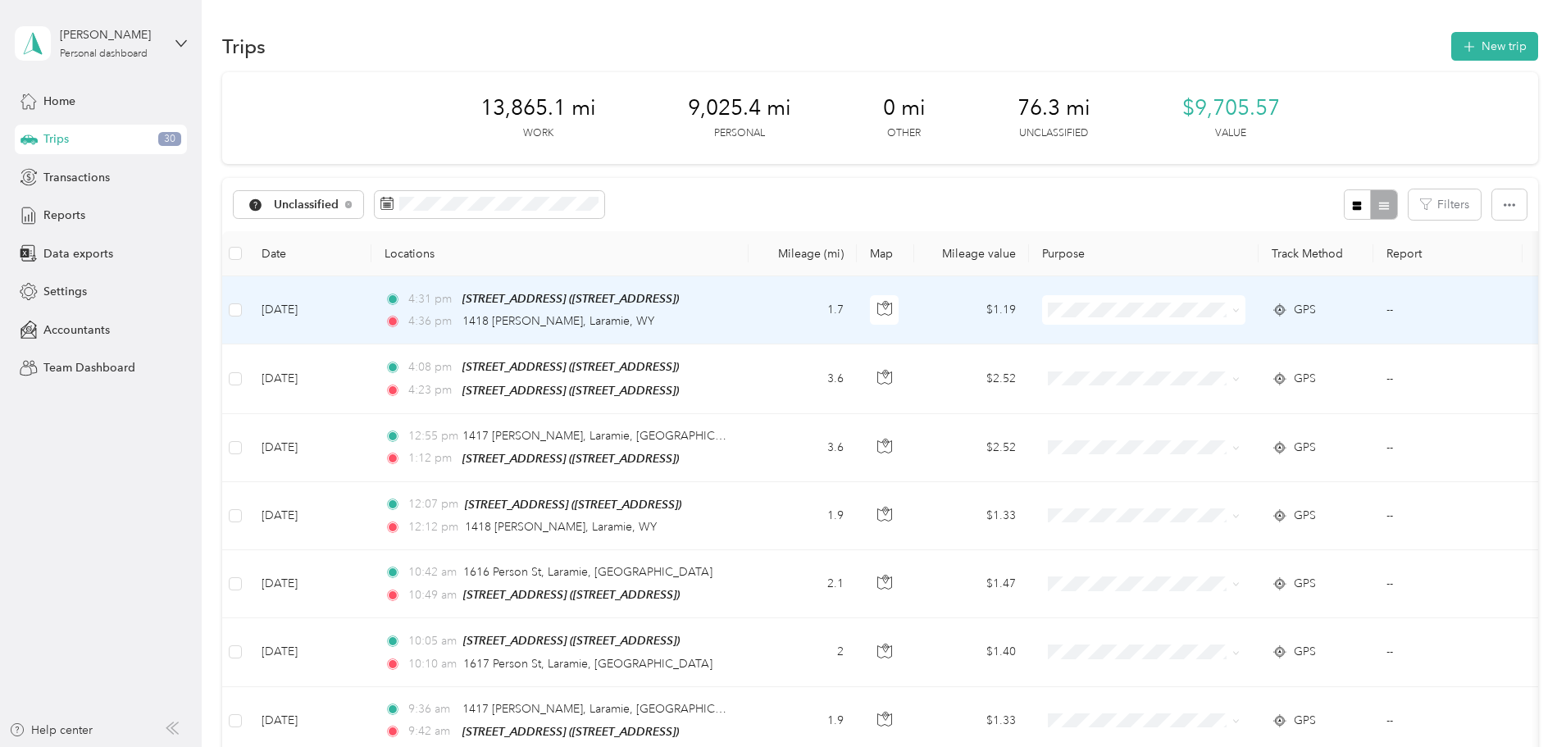
click at [1240, 312] on icon at bounding box center [1235, 310] width 7 height 7
click at [1239, 449] on span "Real Estate" at bounding box center [1268, 453] width 152 height 17
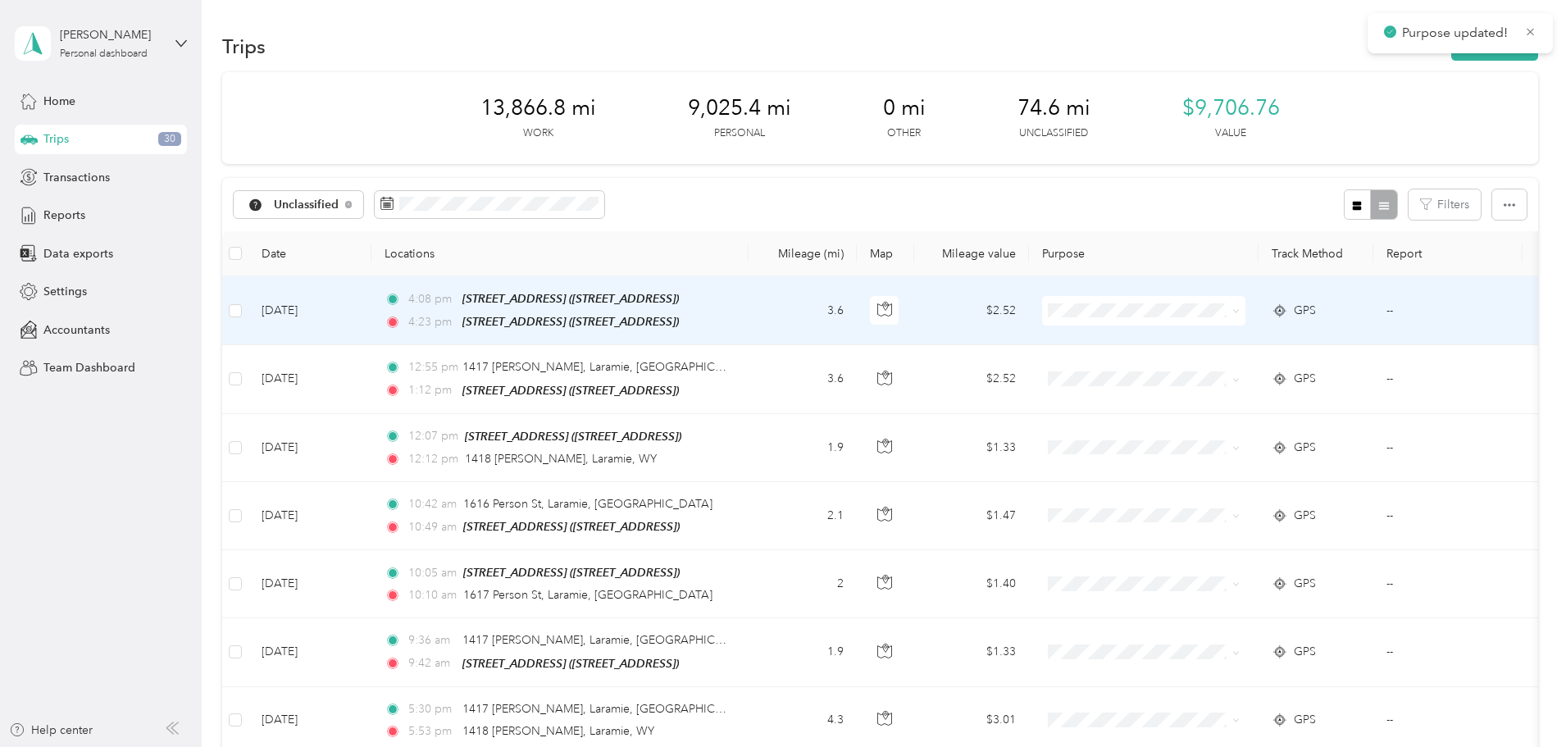
click at [1240, 308] on icon at bounding box center [1235, 311] width 7 height 7
click at [1229, 452] on span "Real Estate" at bounding box center [1268, 455] width 152 height 17
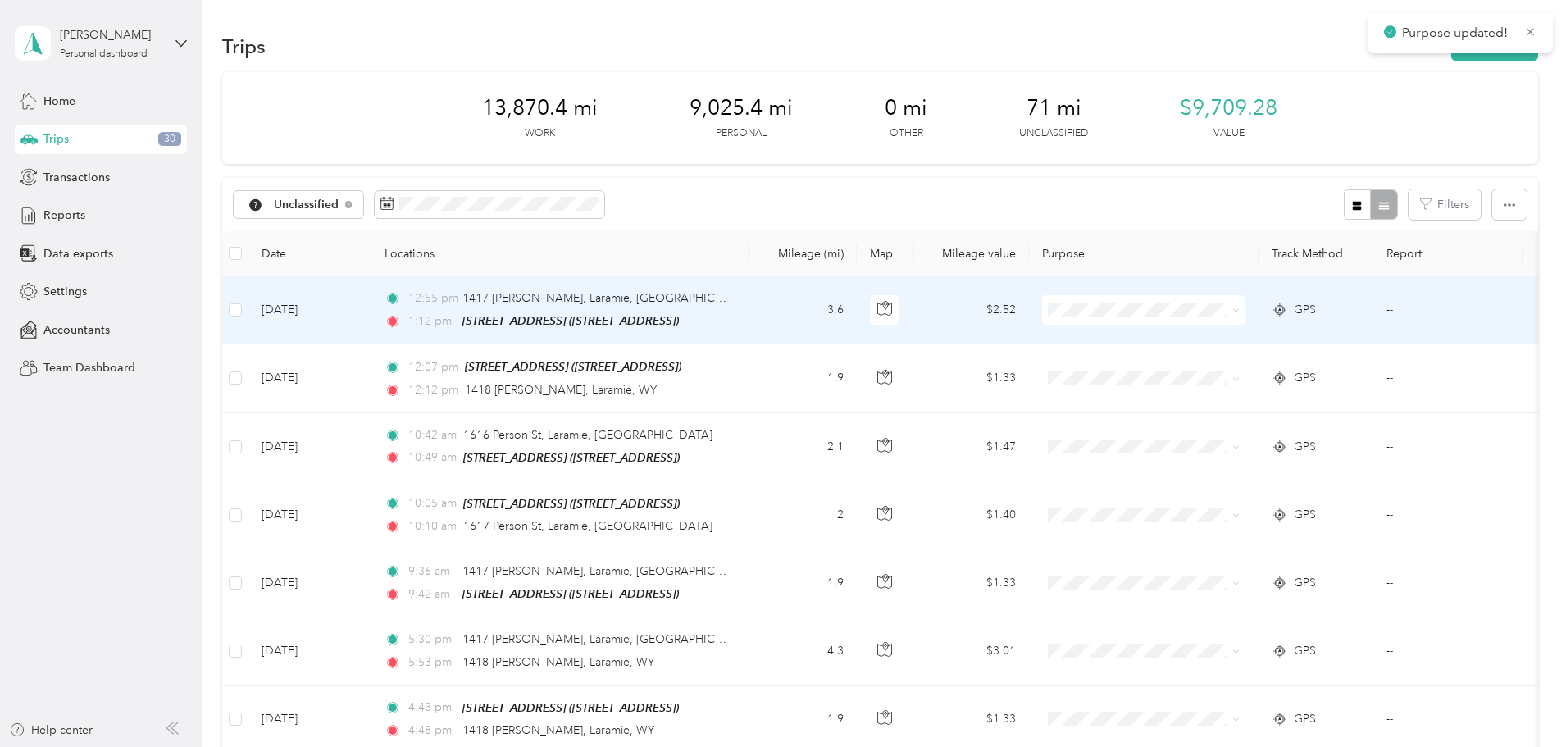
click at [1240, 308] on icon at bounding box center [1235, 310] width 7 height 7
click at [1227, 458] on li "Real Estate" at bounding box center [1252, 455] width 203 height 29
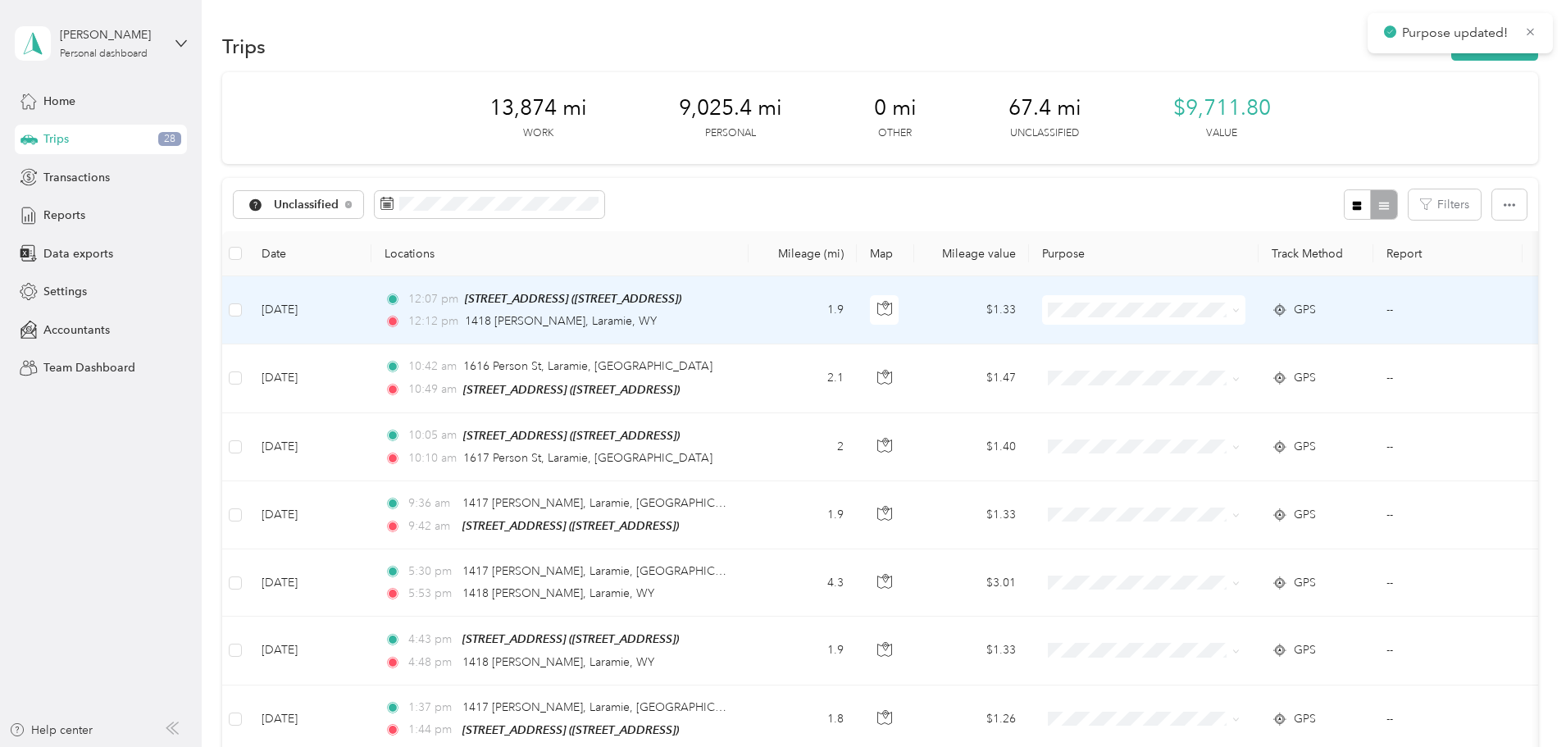
click at [1240, 308] on icon at bounding box center [1235, 310] width 7 height 7
click at [1236, 447] on span "Real Estate" at bounding box center [1268, 455] width 152 height 17
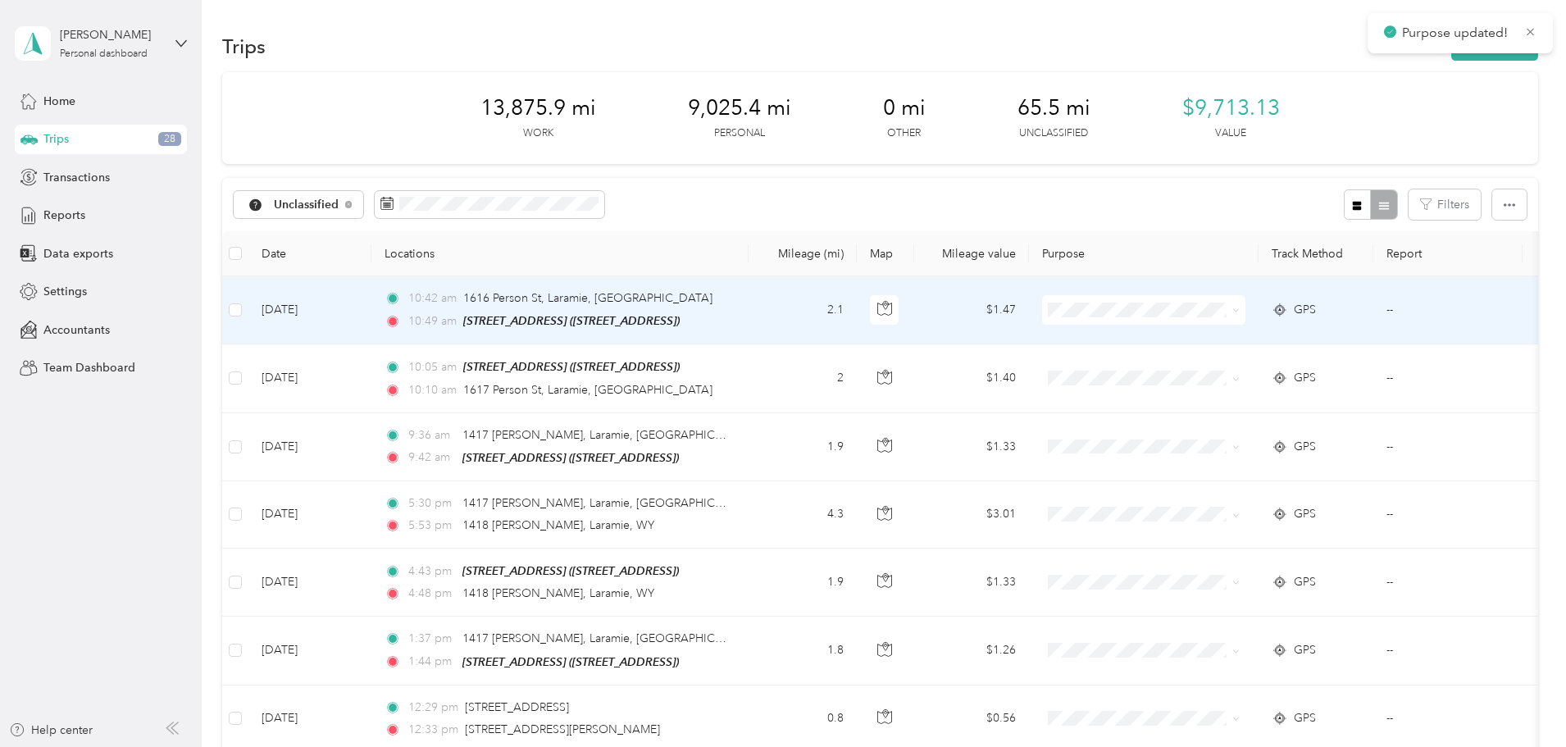
click at [1240, 312] on span at bounding box center [1233, 310] width 13 height 18
click at [1240, 309] on icon at bounding box center [1235, 310] width 7 height 7
click at [1227, 453] on span "Real Estate" at bounding box center [1268, 455] width 152 height 17
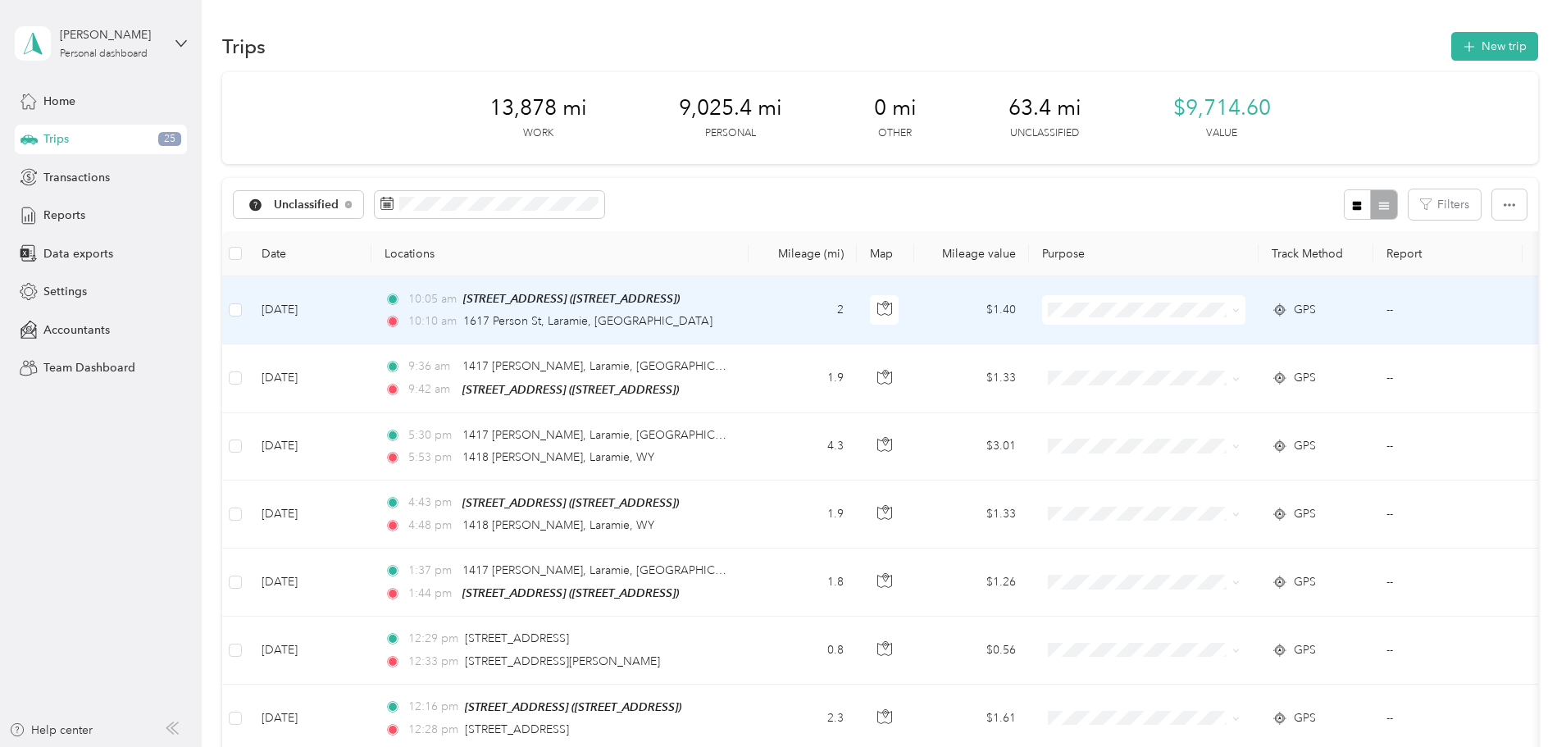
click at [1240, 308] on icon at bounding box center [1235, 310] width 7 height 7
click at [1254, 453] on span "Real Estate" at bounding box center [1268, 455] width 152 height 17
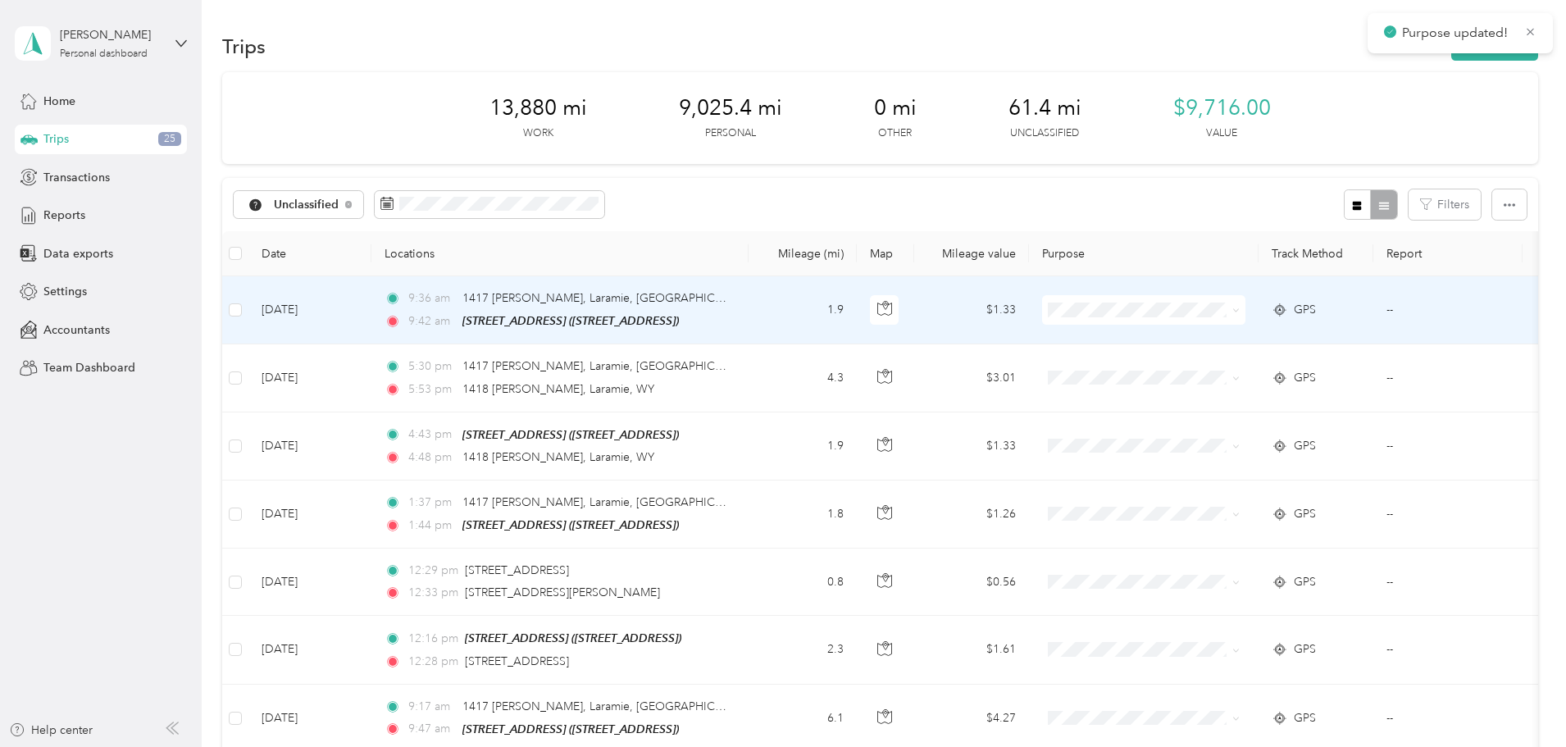
click at [1240, 308] on icon at bounding box center [1235, 310] width 7 height 7
click at [1237, 452] on span "Real Estate" at bounding box center [1268, 455] width 152 height 17
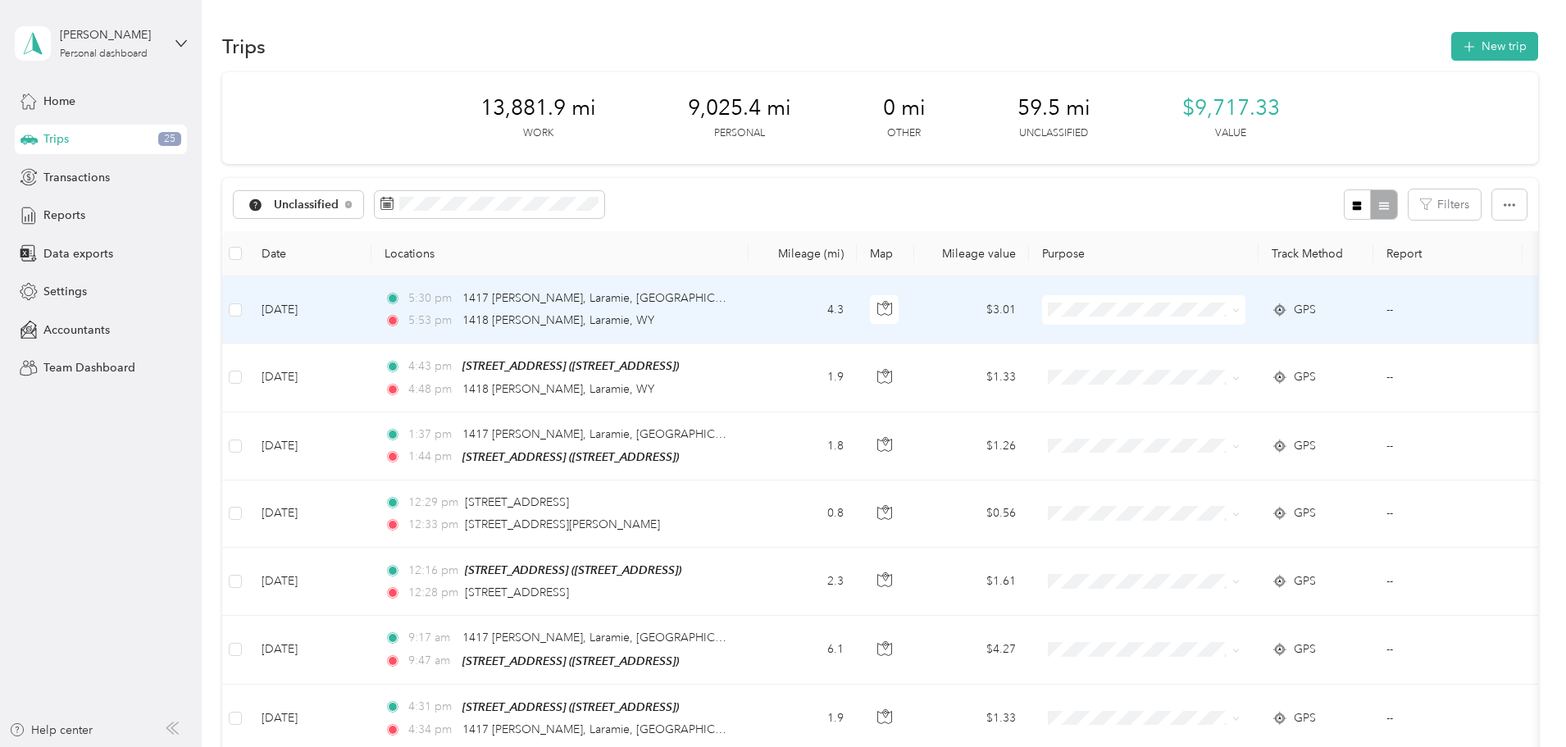
click at [1240, 308] on icon at bounding box center [1235, 310] width 7 height 7
click at [1236, 371] on li "Personal" at bounding box center [1252, 367] width 203 height 29
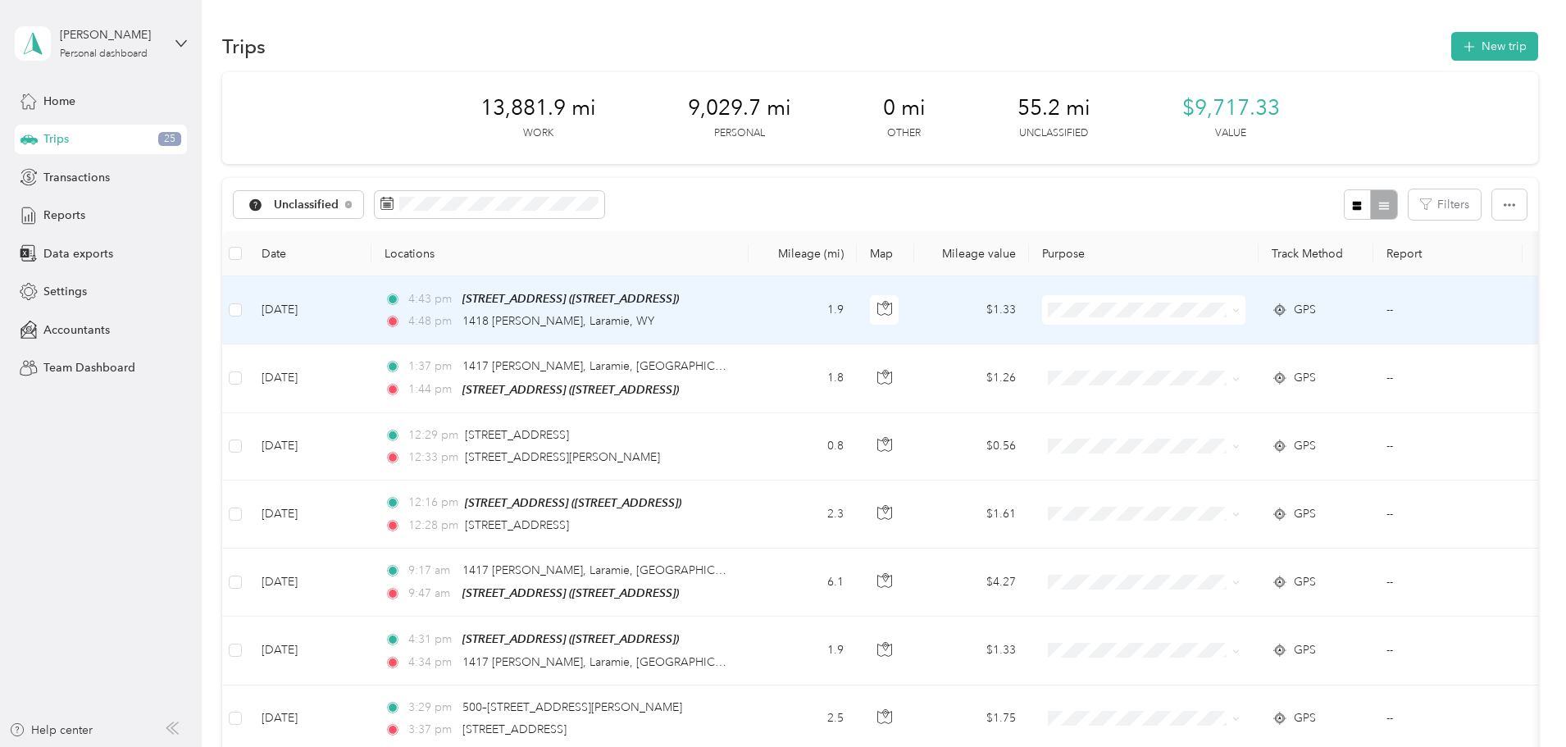
click at [1240, 303] on span at bounding box center [1235, 310] width 7 height 14
click at [1240, 311] on icon at bounding box center [1235, 310] width 7 height 7
click at [1246, 452] on span "Real Estate" at bounding box center [1268, 455] width 152 height 17
click at [1240, 311] on icon at bounding box center [1235, 310] width 7 height 7
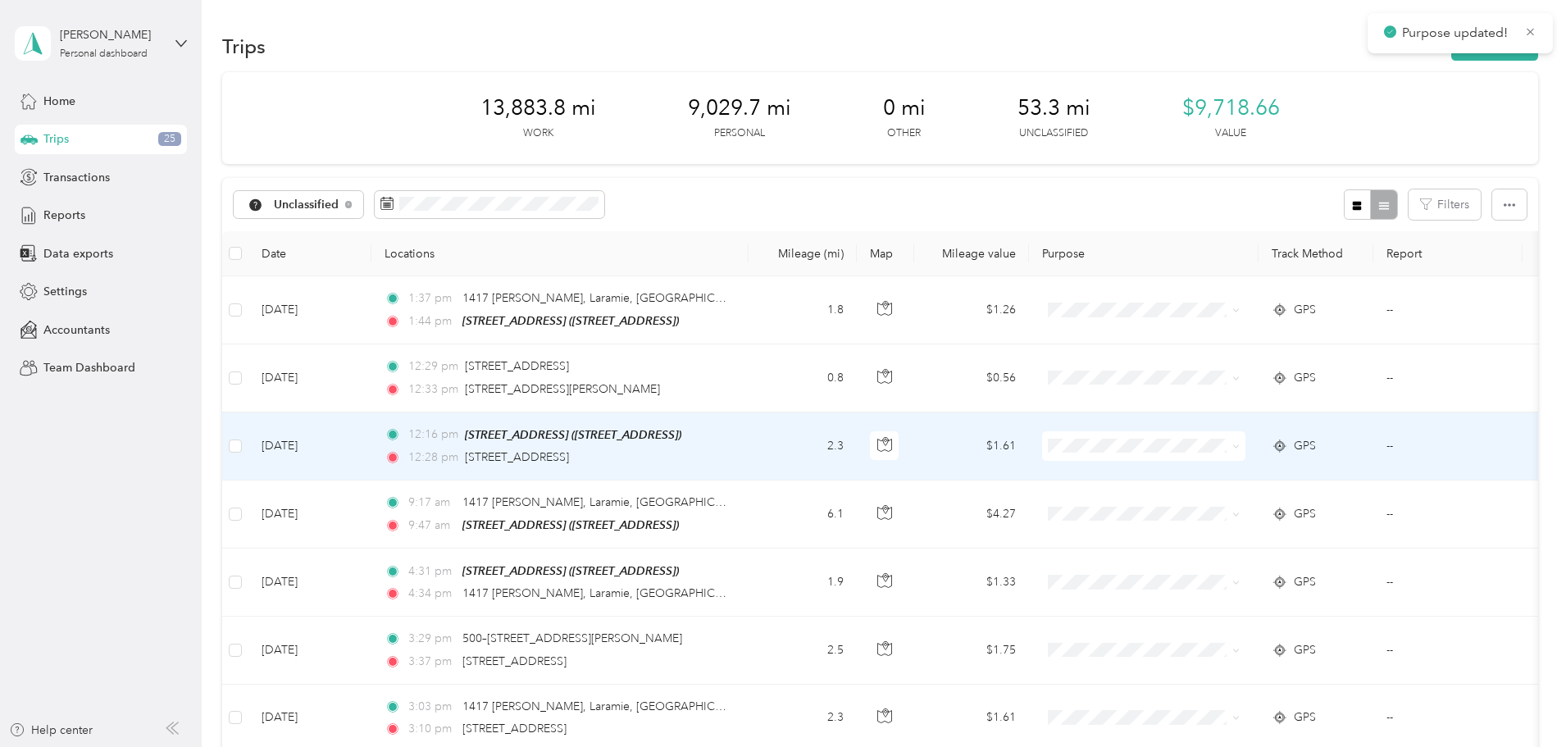
click at [1226, 461] on td at bounding box center [1144, 446] width 230 height 68
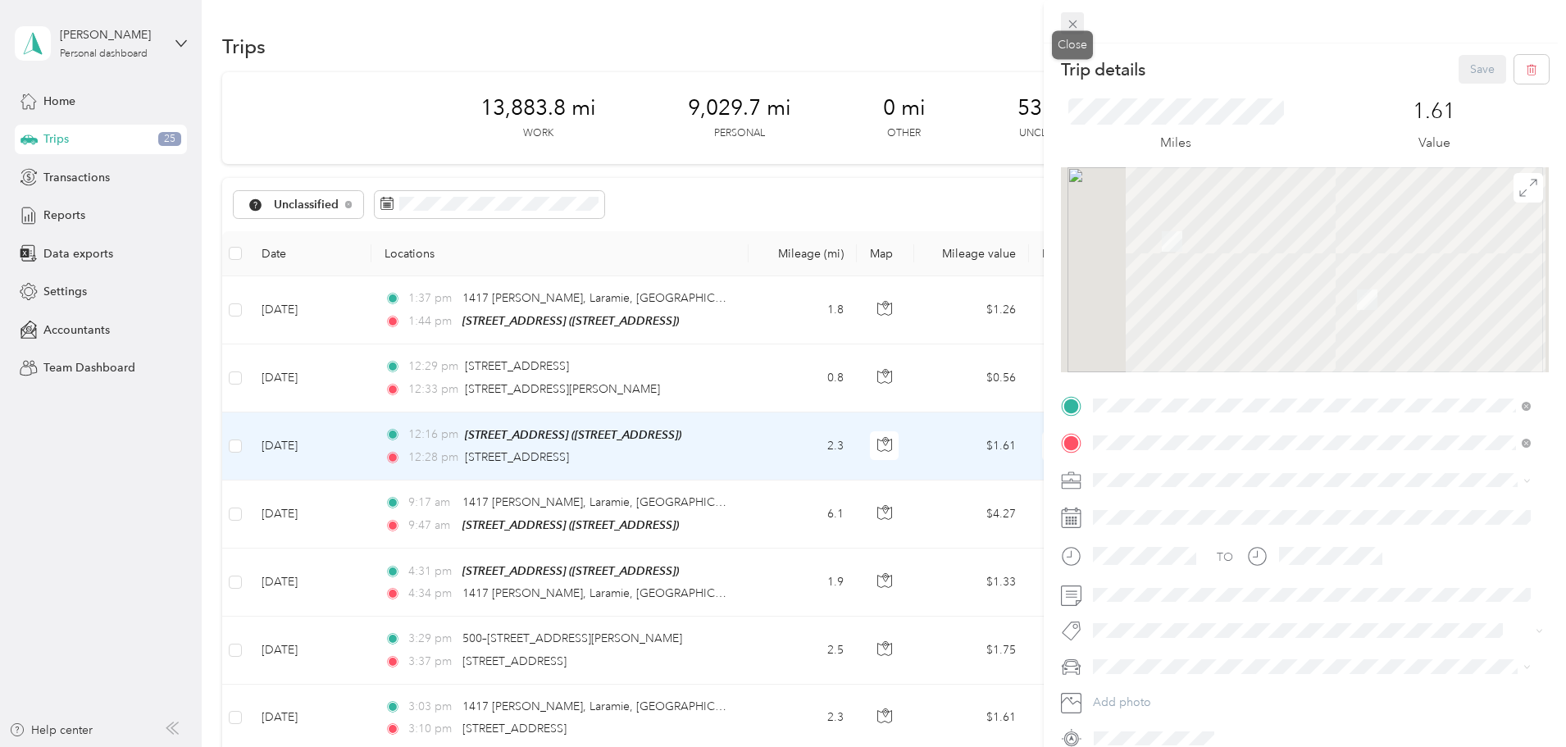
click at [1073, 23] on icon at bounding box center [1073, 24] width 14 height 14
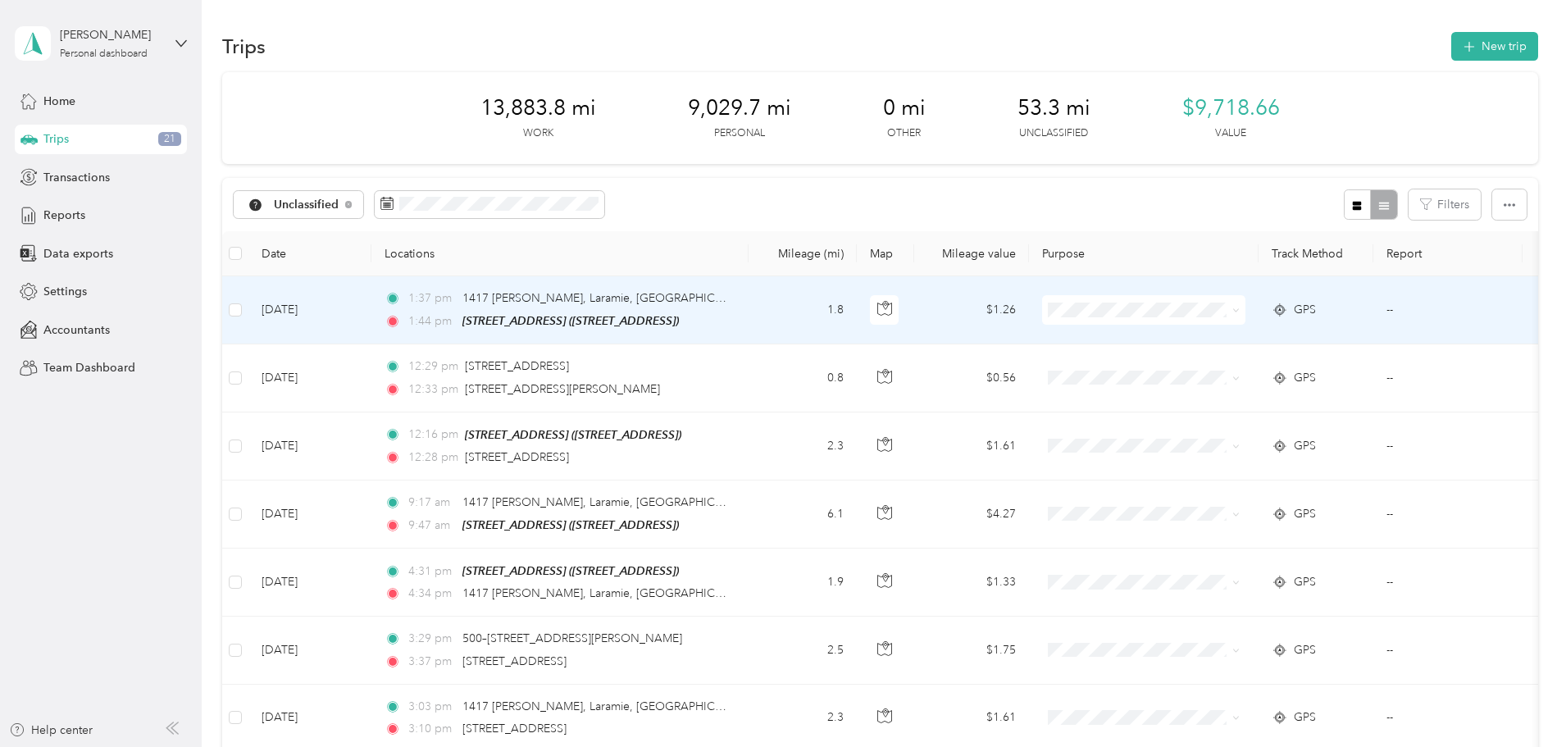
click at [1240, 307] on icon at bounding box center [1235, 310] width 7 height 7
click at [1237, 458] on span "Real Estate" at bounding box center [1268, 455] width 152 height 17
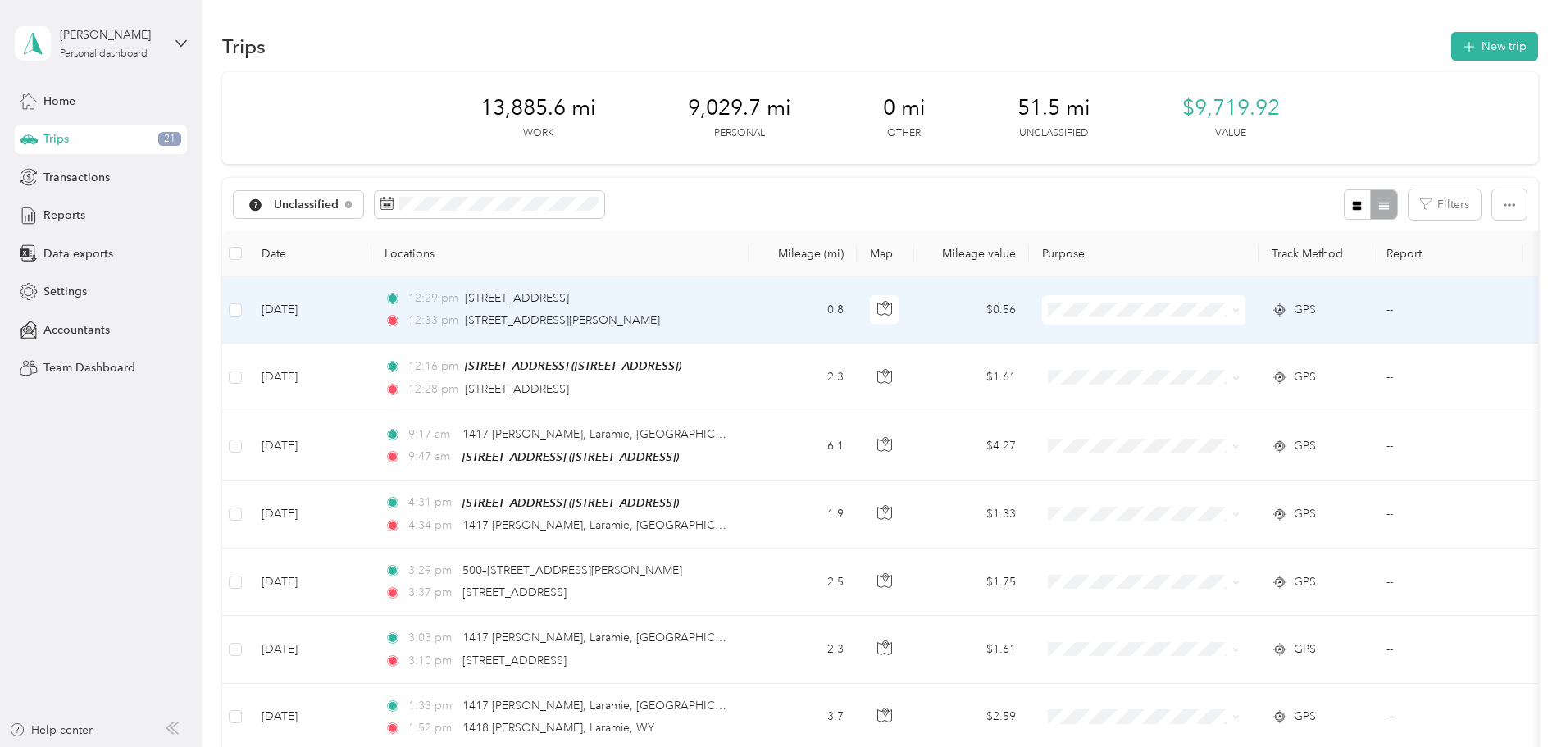
click at [1238, 312] on icon at bounding box center [1235, 310] width 5 height 3
click at [1257, 452] on span "Real Estate" at bounding box center [1268, 455] width 152 height 17
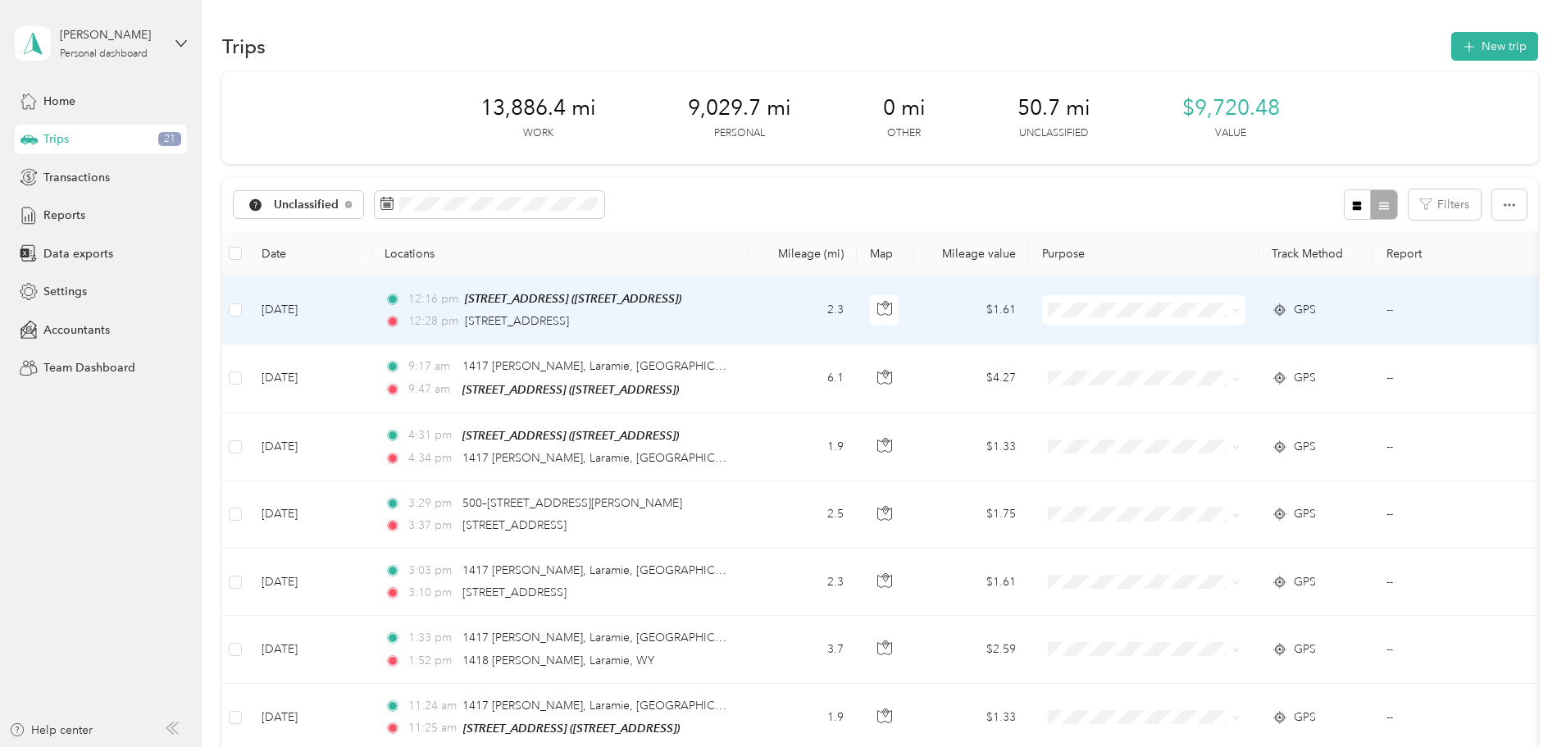
click at [1240, 305] on span at bounding box center [1235, 310] width 7 height 14
click at [1240, 310] on icon at bounding box center [1235, 310] width 7 height 7
click at [1210, 453] on span "Real Estate" at bounding box center [1268, 454] width 152 height 17
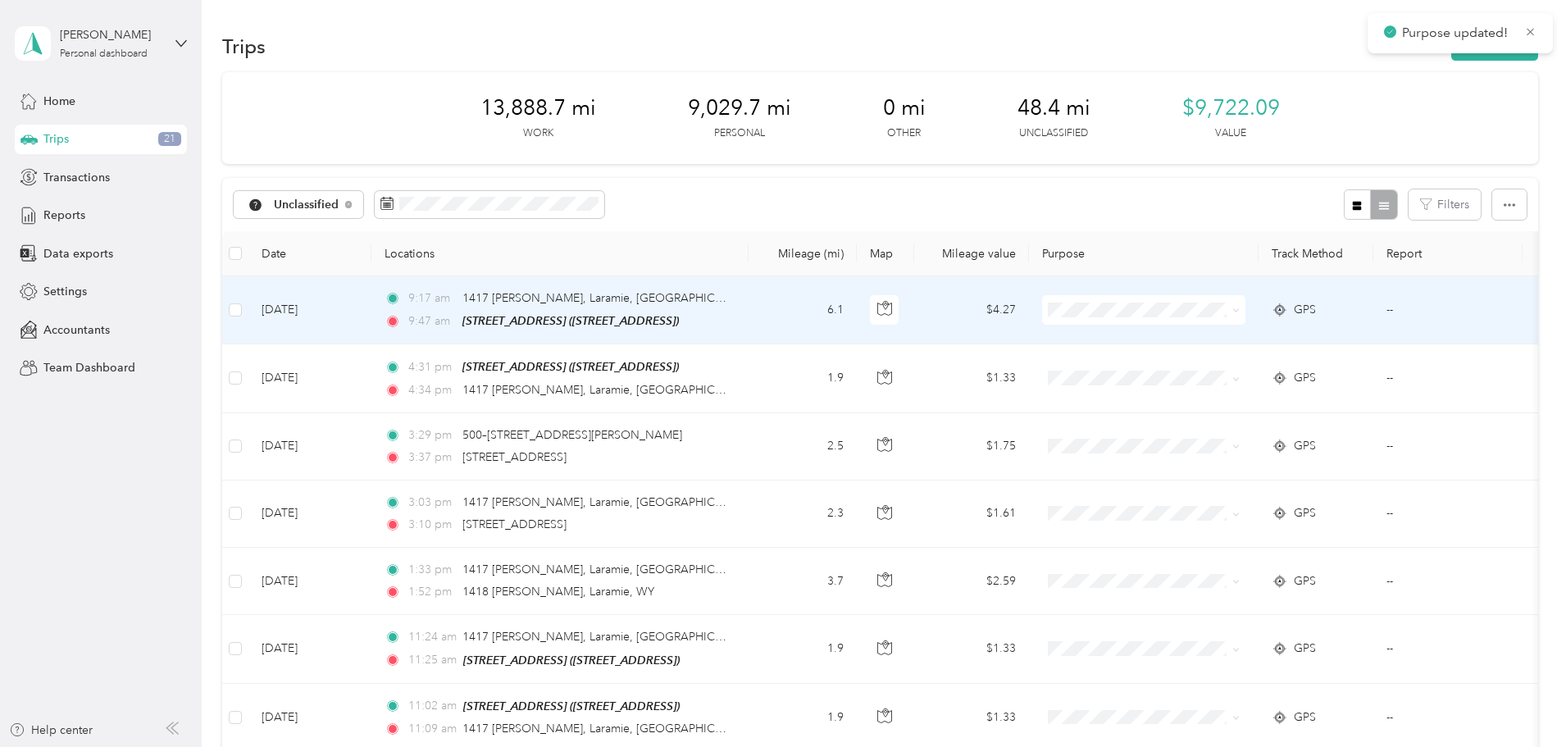
click at [1240, 310] on icon at bounding box center [1235, 310] width 7 height 7
click at [1216, 452] on span "Real Estate" at bounding box center [1268, 453] width 152 height 17
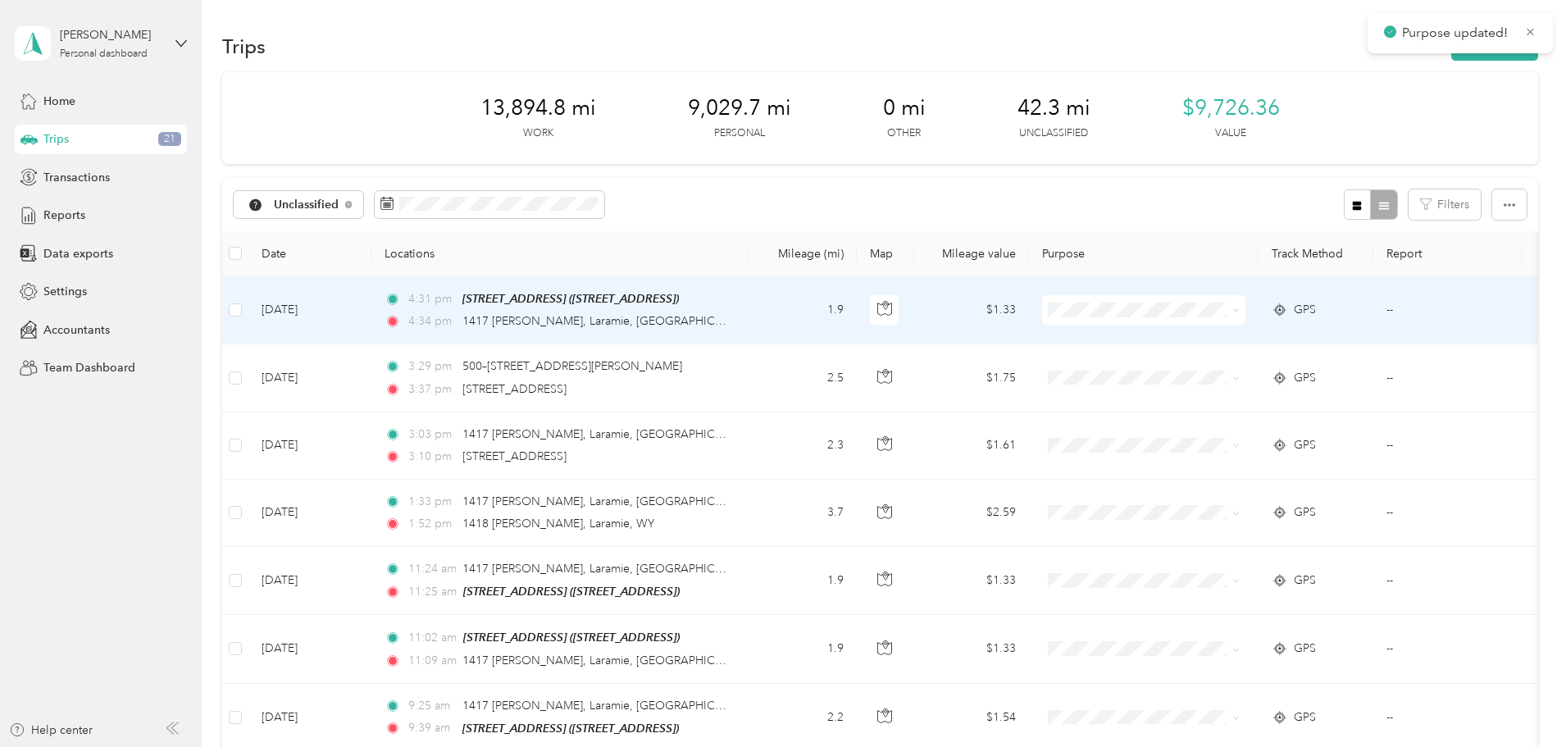
click at [1240, 310] on icon at bounding box center [1235, 310] width 7 height 7
click at [1214, 449] on span "Real Estate" at bounding box center [1268, 455] width 152 height 17
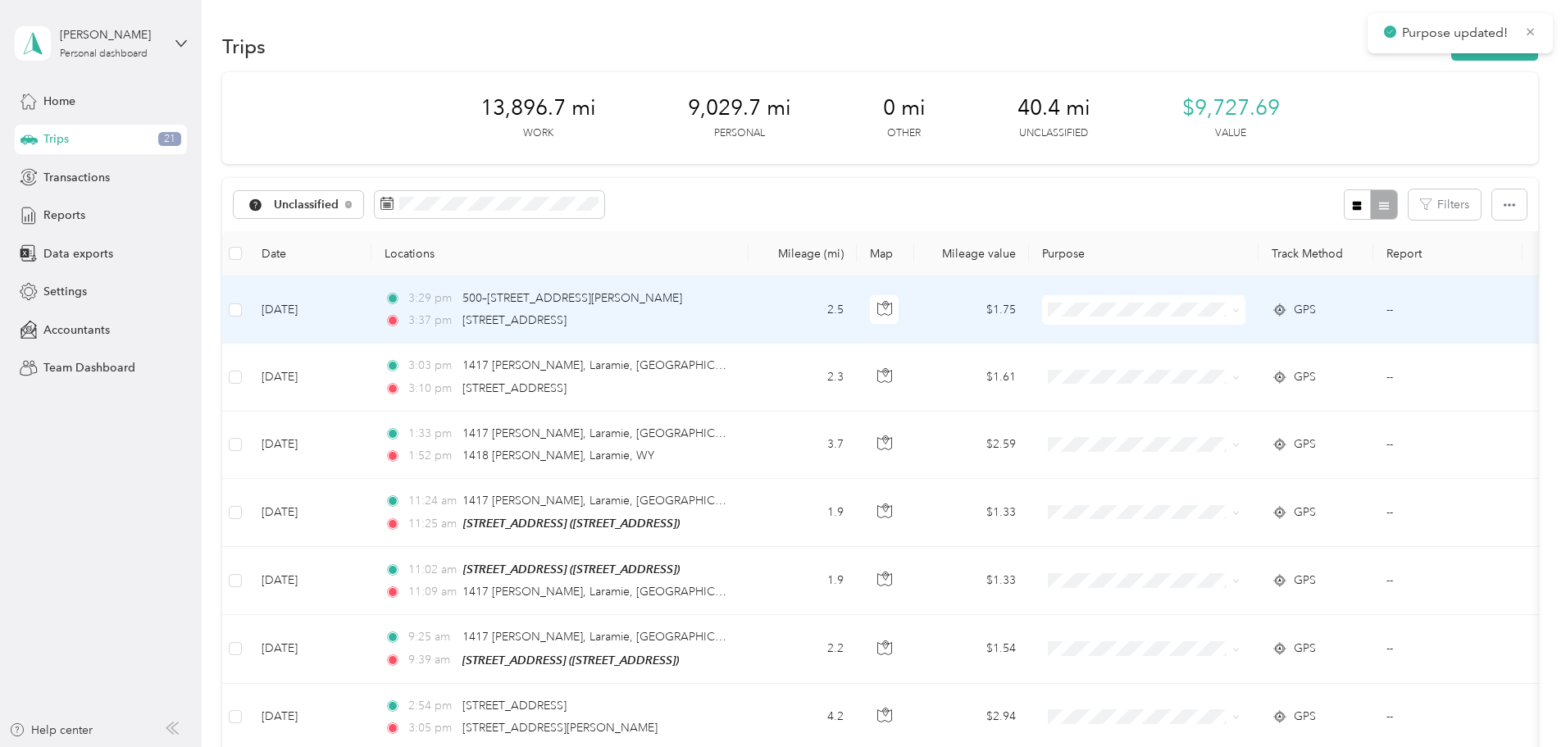
click at [1240, 308] on icon at bounding box center [1235, 310] width 7 height 7
click at [1193, 457] on span "Real Estate" at bounding box center [1268, 453] width 152 height 17
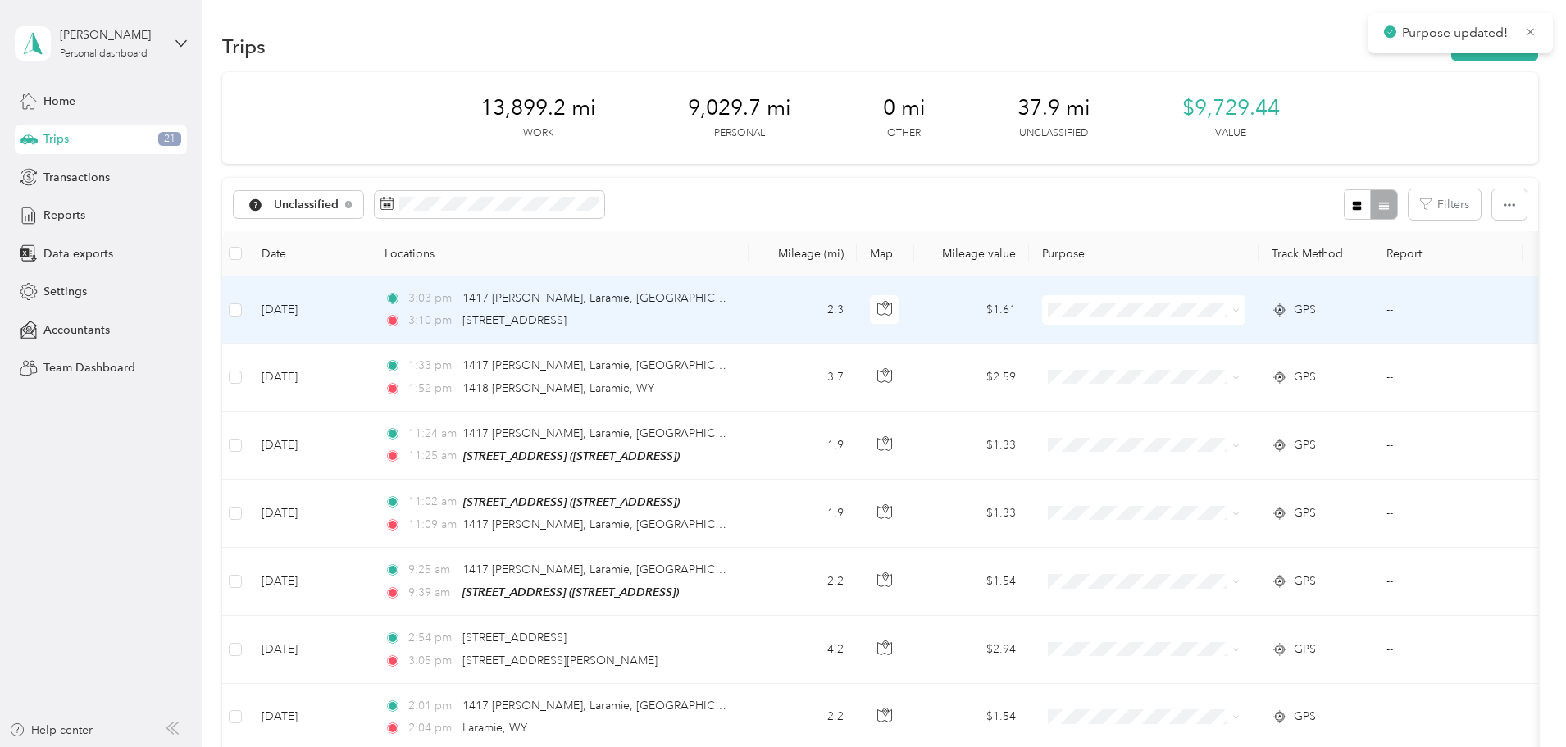
click at [1240, 316] on span at bounding box center [1235, 310] width 7 height 14
click at [1238, 312] on icon at bounding box center [1235, 310] width 5 height 3
click at [1229, 454] on span "Real Estate" at bounding box center [1268, 455] width 152 height 17
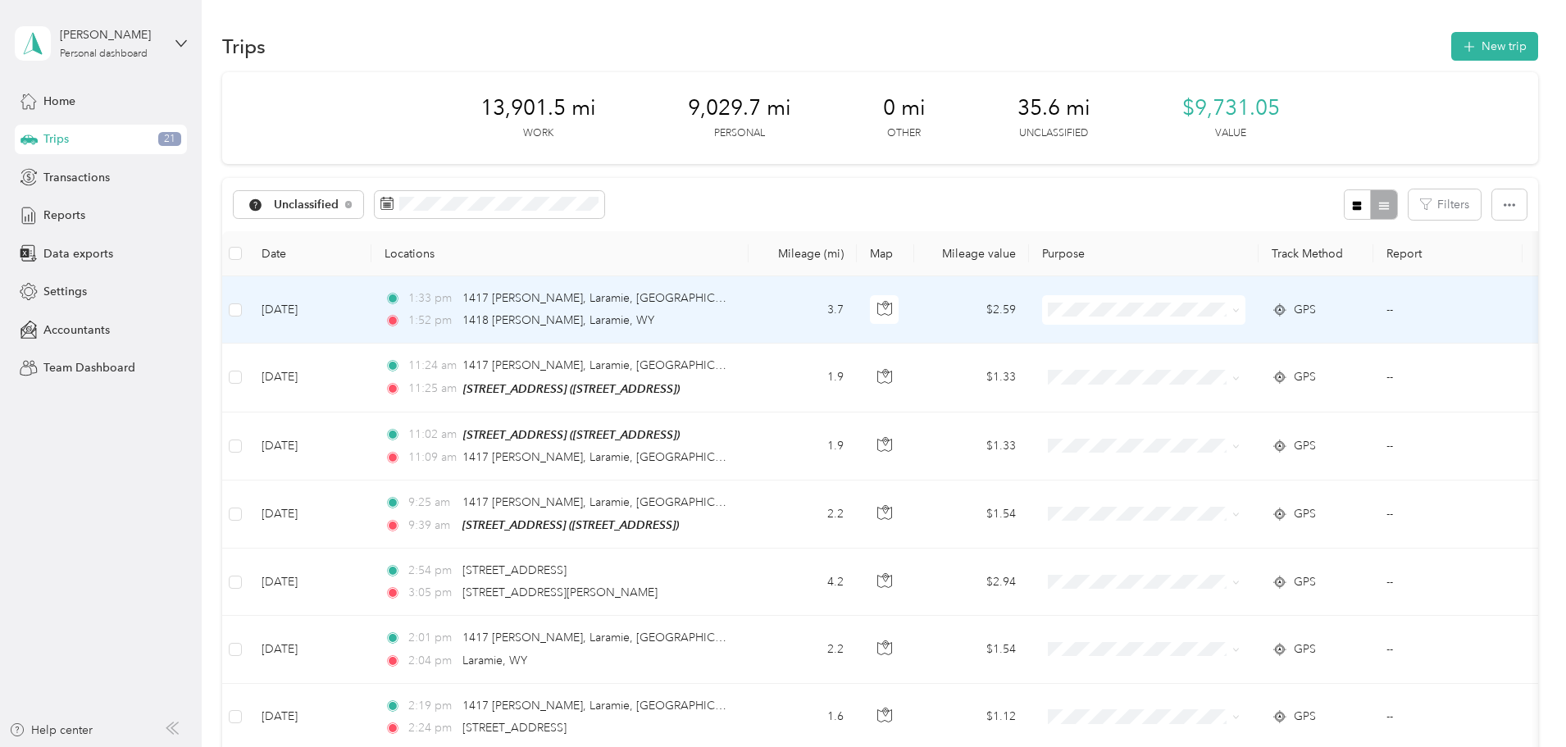
click at [1240, 313] on icon at bounding box center [1235, 310] width 7 height 7
click at [1230, 458] on li "Real Estate" at bounding box center [1252, 449] width 203 height 29
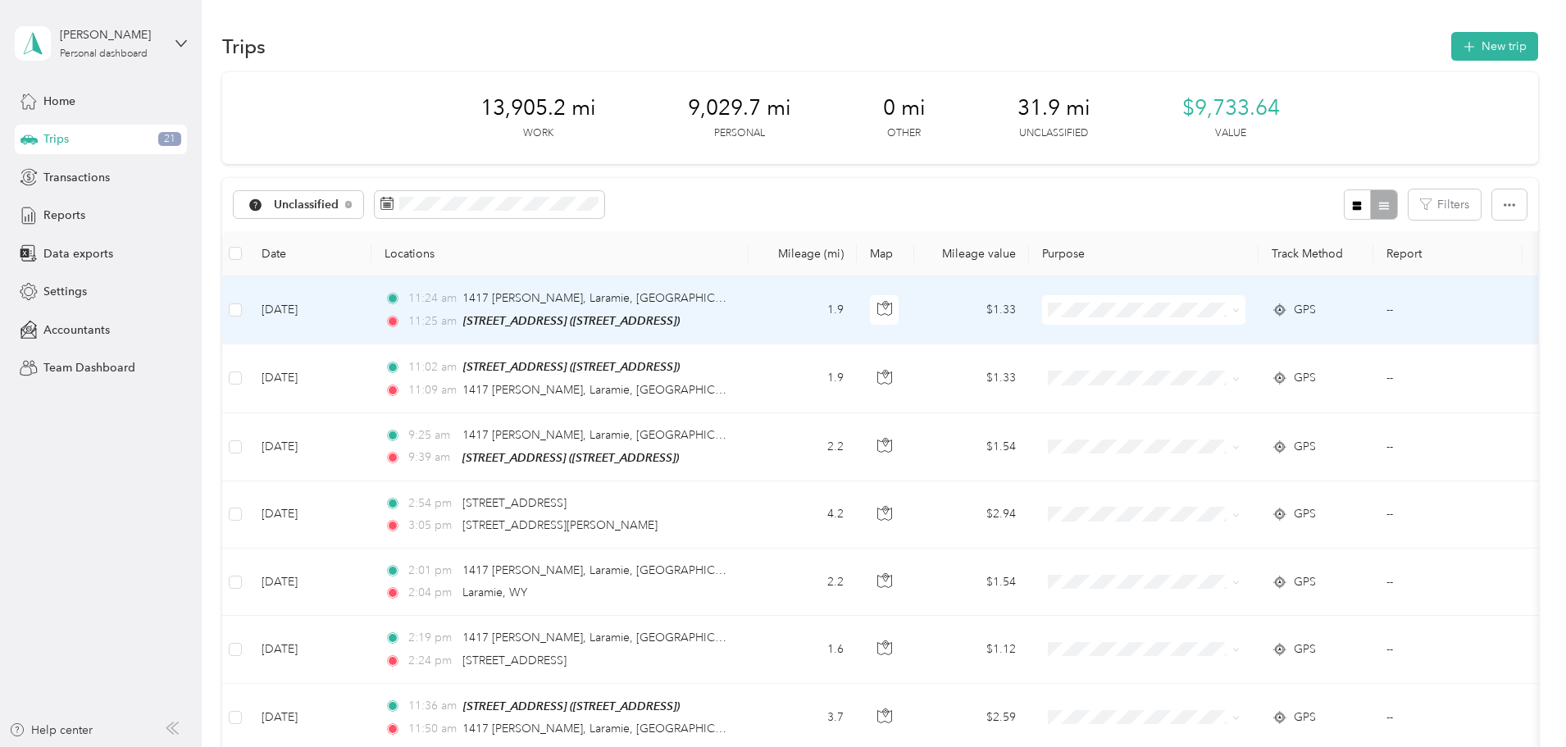
click at [1240, 311] on icon at bounding box center [1235, 310] width 7 height 7
click at [1246, 453] on span "Real Estate" at bounding box center [1268, 455] width 152 height 17
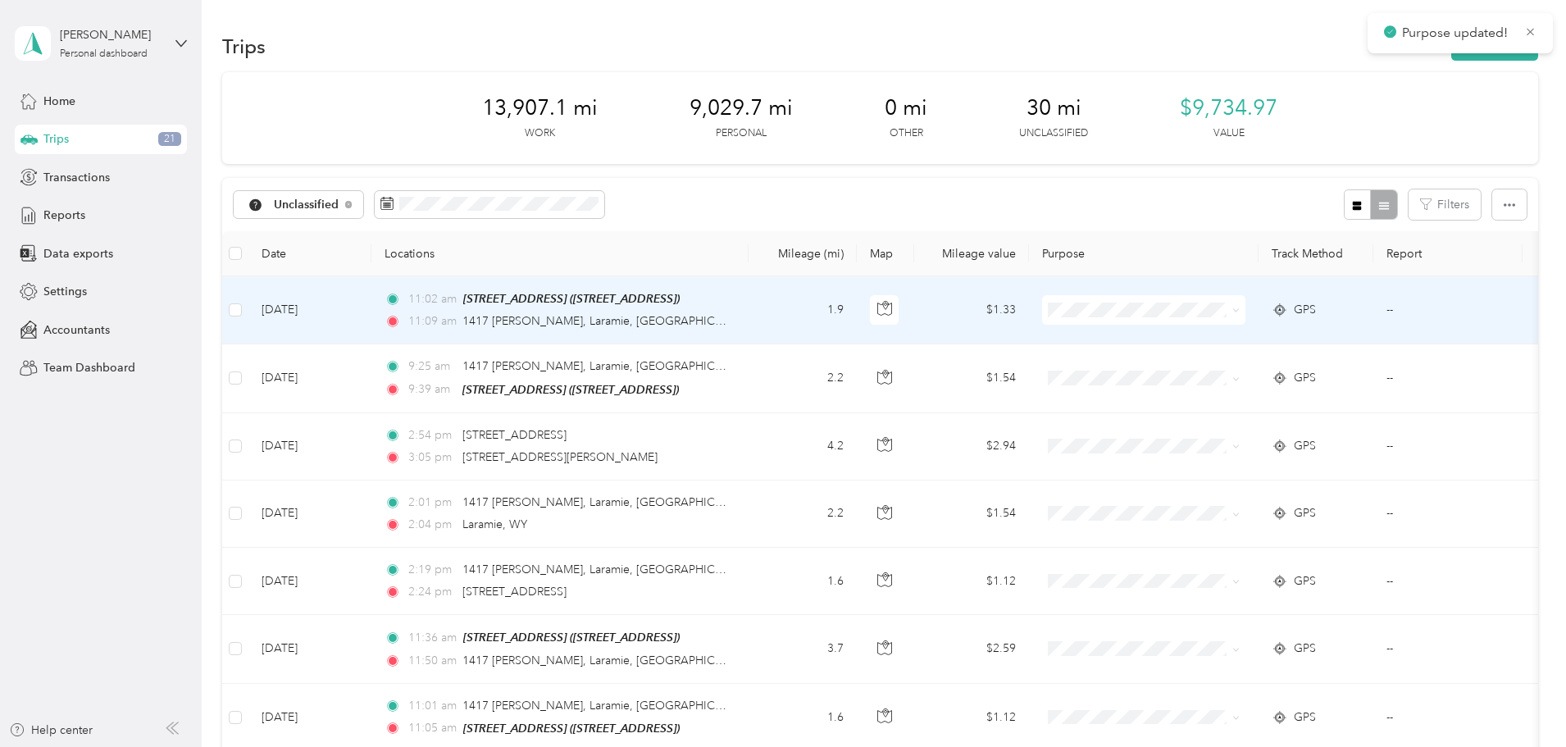
click at [1240, 310] on icon at bounding box center [1235, 310] width 7 height 7
click at [1208, 452] on span "Real Estate" at bounding box center [1268, 455] width 152 height 17
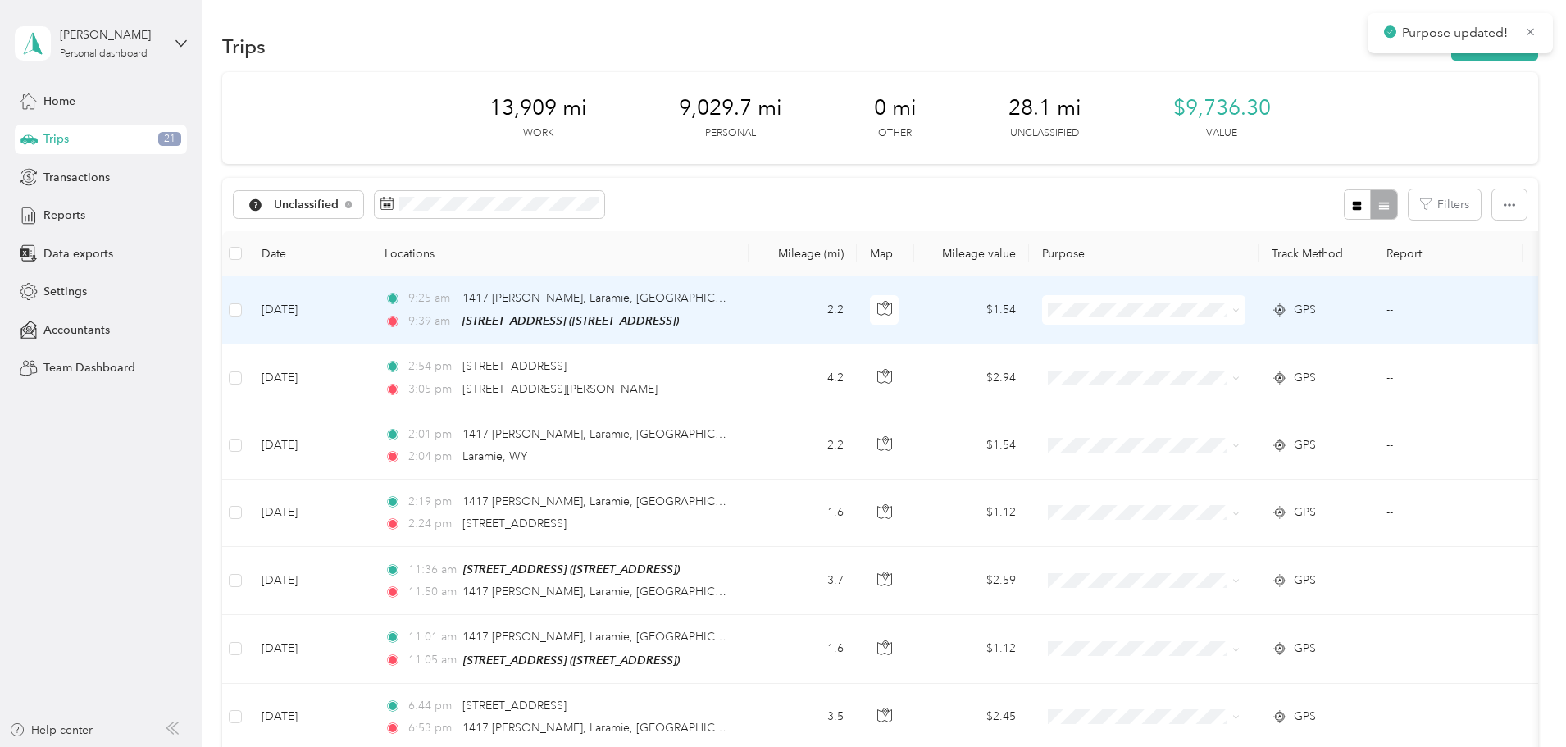
click at [1246, 310] on span at bounding box center [1143, 310] width 203 height 30
click at [1240, 310] on icon at bounding box center [1235, 310] width 7 height 7
click at [1230, 451] on span "Real Estate" at bounding box center [1268, 455] width 152 height 17
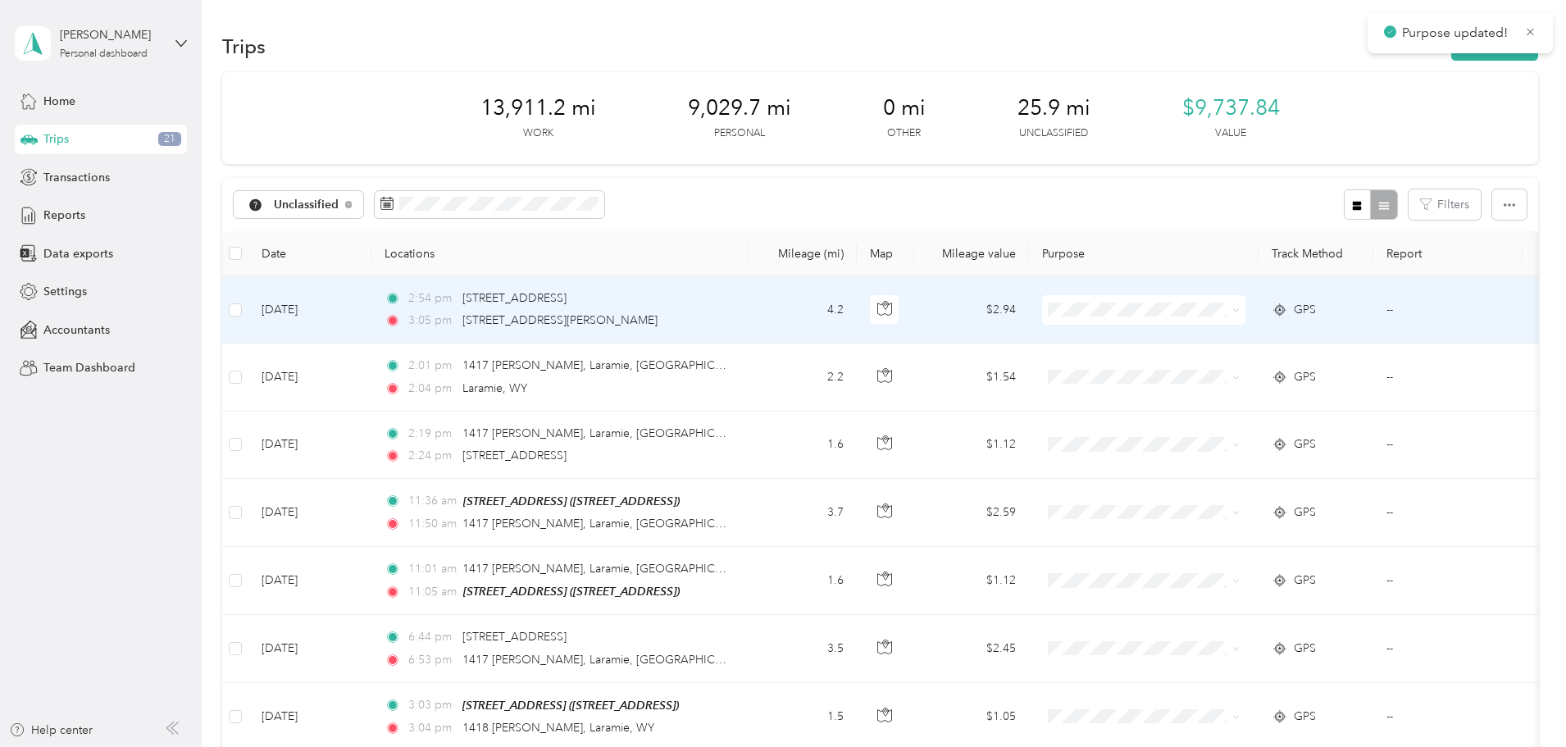
click at [1240, 308] on icon at bounding box center [1235, 310] width 7 height 7
click at [1252, 451] on span "Real Estate" at bounding box center [1268, 455] width 152 height 17
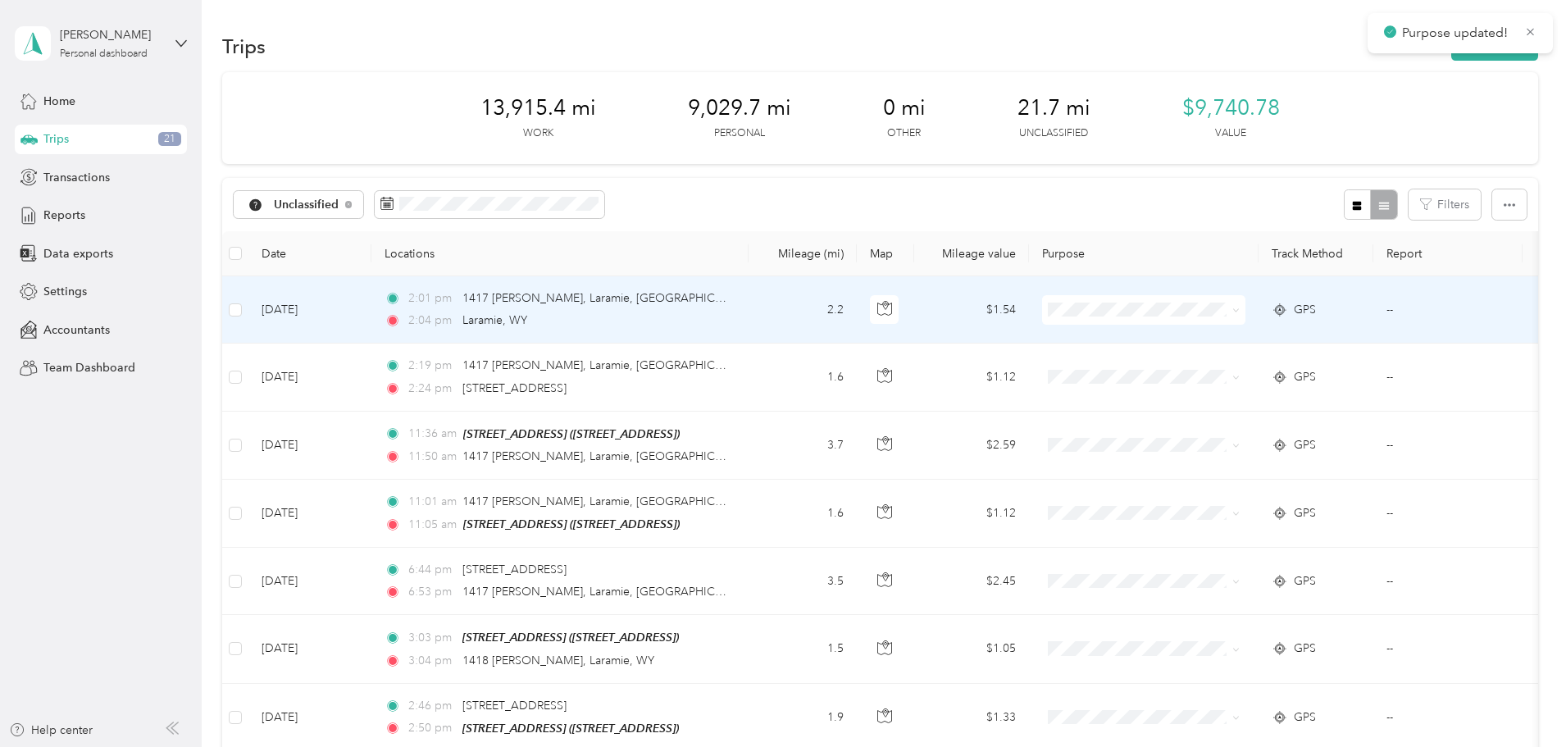
click at [1240, 307] on icon at bounding box center [1235, 310] width 7 height 7
click at [1242, 450] on span "Real Estate" at bounding box center [1268, 455] width 152 height 17
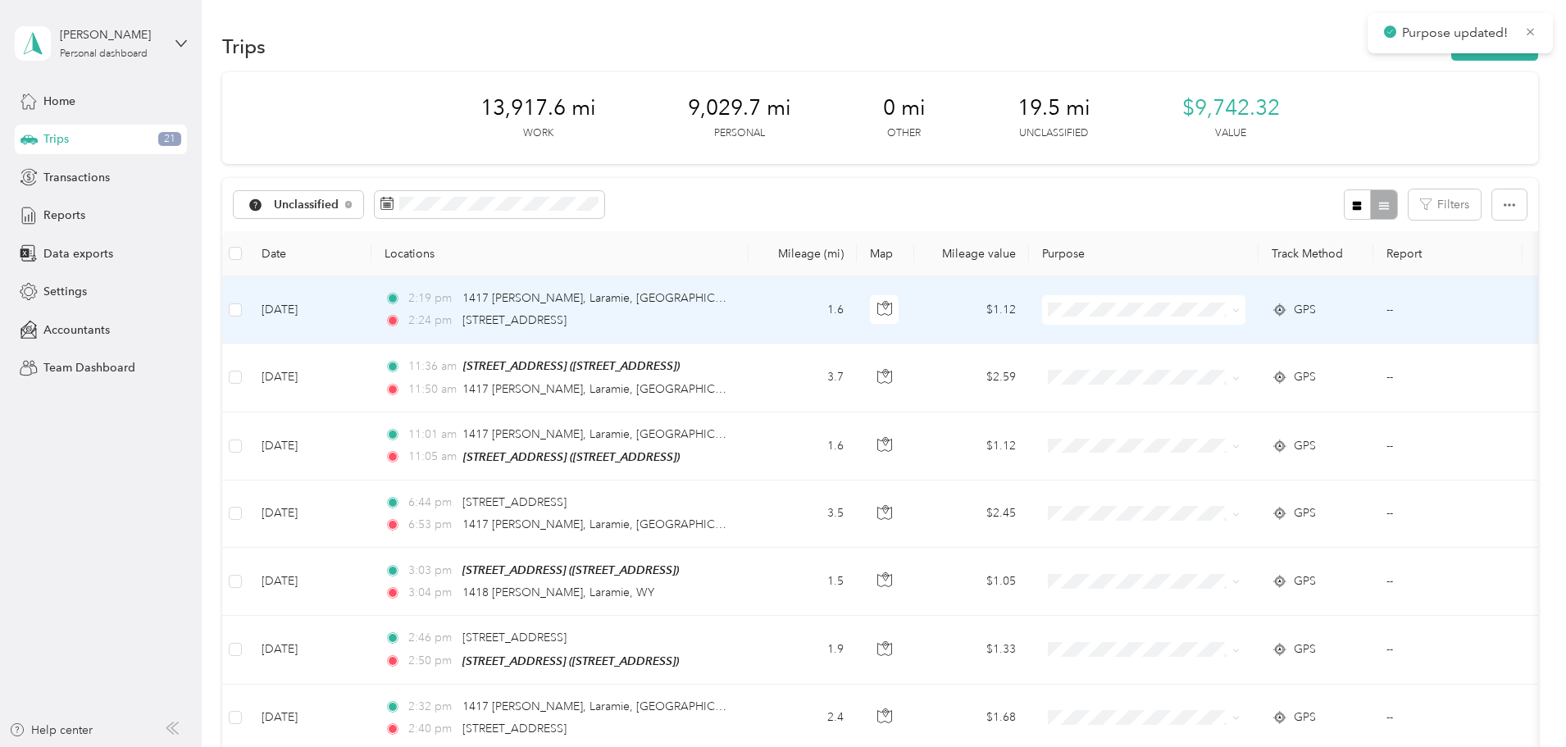
click at [1240, 312] on icon at bounding box center [1235, 310] width 7 height 7
click at [1224, 448] on span "Real Estate" at bounding box center [1268, 455] width 152 height 17
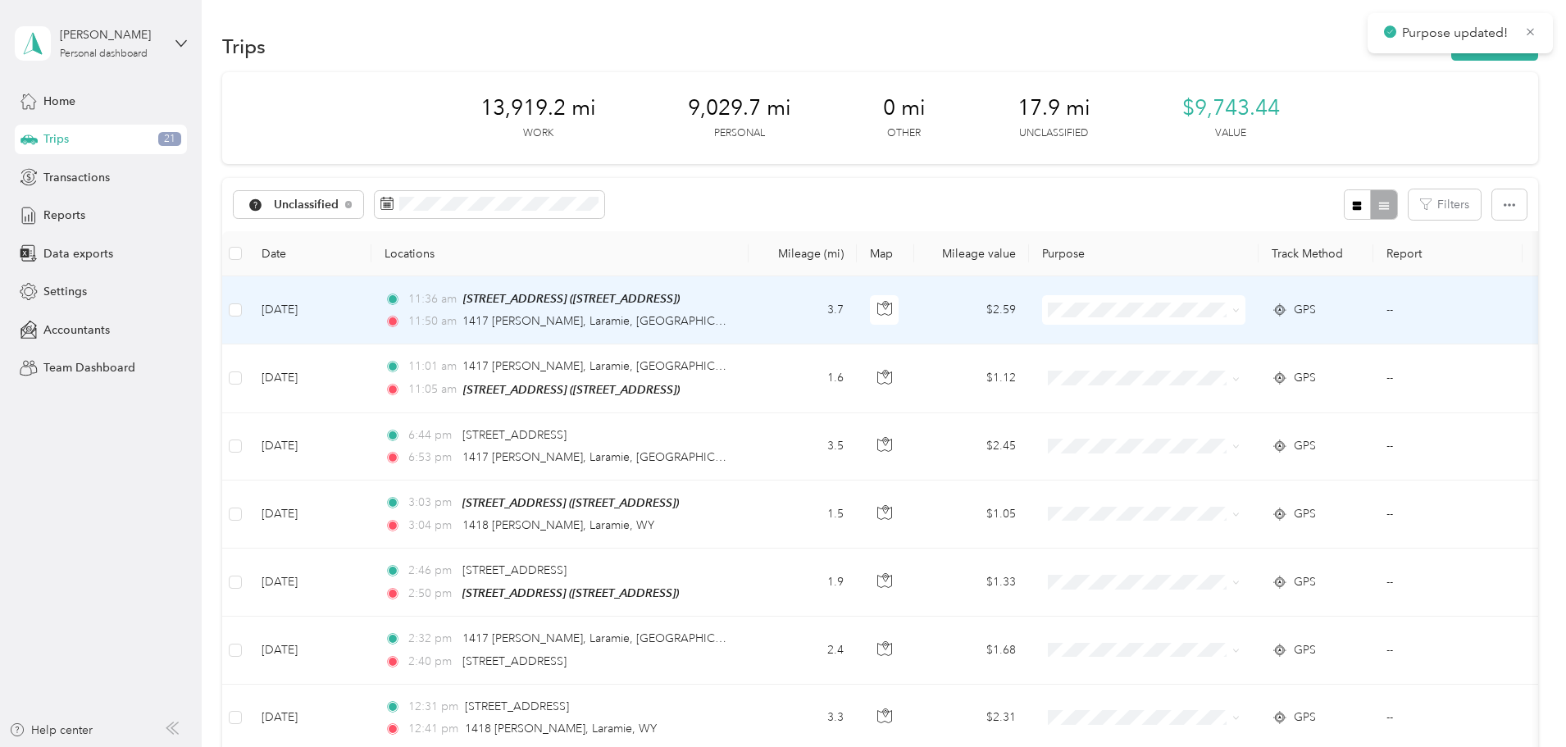
click at [1238, 311] on icon at bounding box center [1235, 310] width 5 height 3
click at [1249, 452] on span "Real Estate" at bounding box center [1268, 451] width 152 height 17
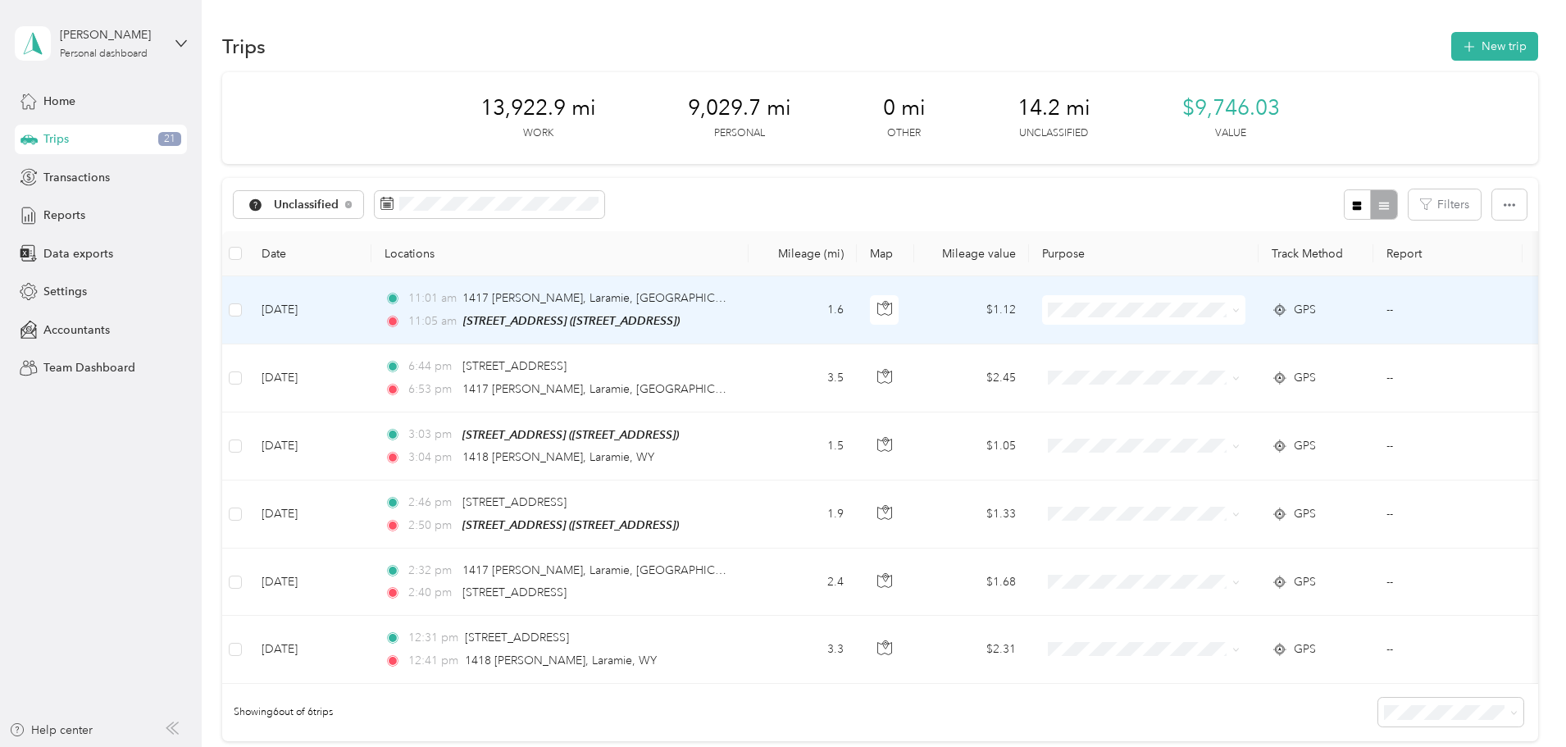
click at [1238, 310] on icon at bounding box center [1235, 310] width 5 height 3
click at [1222, 447] on span "Real Estate" at bounding box center [1268, 455] width 152 height 17
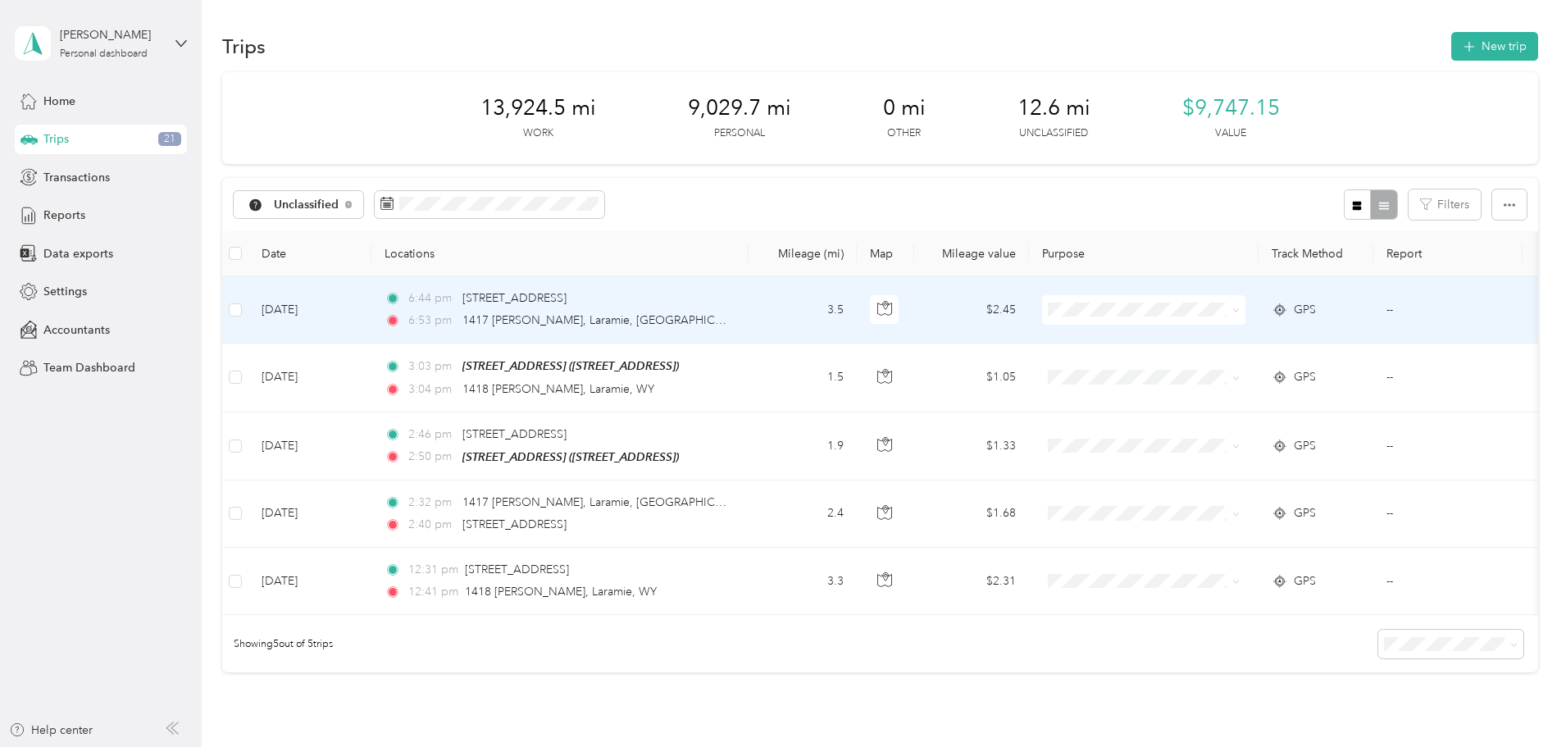
click at [1240, 309] on icon at bounding box center [1235, 310] width 7 height 7
click at [1244, 369] on span "Personal" at bounding box center [1268, 369] width 152 height 17
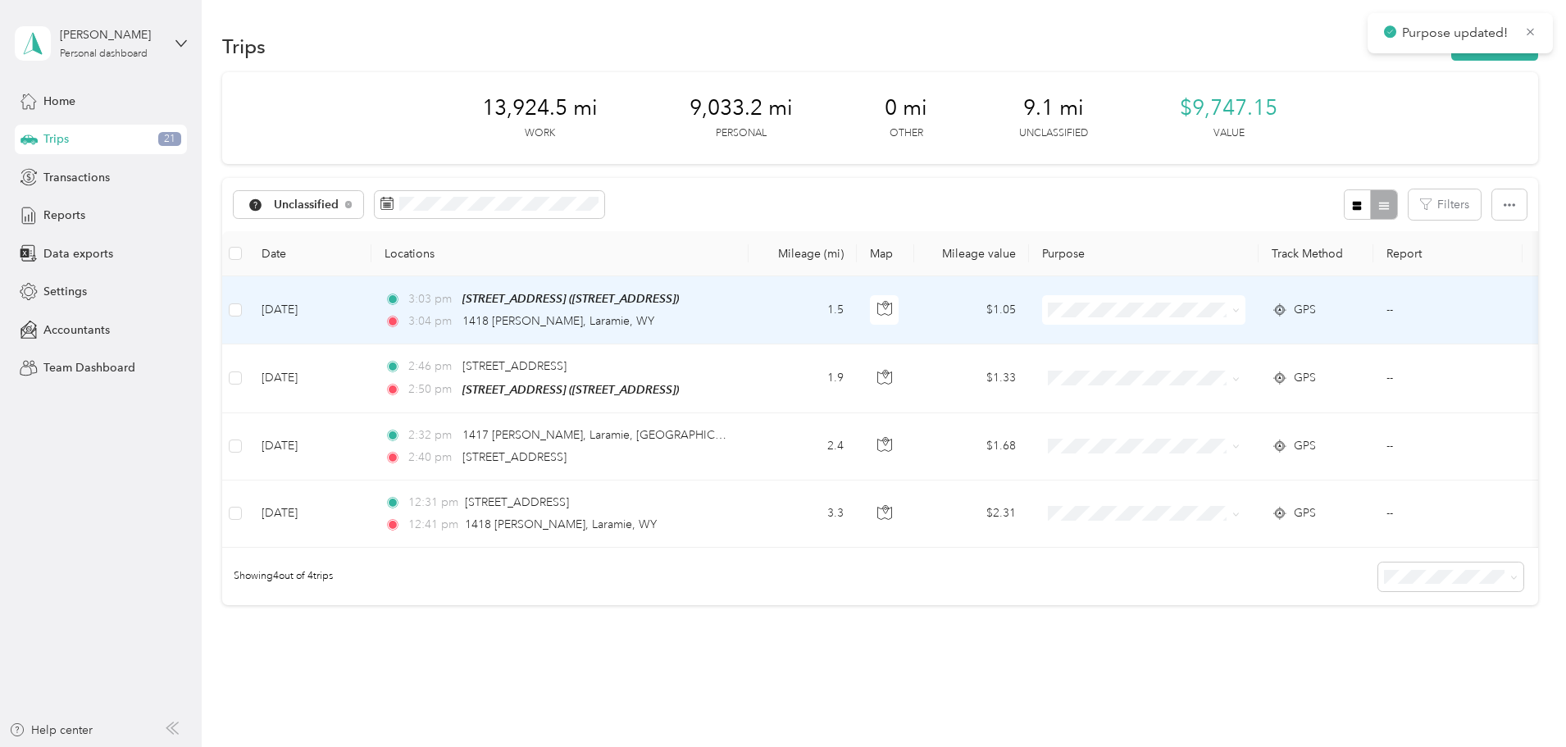
click at [1240, 308] on icon at bounding box center [1235, 310] width 7 height 7
click at [1221, 449] on span "Real Estate" at bounding box center [1268, 455] width 152 height 17
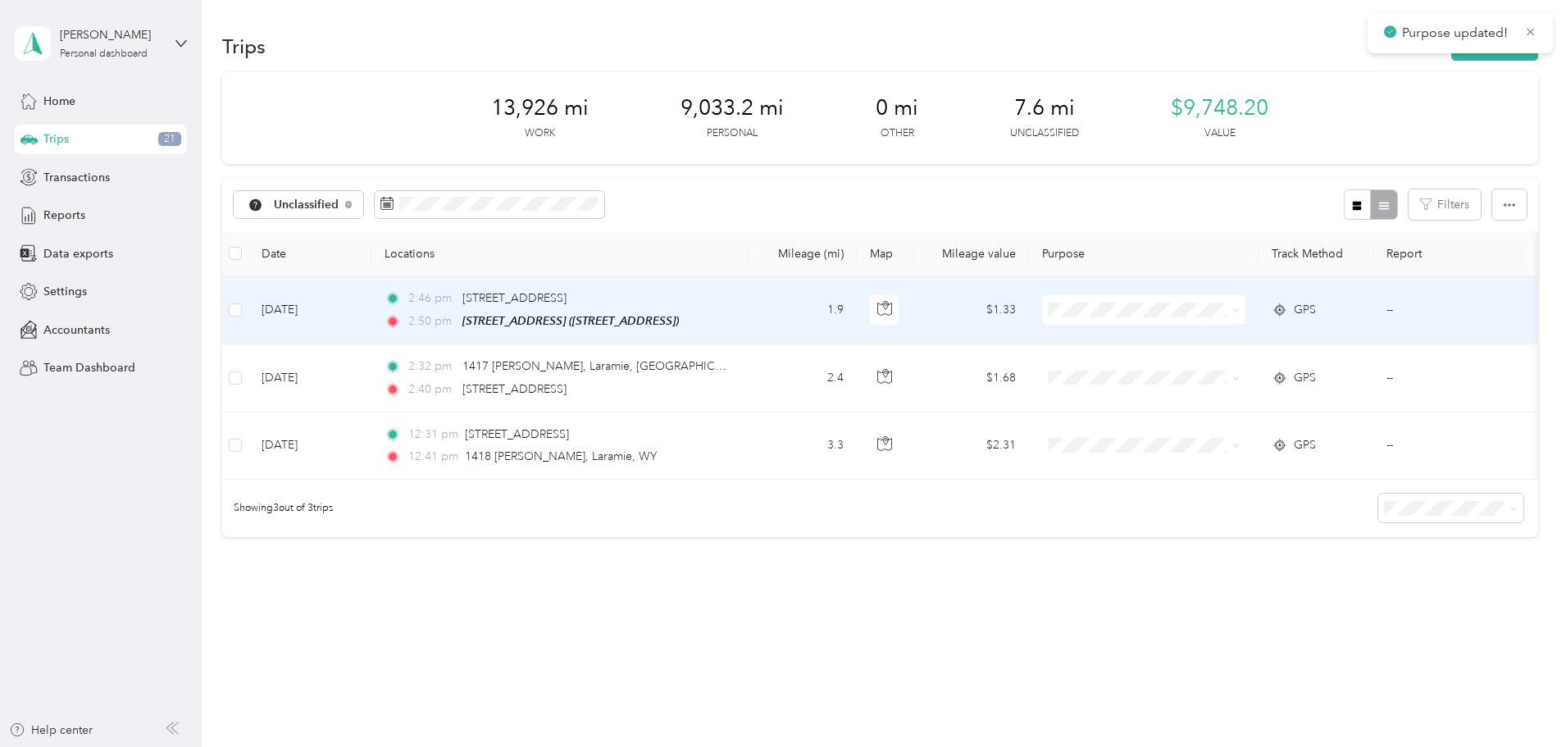
click at [1240, 310] on icon at bounding box center [1235, 310] width 7 height 7
click at [1232, 449] on span "Real Estate" at bounding box center [1268, 455] width 152 height 17
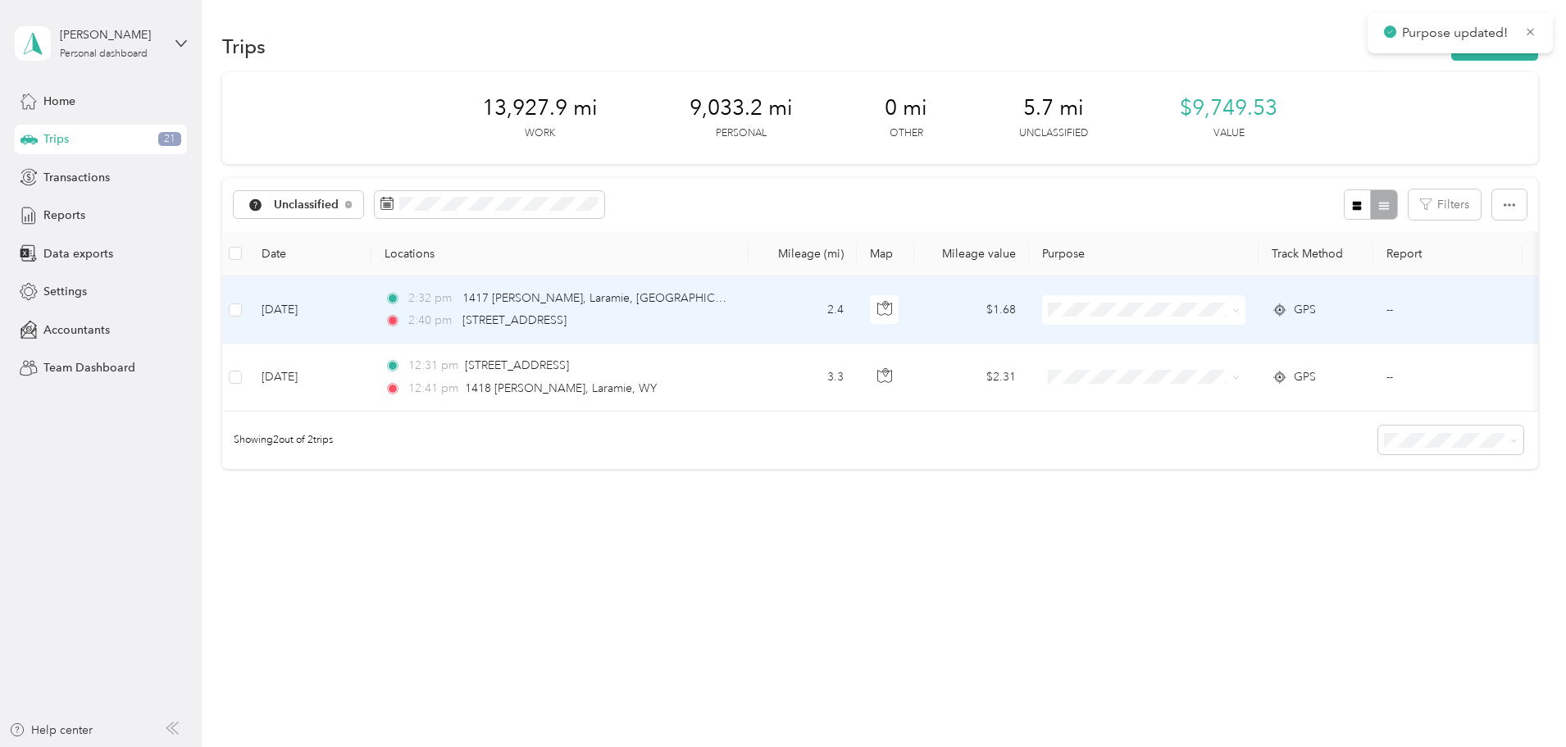
click at [1240, 307] on icon at bounding box center [1235, 310] width 7 height 7
click at [1214, 455] on span "Real Estate" at bounding box center [1269, 455] width 152 height 17
click at [1240, 312] on icon at bounding box center [1235, 310] width 7 height 7
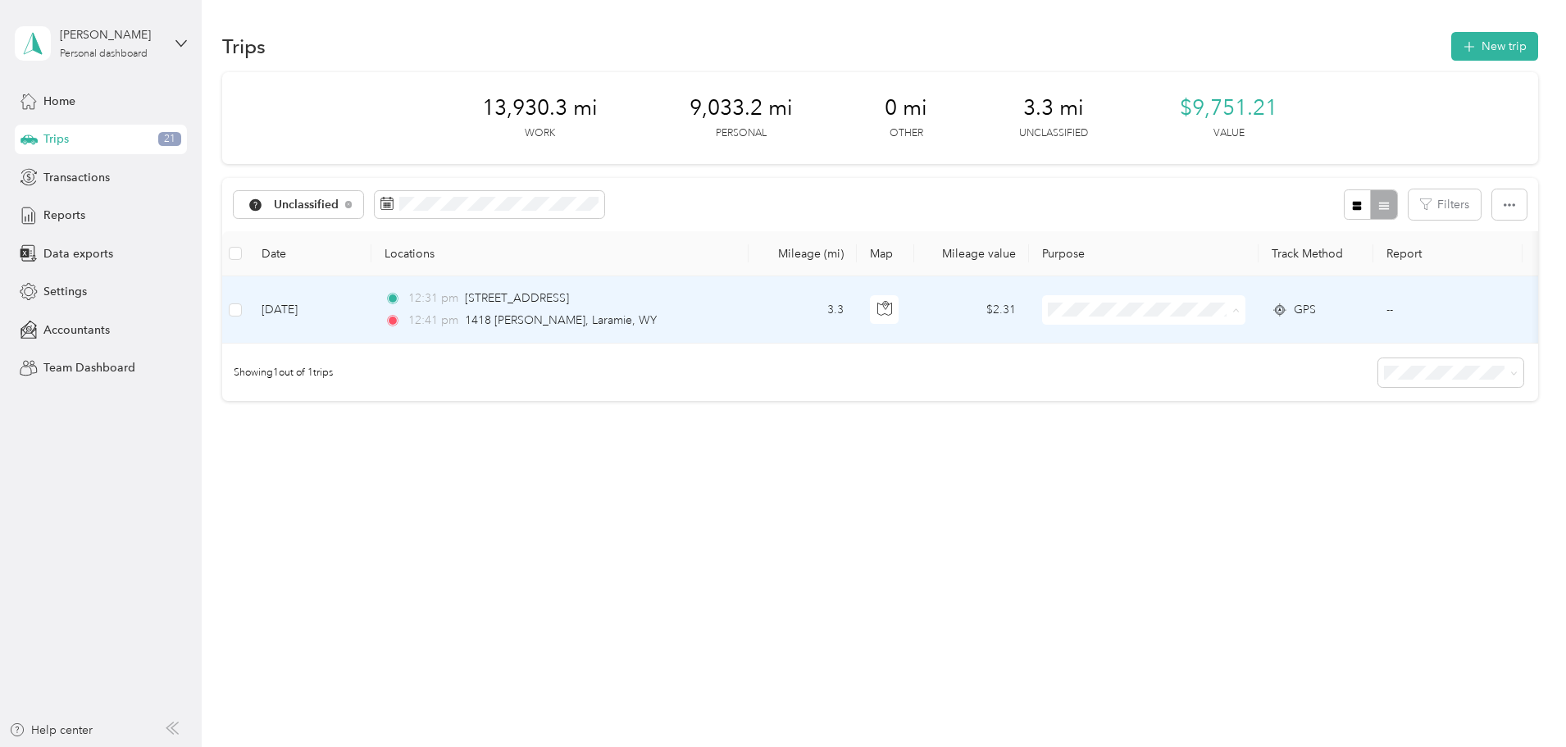
click at [1225, 457] on span "Real Estate" at bounding box center [1269, 455] width 152 height 17
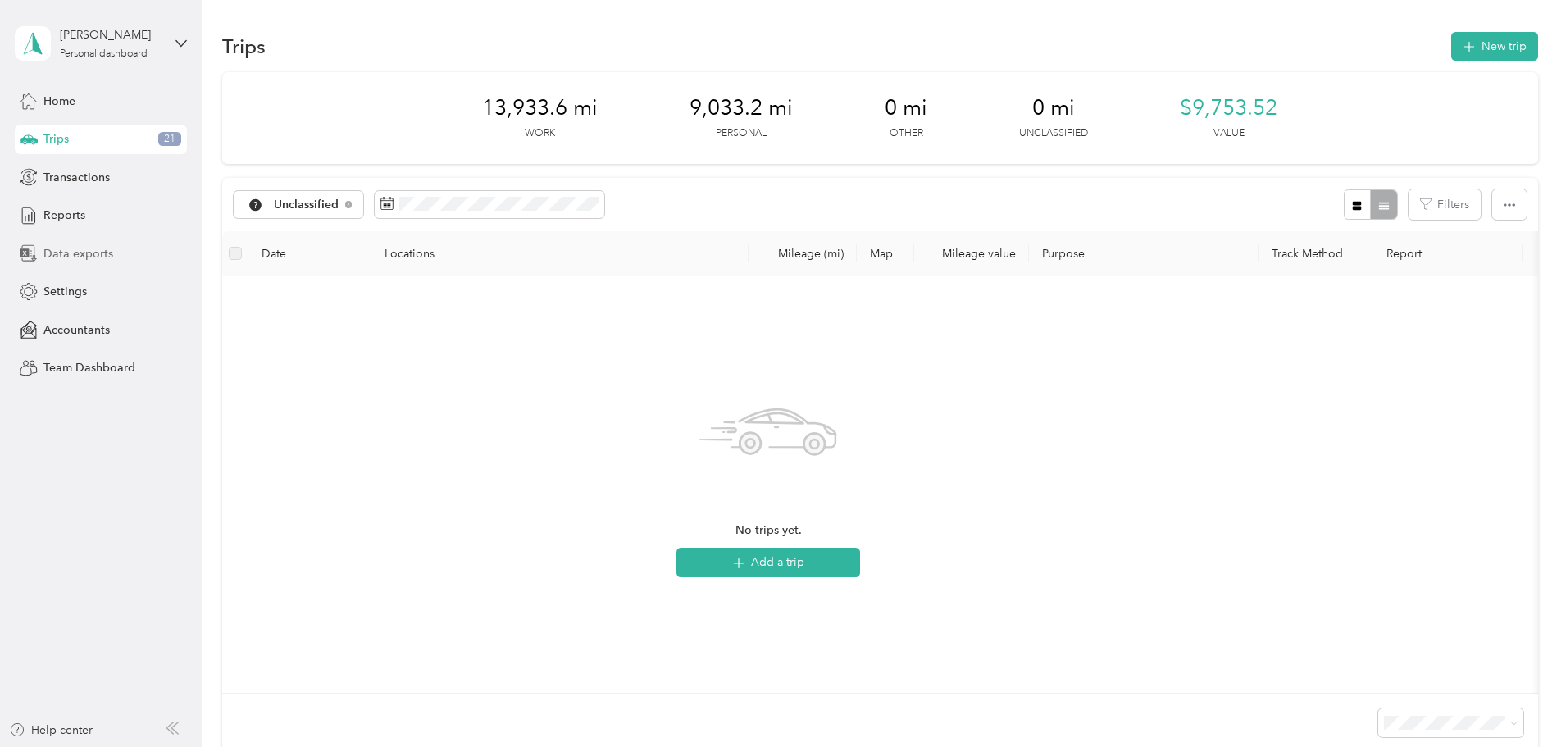
click at [75, 245] on span "Data exports" at bounding box center [78, 253] width 70 height 17
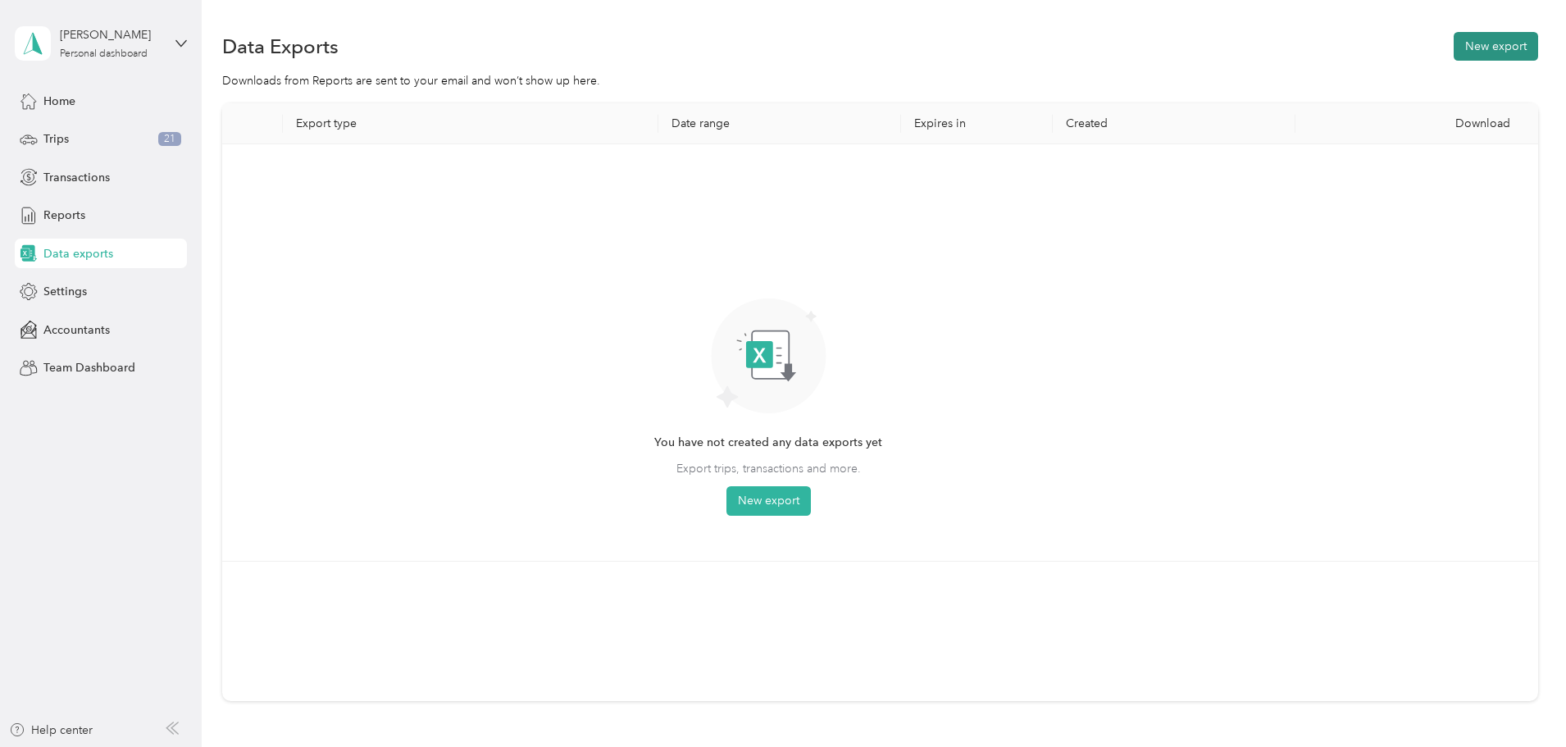
click at [1454, 41] on button "New export" at bounding box center [1496, 46] width 84 height 29
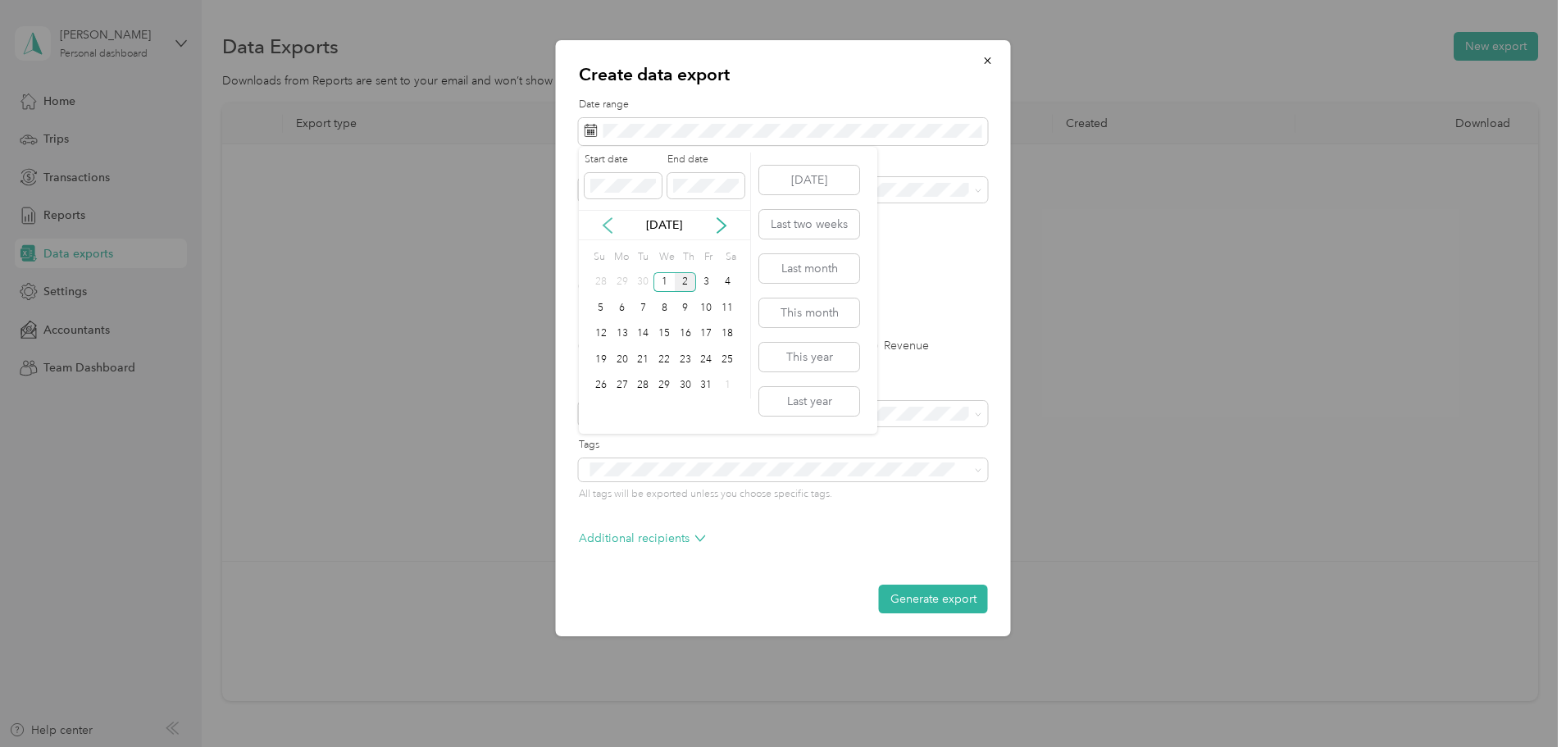
click at [600, 219] on icon at bounding box center [607, 225] width 16 height 16
click at [621, 284] on div "1" at bounding box center [622, 282] width 21 height 21
click at [645, 377] on div "30" at bounding box center [642, 386] width 21 height 21
click at [702, 285] on label "PDF" at bounding box center [716, 285] width 39 height 11
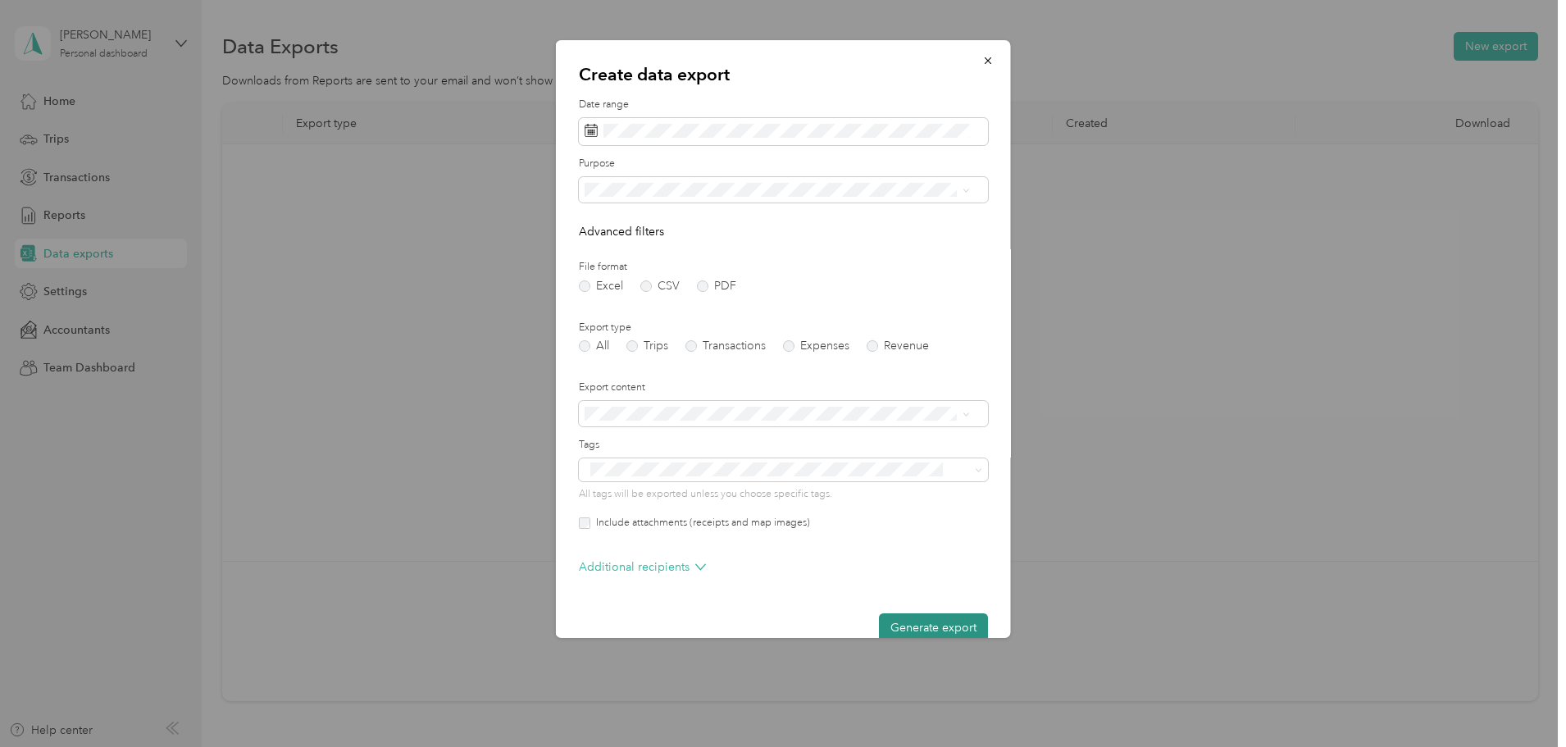
click at [893, 625] on button "Generate export" at bounding box center [933, 627] width 109 height 29
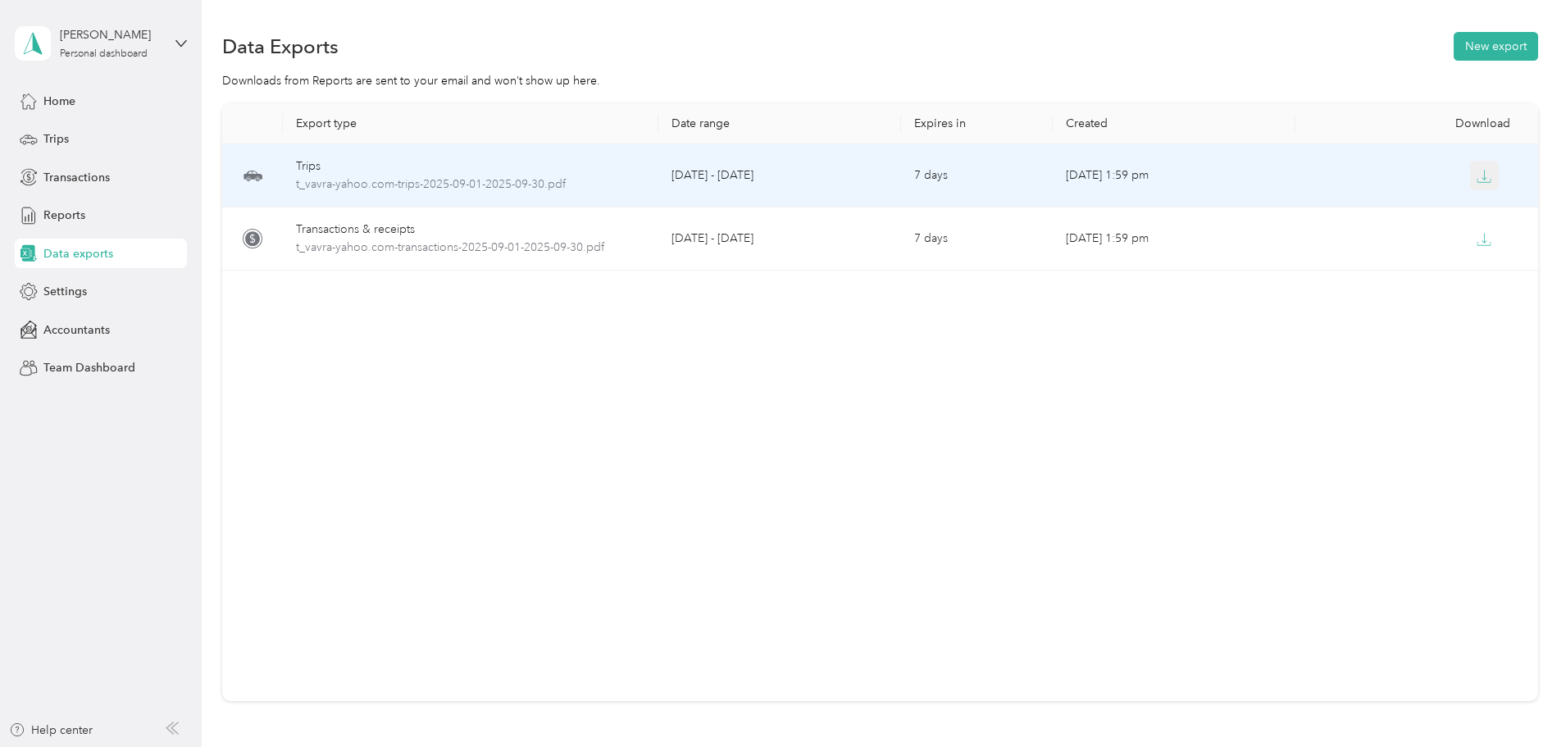
click at [1477, 174] on icon "button" at bounding box center [1484, 176] width 15 height 15
